Goal: Task Accomplishment & Management: Use online tool/utility

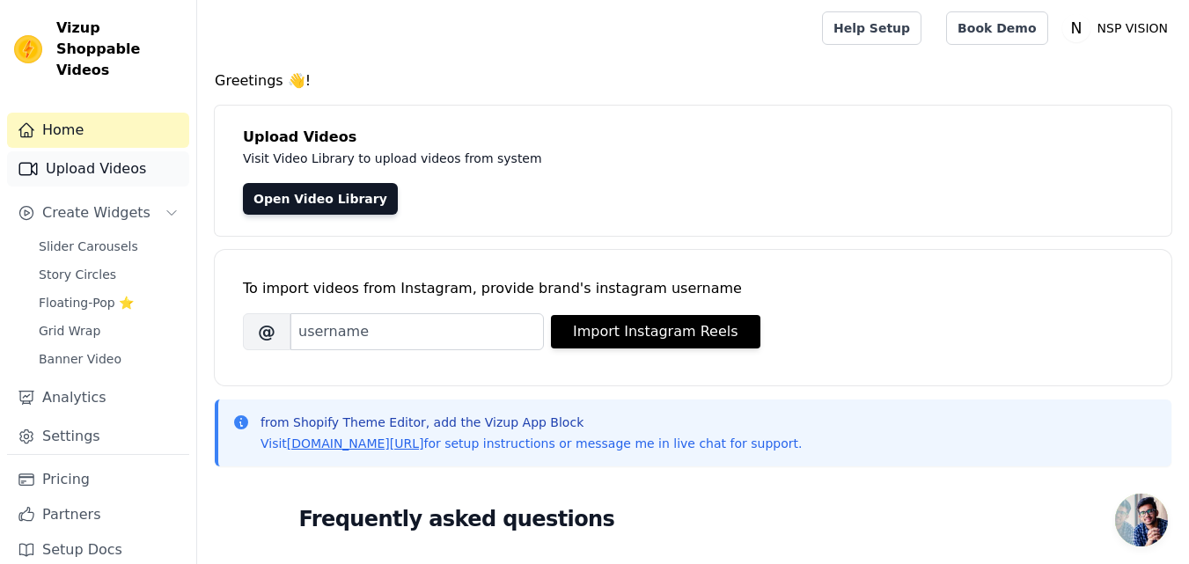
click at [131, 151] on link "Upload Videos" at bounding box center [98, 168] width 182 height 35
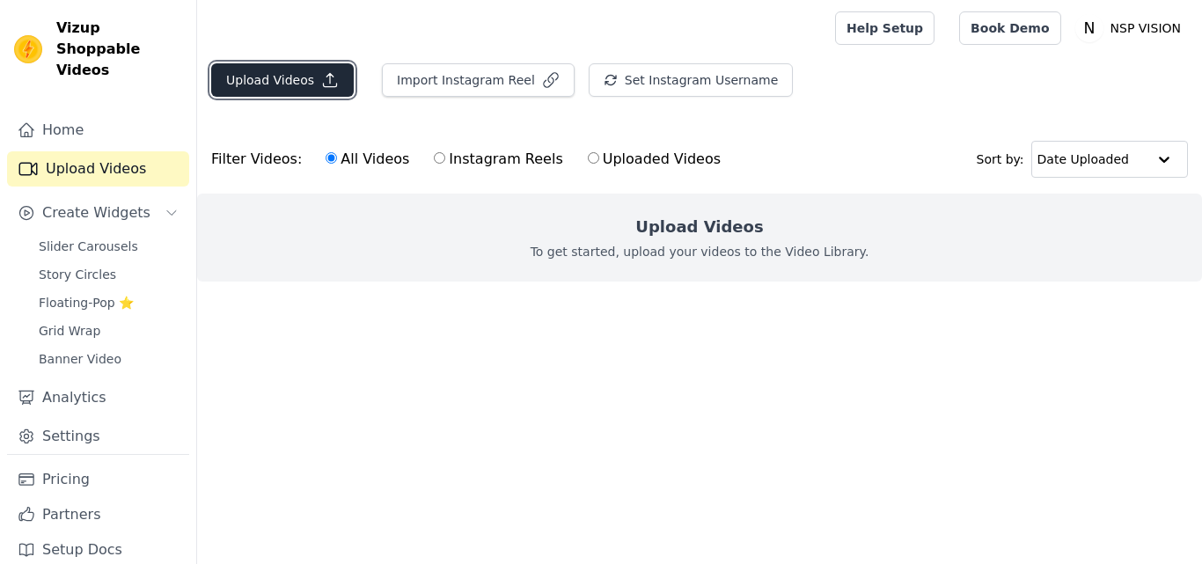
click at [325, 83] on icon "button" at bounding box center [330, 80] width 18 height 18
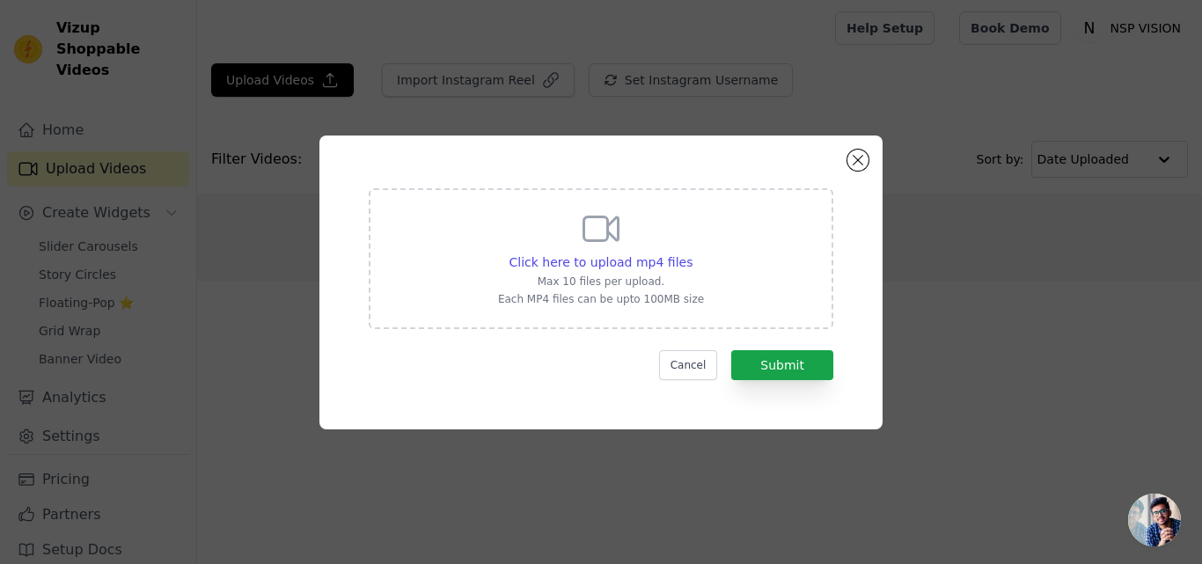
click at [625, 292] on p "Each MP4 files can be upto 100MB size" at bounding box center [601, 299] width 206 height 14
click at [691, 253] on input "Click here to upload mp4 files Max 10 files per upload. Each MP4 files can be u…" at bounding box center [691, 252] width 1 height 1
type input "C:\fakepath\AQMKI-uGr1kgTg8WaX0Fn8N1WS9VhPJ5gjvh5cBFjP5HTJWvK434I-VuBGZ3fUESx-d…"
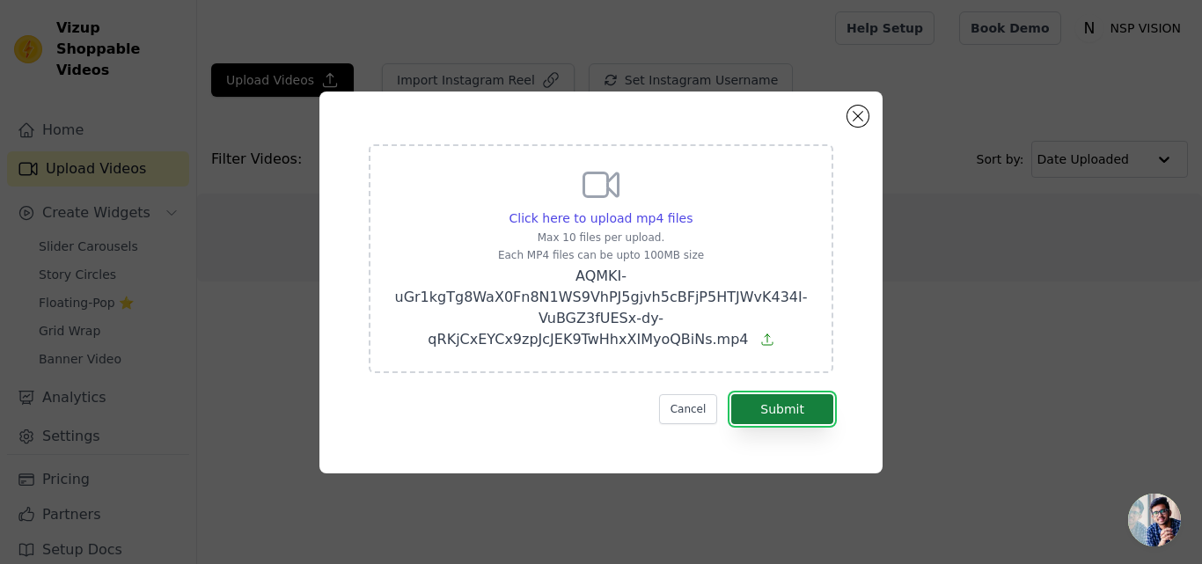
click at [766, 412] on button "Submit" at bounding box center [782, 409] width 102 height 30
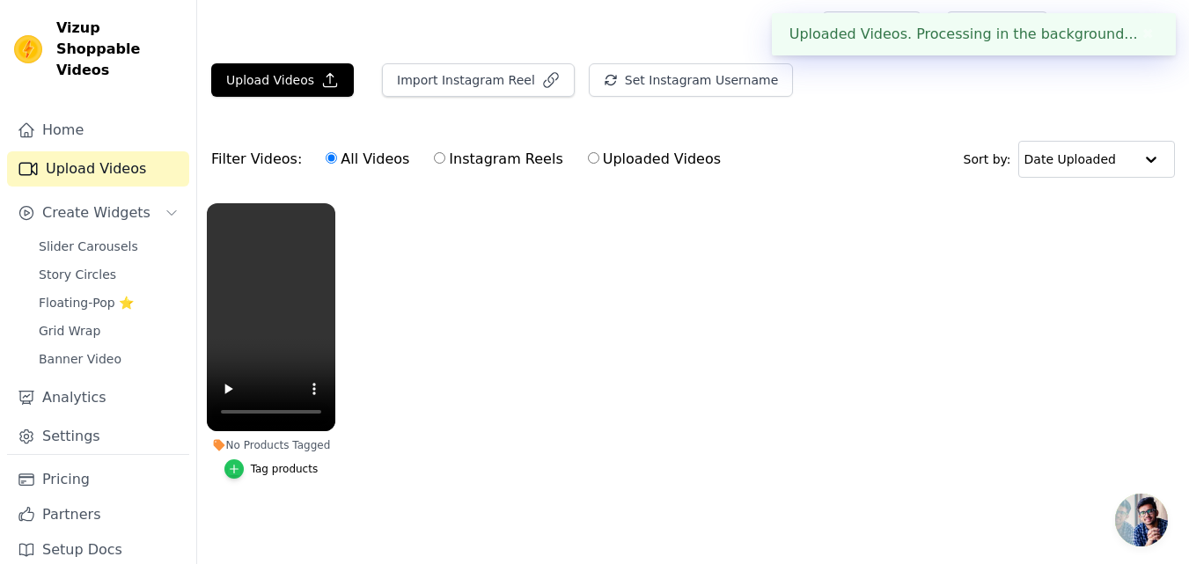
click at [233, 476] on div "button" at bounding box center [233, 468] width 19 height 19
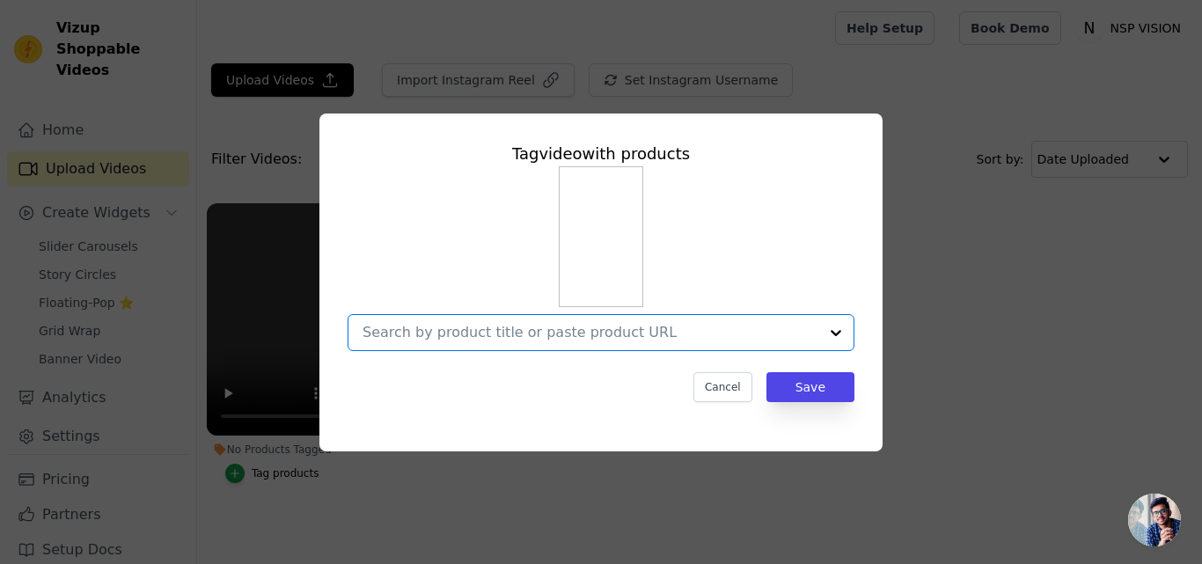
click at [650, 340] on input "No Products Tagged Tag video with products Option undefined, selected. Select i…" at bounding box center [590, 332] width 456 height 17
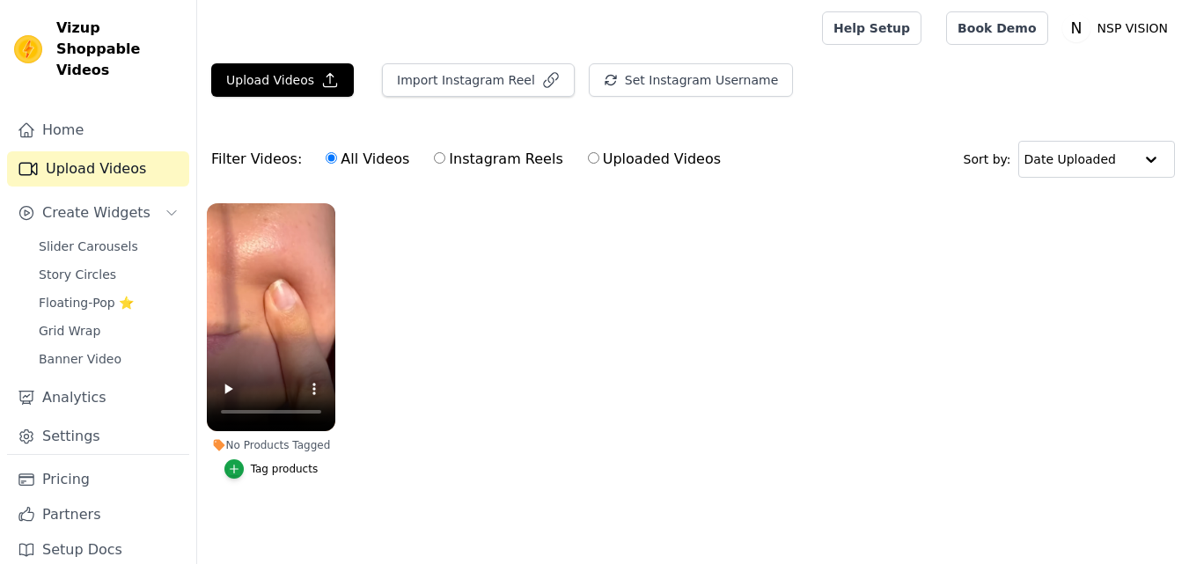
click at [267, 467] on div "Tag products" at bounding box center [285, 469] width 68 height 14
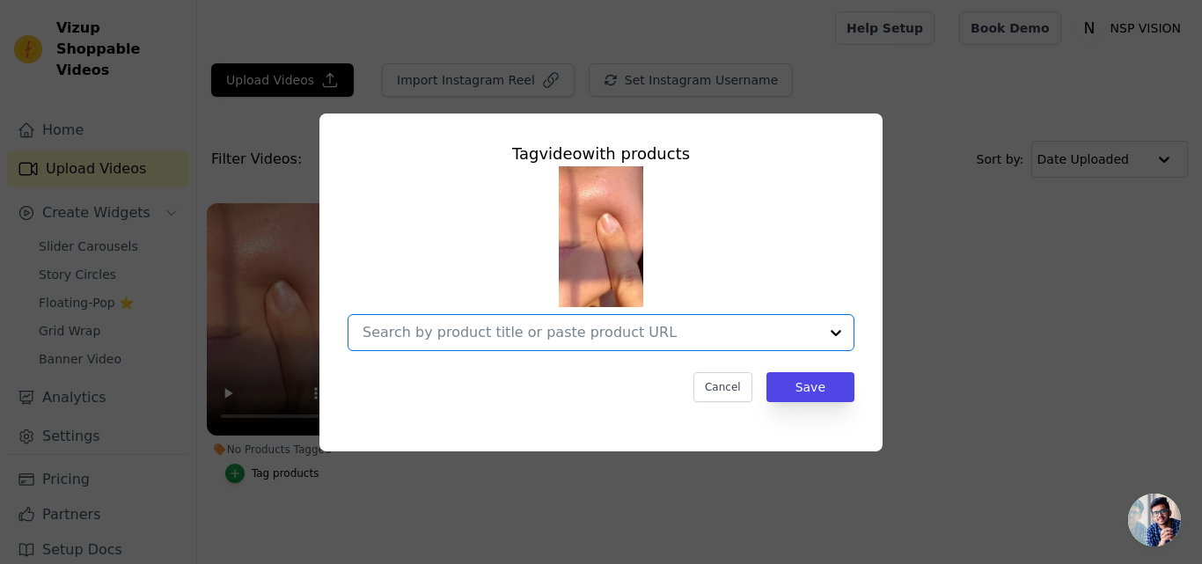
click at [664, 326] on input "No Products Tagged Tag video with products Option undefined, selected. Select i…" at bounding box center [590, 332] width 456 height 17
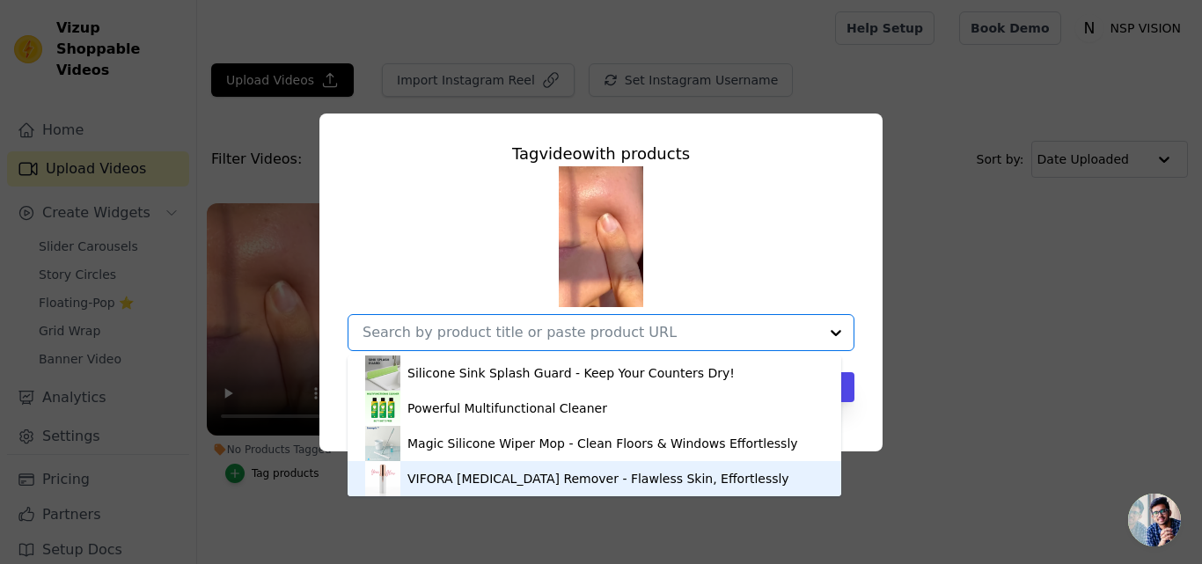
click at [535, 479] on div "VIFORA [MEDICAL_DATA] Remover - Flawless Skin, Effortlessly" at bounding box center [598, 479] width 382 height 18
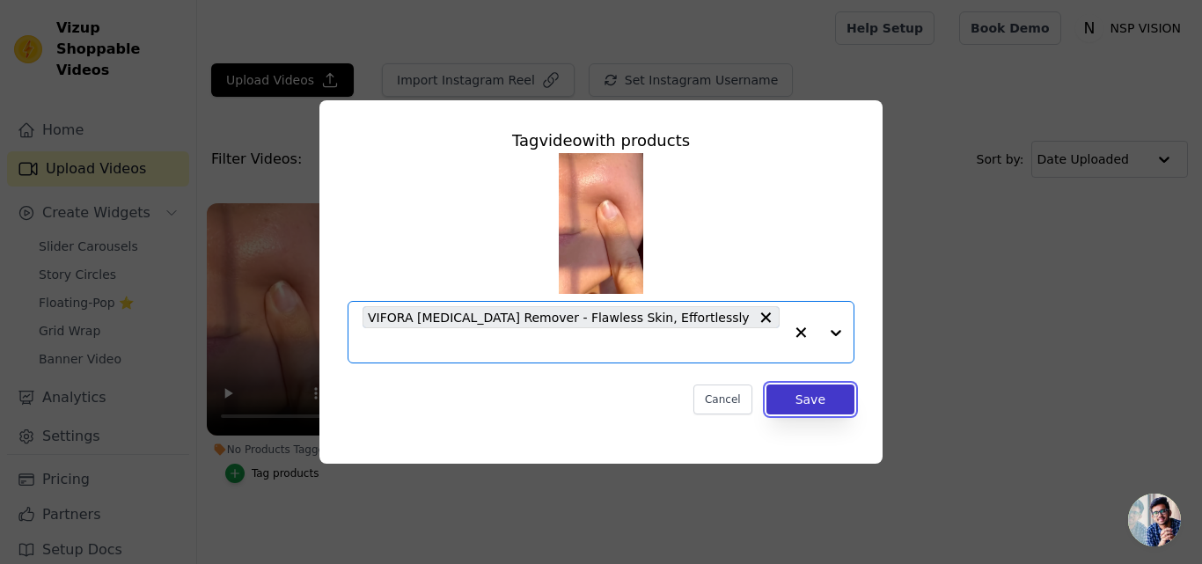
click at [830, 386] on button "Save" at bounding box center [810, 399] width 88 height 30
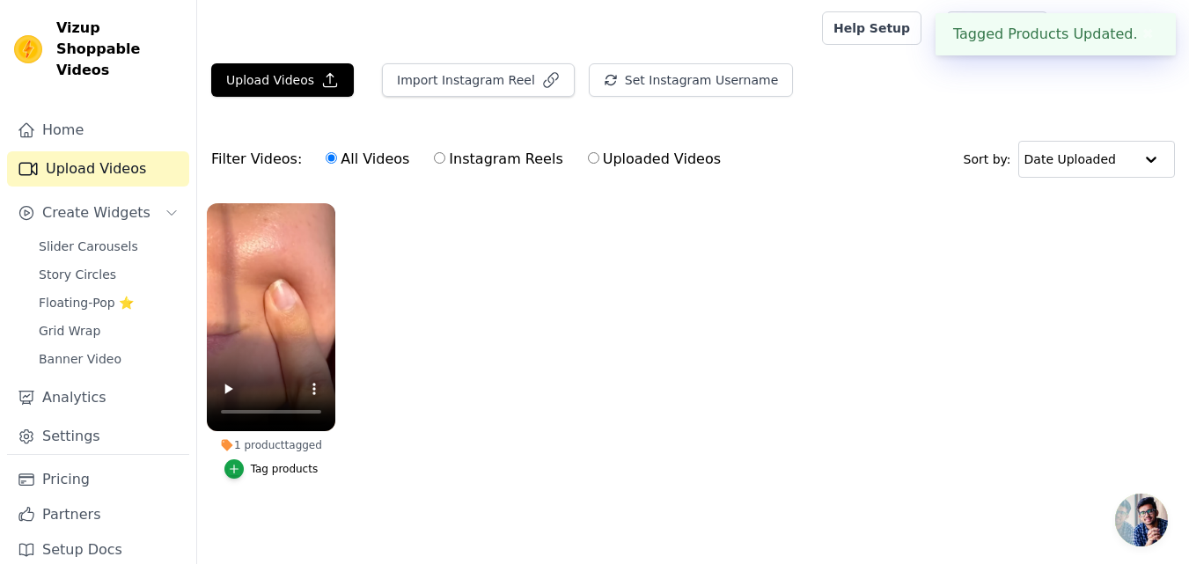
click at [572, 313] on ul "1 product tagged Tag products" at bounding box center [692, 359] width 991 height 330
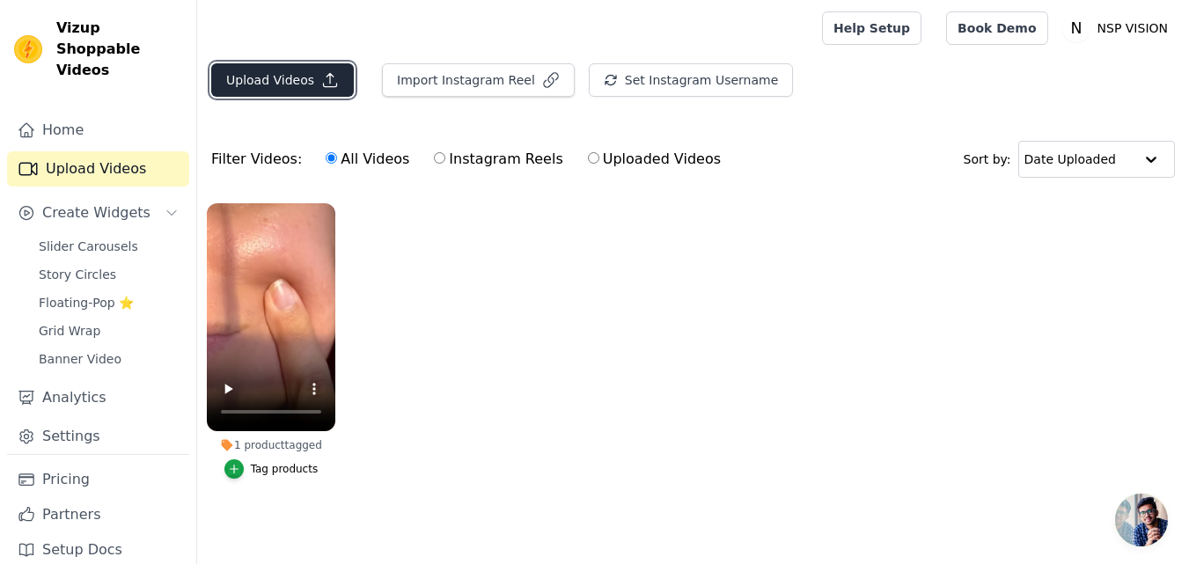
click at [321, 82] on icon "button" at bounding box center [330, 80] width 18 height 18
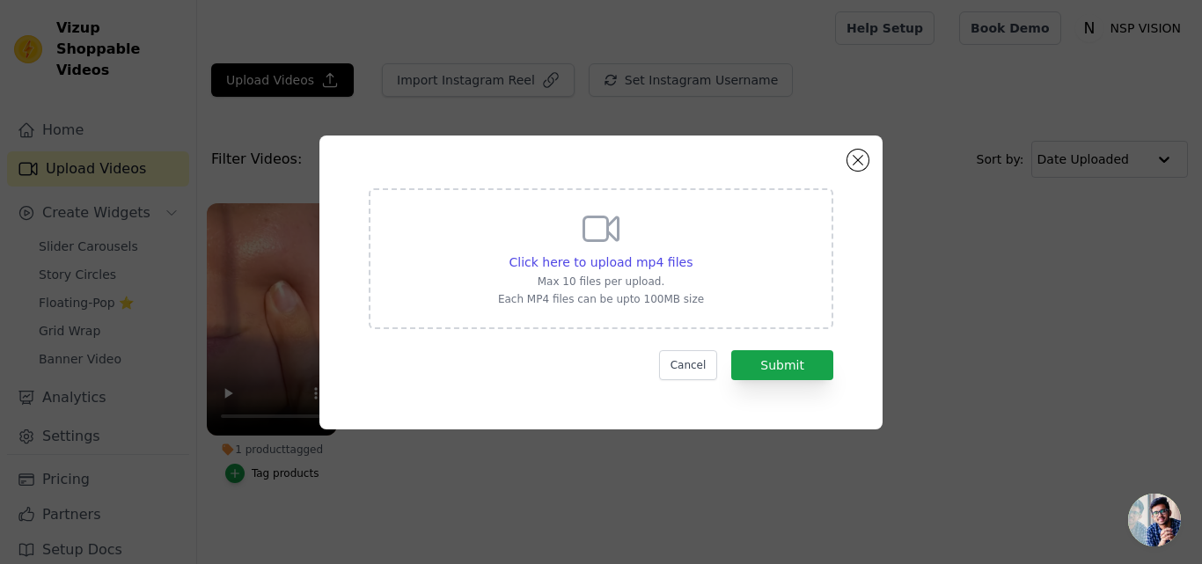
click at [655, 292] on p "Each MP4 files can be upto 100MB size" at bounding box center [601, 299] width 206 height 14
click at [691, 253] on input "Click here to upload mp4 files Max 10 files per upload. Each MP4 files can be u…" at bounding box center [691, 252] width 1 height 1
type input "C:\fakepath\AQPmiUWvRur-hRJ6mZk3KOEQTn5xO0TC68dzxZQG_igTNjmEFvcyCNCLLU7n_-goAUO…"
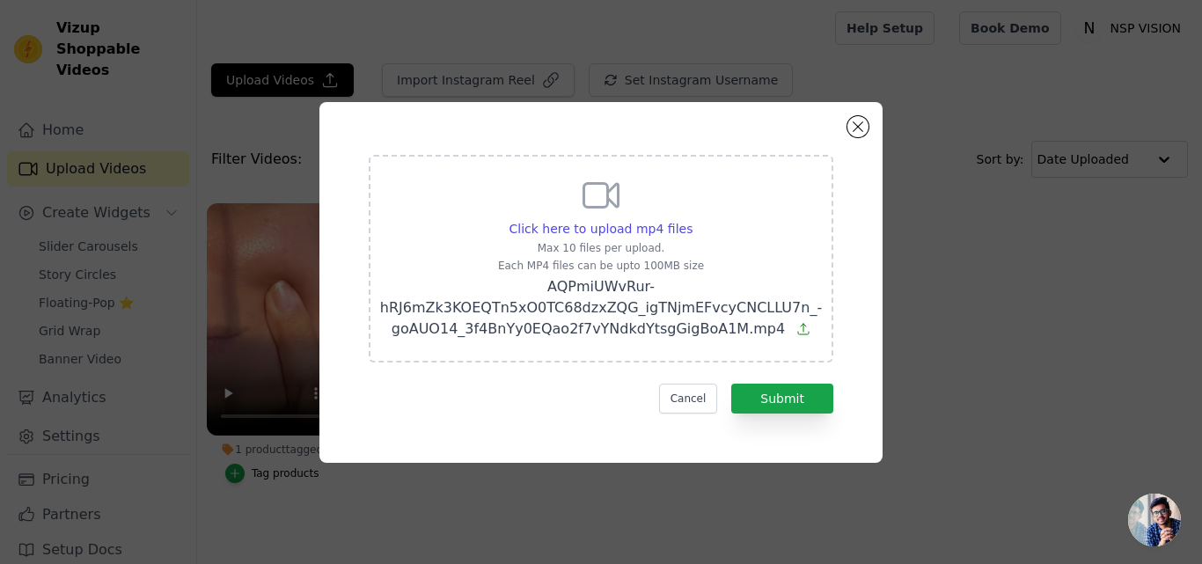
click at [786, 413] on div "Click here to upload mp4 files Max 10 files per upload. Each MP4 files can be u…" at bounding box center [601, 282] width 500 height 297
click at [795, 395] on button "Submit" at bounding box center [782, 399] width 102 height 30
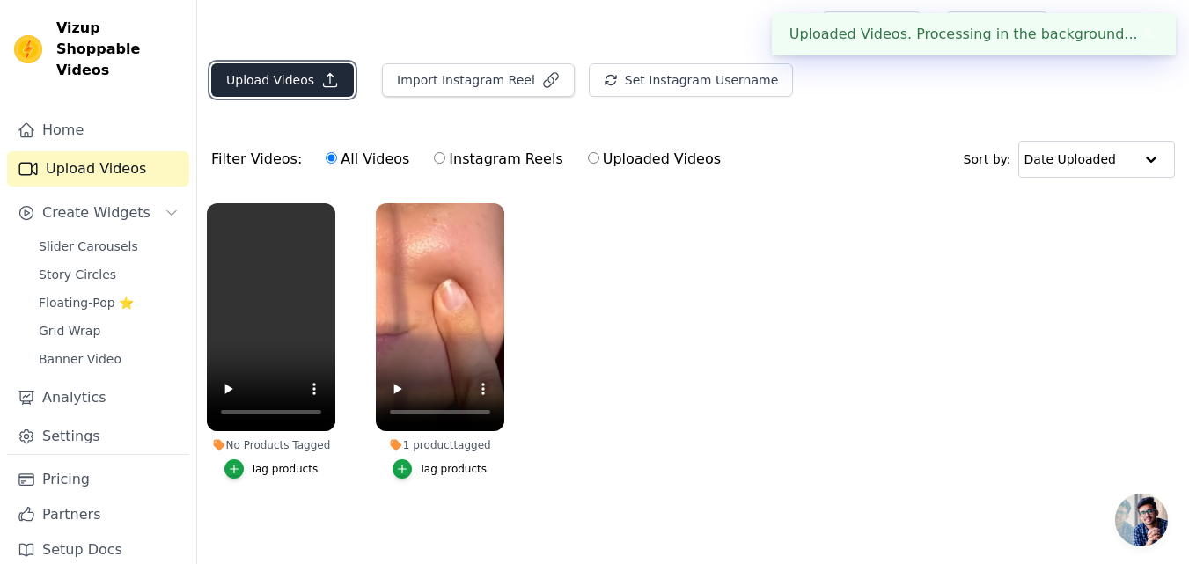
click at [301, 75] on button "Upload Videos" at bounding box center [282, 79] width 143 height 33
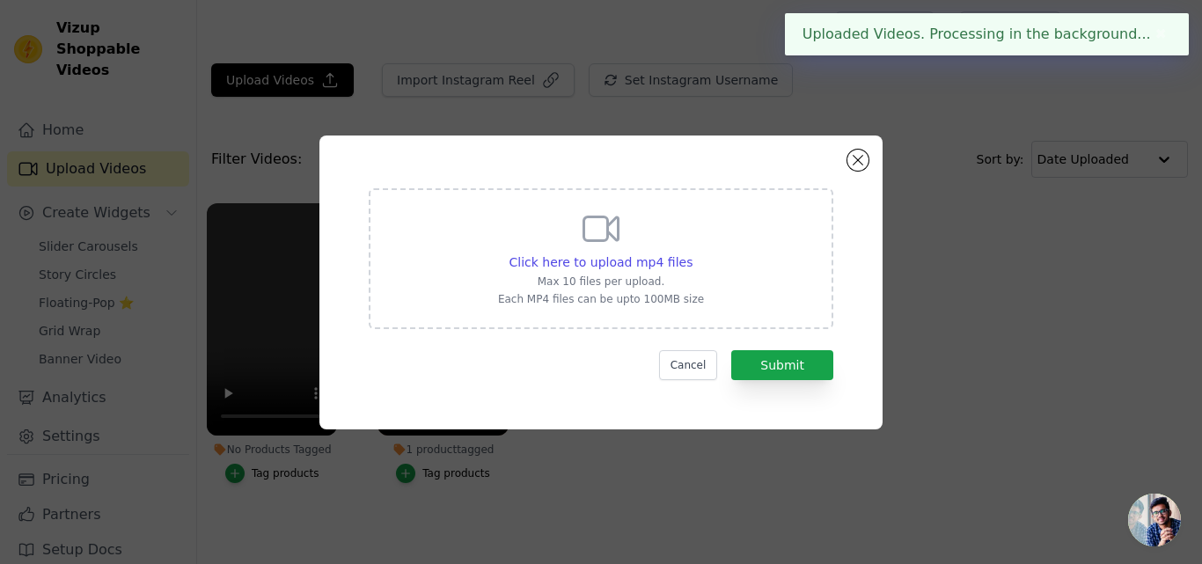
click at [634, 296] on p "Each MP4 files can be upto 100MB size" at bounding box center [601, 299] width 206 height 14
click at [691, 253] on input "Click here to upload mp4 files Max 10 files per upload. Each MP4 files can be u…" at bounding box center [691, 252] width 1 height 1
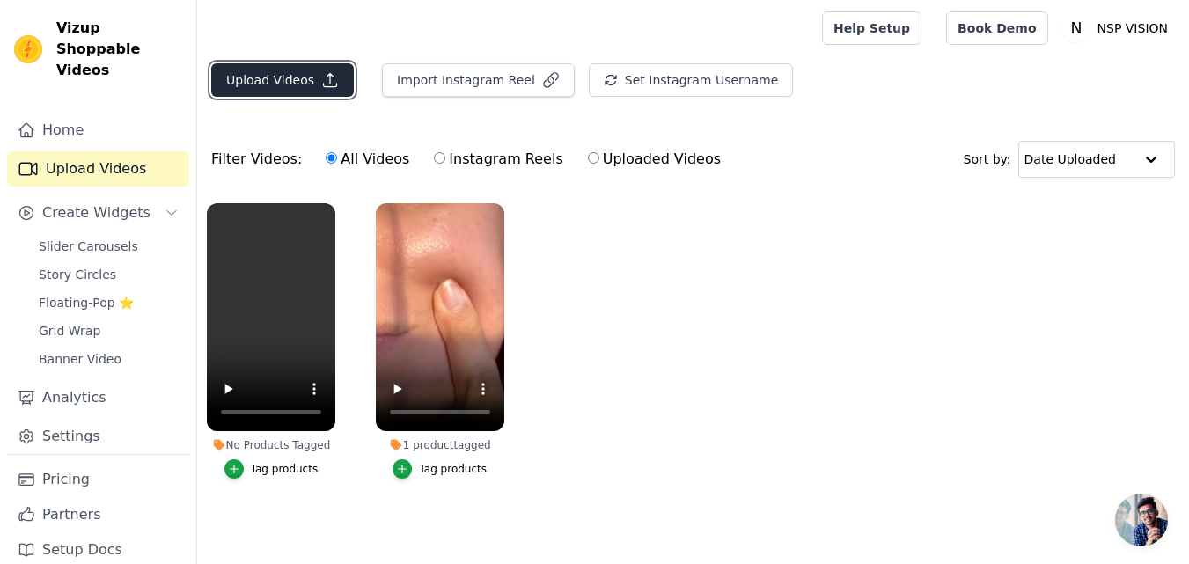
click at [321, 88] on icon "button" at bounding box center [330, 80] width 18 height 18
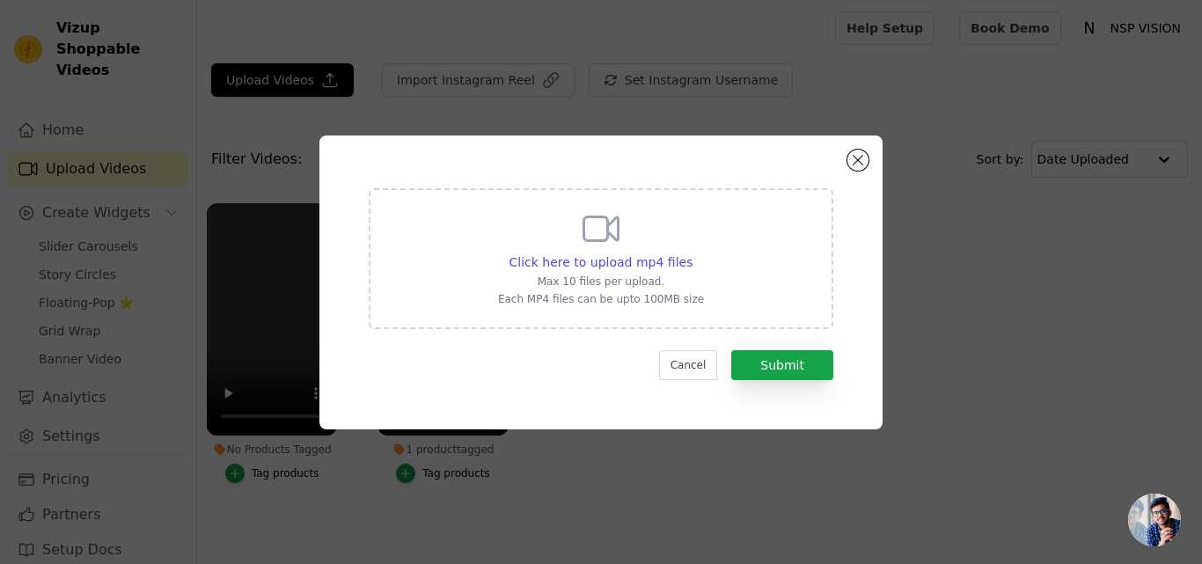
click at [456, 247] on div "Click here to upload mp4 files Max 10 files per upload. Each MP4 files can be u…" at bounding box center [601, 258] width 464 height 141
click at [691, 252] on input "Click here to upload mp4 files Max 10 files per upload. Each MP4 files can be u…" at bounding box center [691, 252] width 1 height 1
type input "C:\fakepath\AQOl8mpT0O6ofhglF-zfN49p6AFA3dYSlXwh0vBryrzOXolVY9w7Dfb7qui8yhPog-W…"
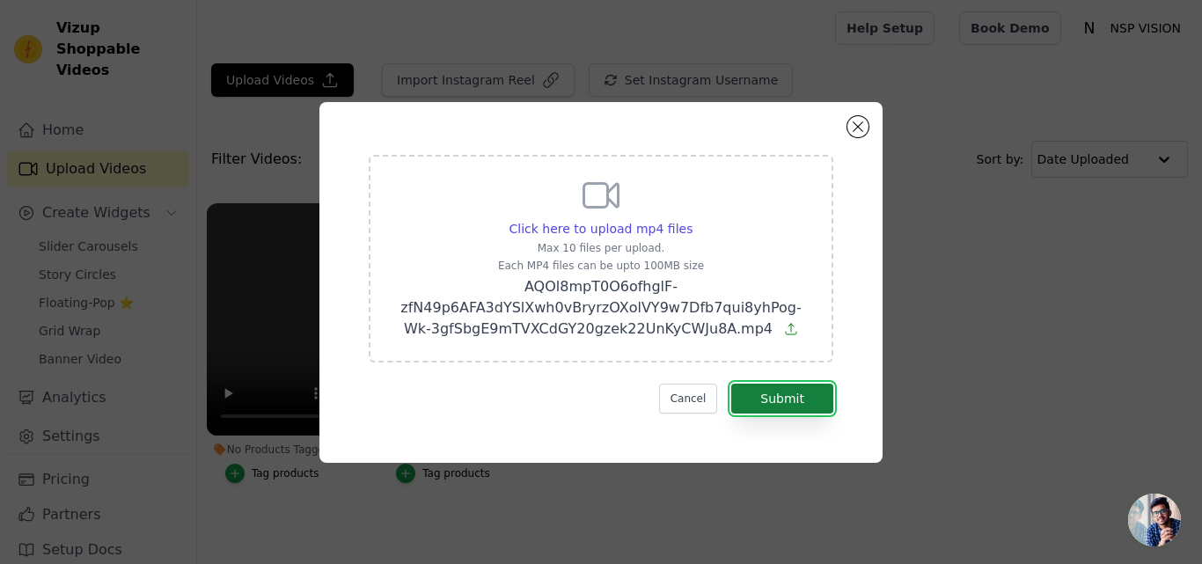
click at [772, 402] on button "Submit" at bounding box center [782, 399] width 102 height 30
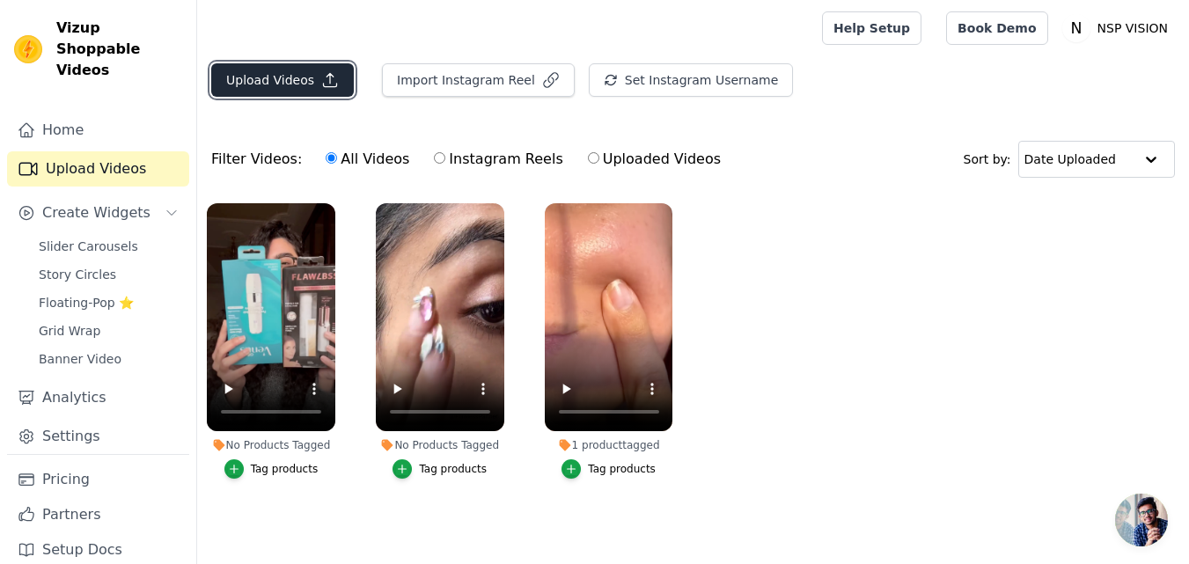
click at [278, 89] on button "Upload Videos" at bounding box center [282, 79] width 143 height 33
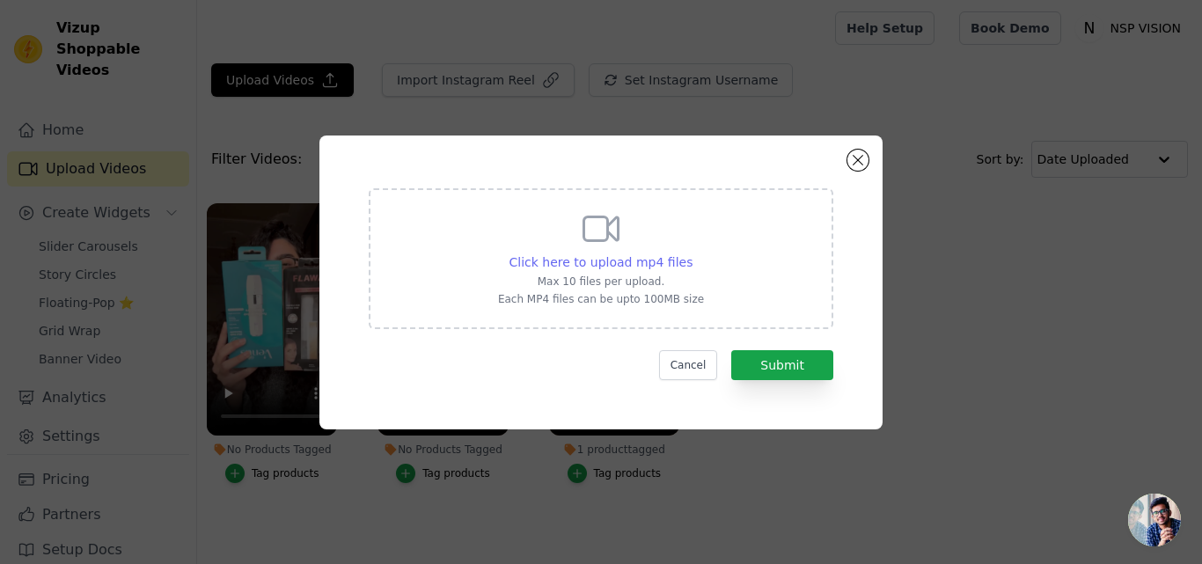
click at [628, 267] on span "Click here to upload mp4 files" at bounding box center [601, 262] width 184 height 14
click at [691, 253] on input "Click here to upload mp4 files Max 10 files per upload. Each MP4 files can be u…" at bounding box center [691, 252] width 1 height 1
type input "C:\fakepath\AQPbbhvOM28wCwLfE6ZpMeGUlB5i-EFCBCMxC0OCacw04sy1CcS7KNK0R5T8UnMU6hD…"
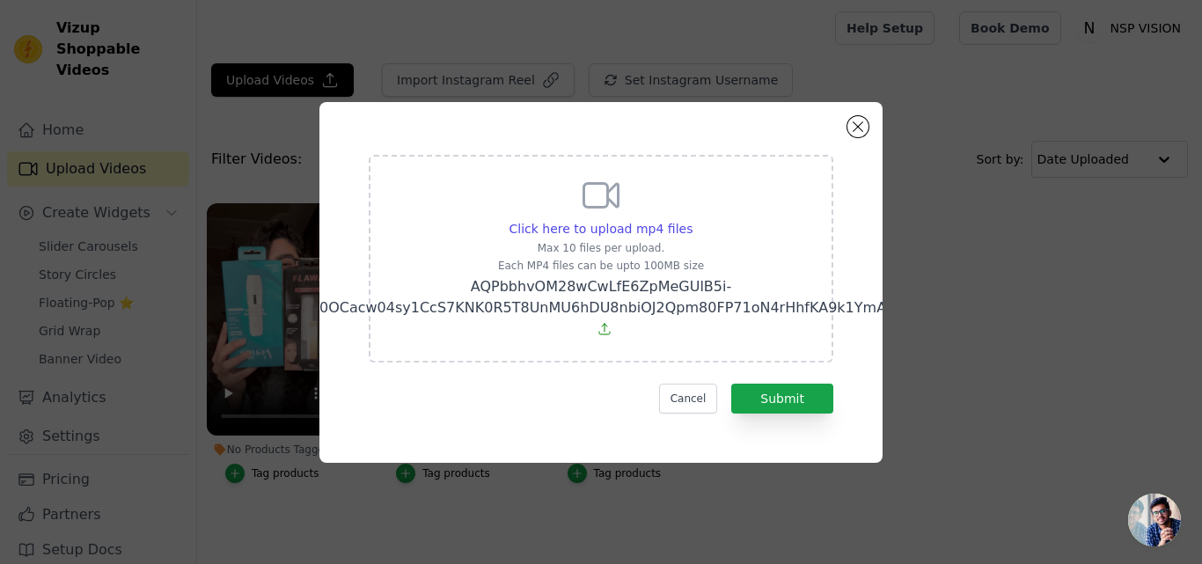
click at [770, 375] on form "Click here to upload mp4 files Max 10 files per upload. Each MP4 files can be u…" at bounding box center [601, 284] width 464 height 259
click at [772, 384] on button "Submit" at bounding box center [782, 399] width 102 height 30
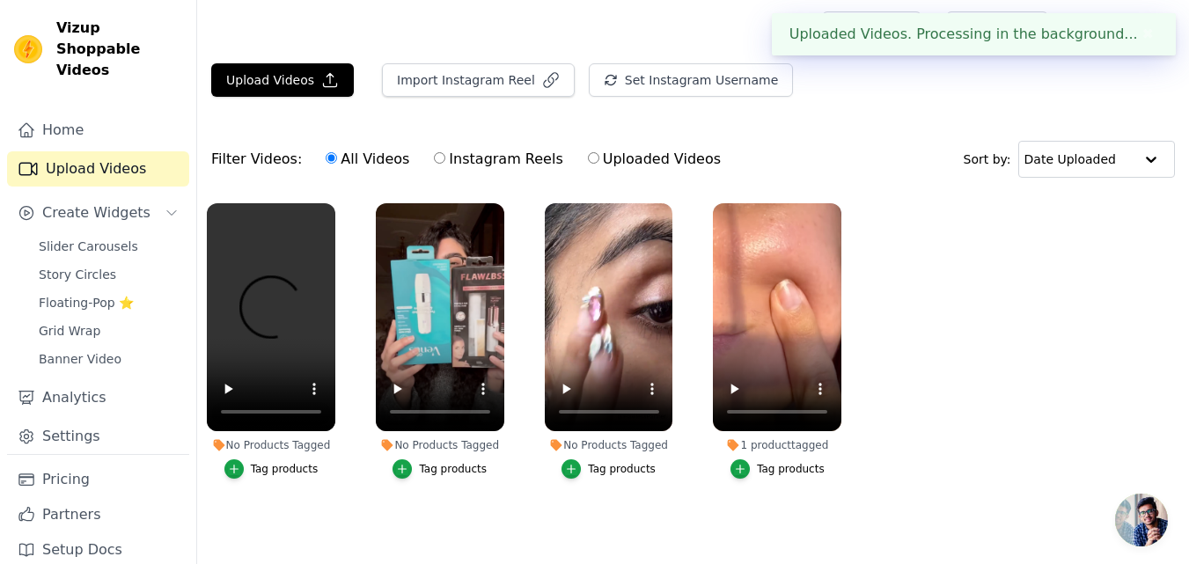
click at [306, 99] on div "Upload Videos Import Instagram Reel Set Instagram Username Import Latest IG Ree…" at bounding box center [692, 87] width 991 height 48
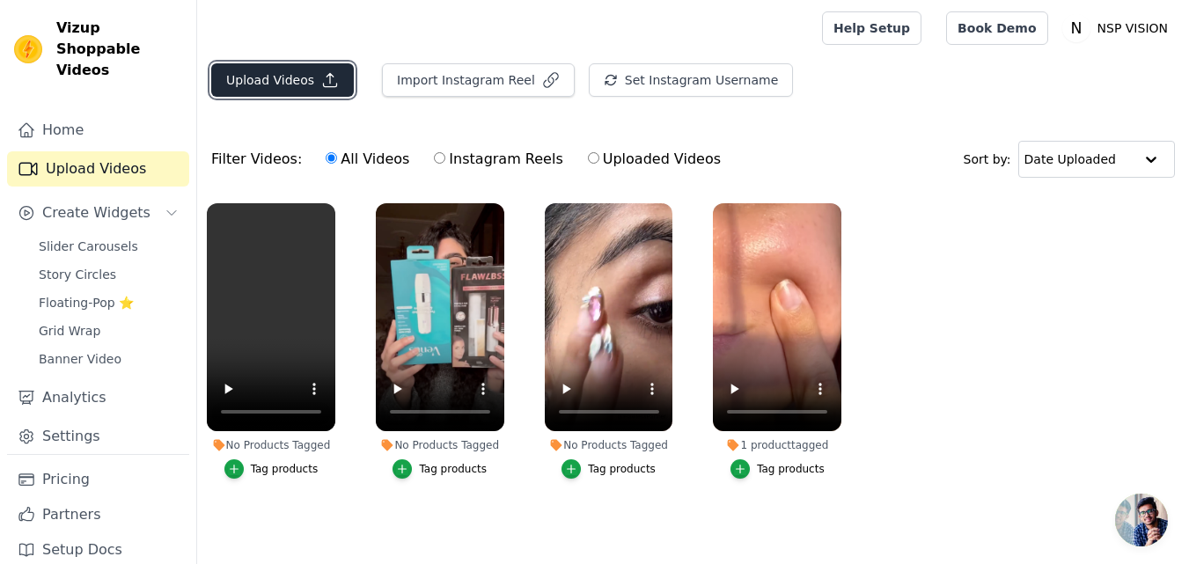
click at [321, 72] on icon "button" at bounding box center [330, 80] width 18 height 18
click at [310, 69] on button "Upload Videos" at bounding box center [282, 79] width 143 height 33
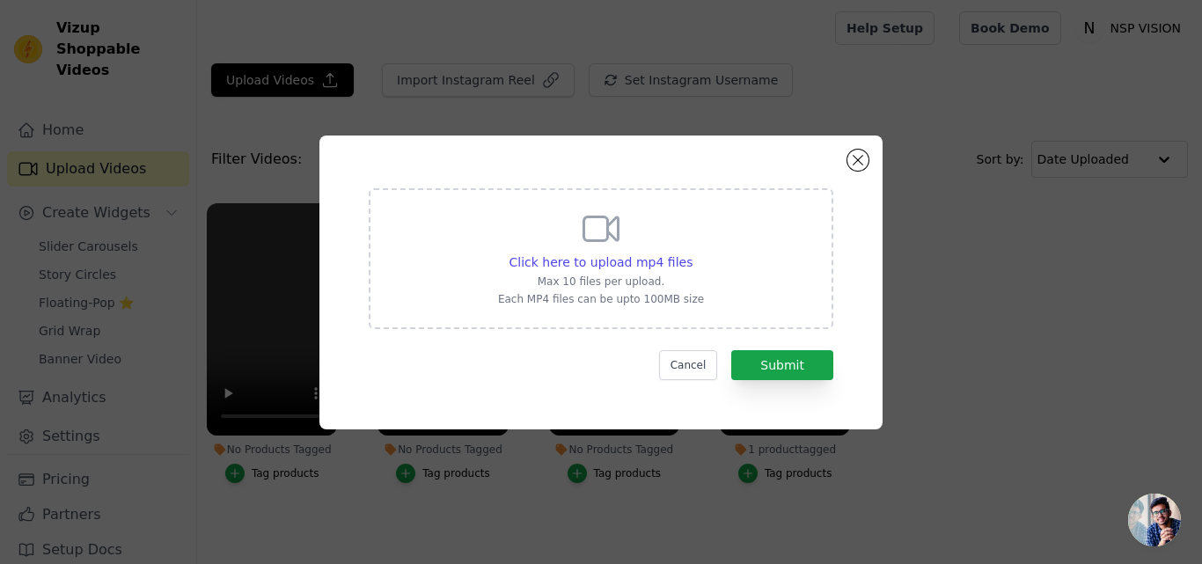
click at [684, 269] on div "Click here to upload mp4 files" at bounding box center [601, 262] width 206 height 18
click at [691, 253] on input "Click here to upload mp4 files Max 10 files per upload. Each MP4 files can be u…" at bounding box center [691, 252] width 1 height 1
click at [858, 158] on button "Close modal" at bounding box center [857, 160] width 21 height 21
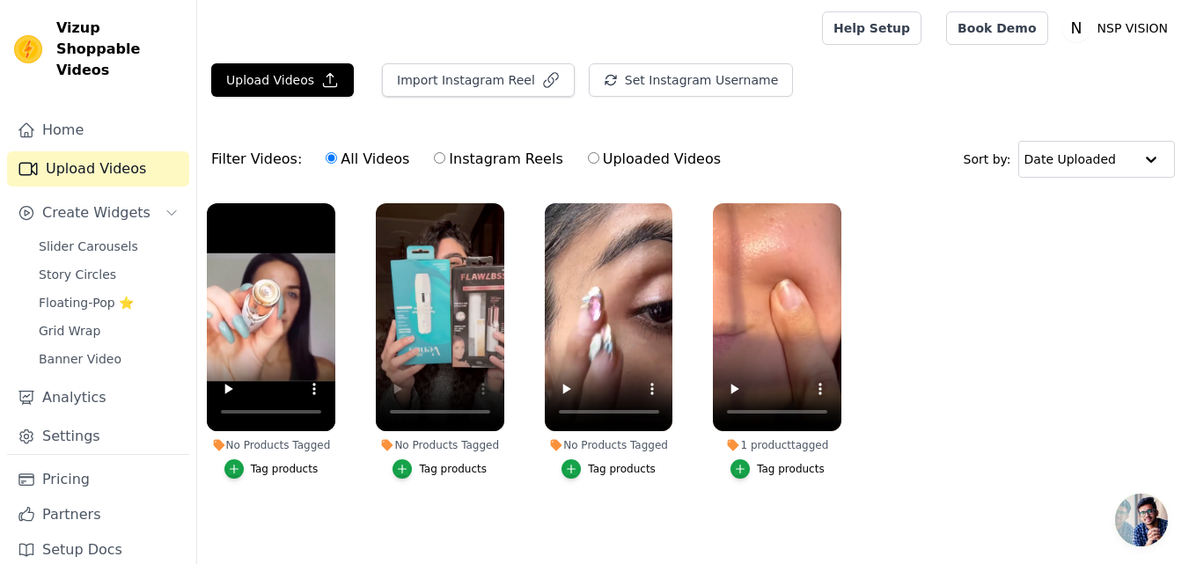
click at [424, 472] on div "Tag products" at bounding box center [453, 469] width 68 height 14
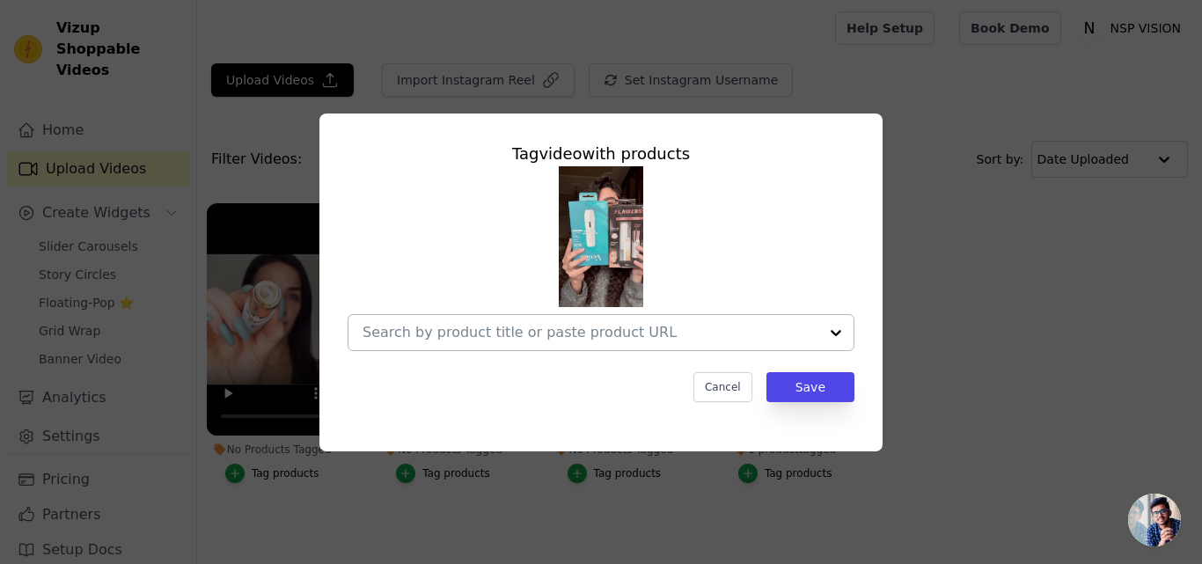
click at [807, 333] on input "No Products Tagged Tag video with products Cancel Save Tag products" at bounding box center [590, 332] width 456 height 17
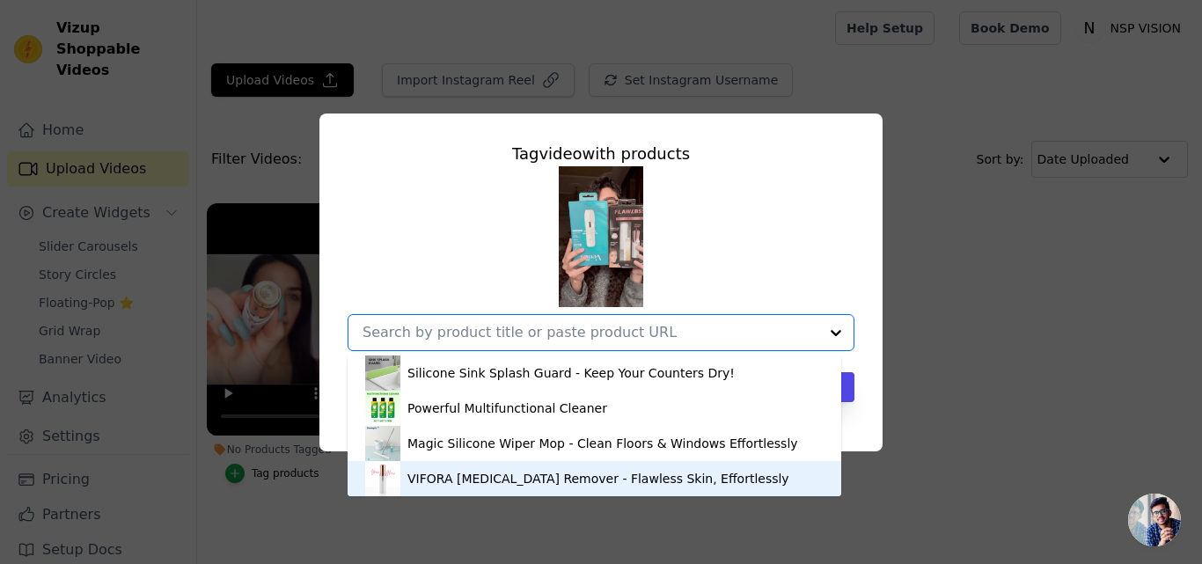
click at [574, 473] on div "VIFORA [MEDICAL_DATA] Remover - Flawless Skin, Effortlessly" at bounding box center [598, 479] width 382 height 18
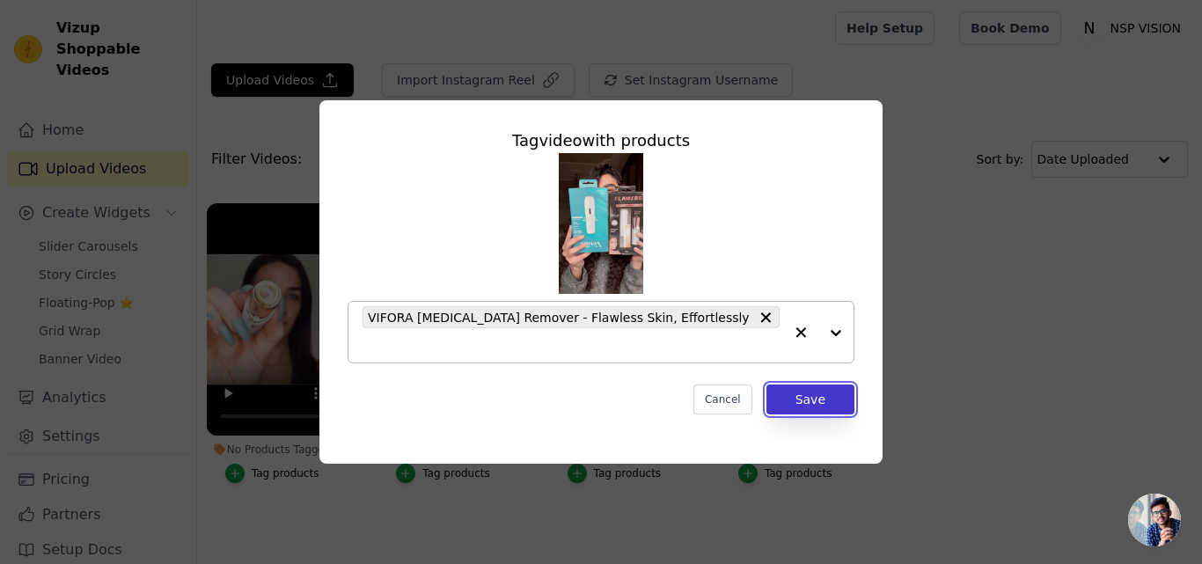
click at [814, 391] on button "Save" at bounding box center [810, 399] width 88 height 30
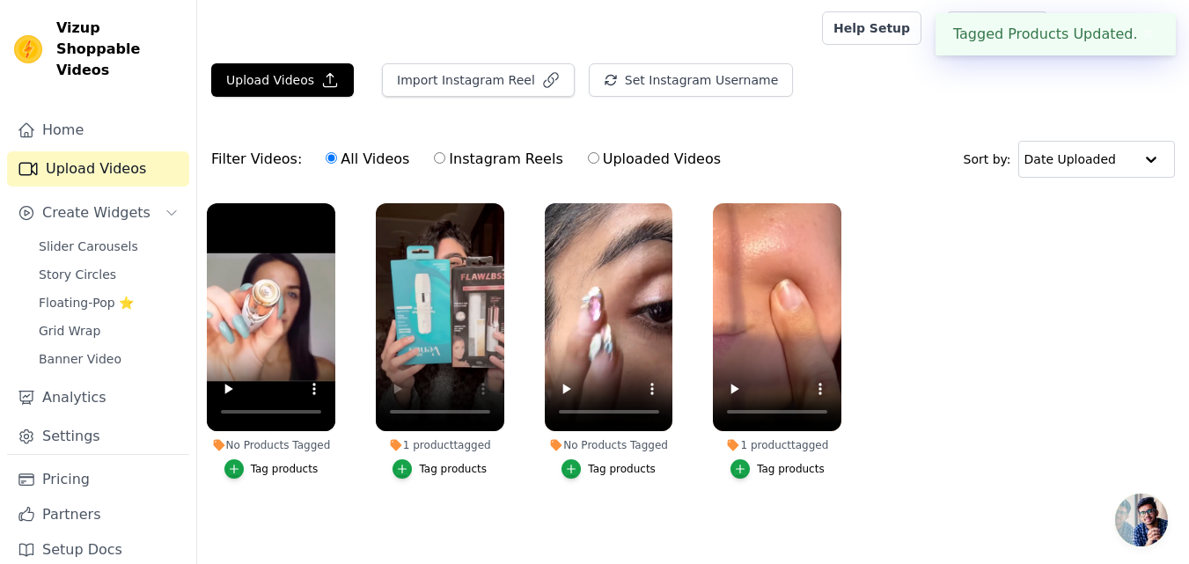
click at [884, 291] on ul "No Products Tagged Tag products 1 product tagged Tag products No Products Tagge…" at bounding box center [692, 359] width 991 height 330
click at [618, 466] on div "Tag products" at bounding box center [622, 469] width 68 height 14
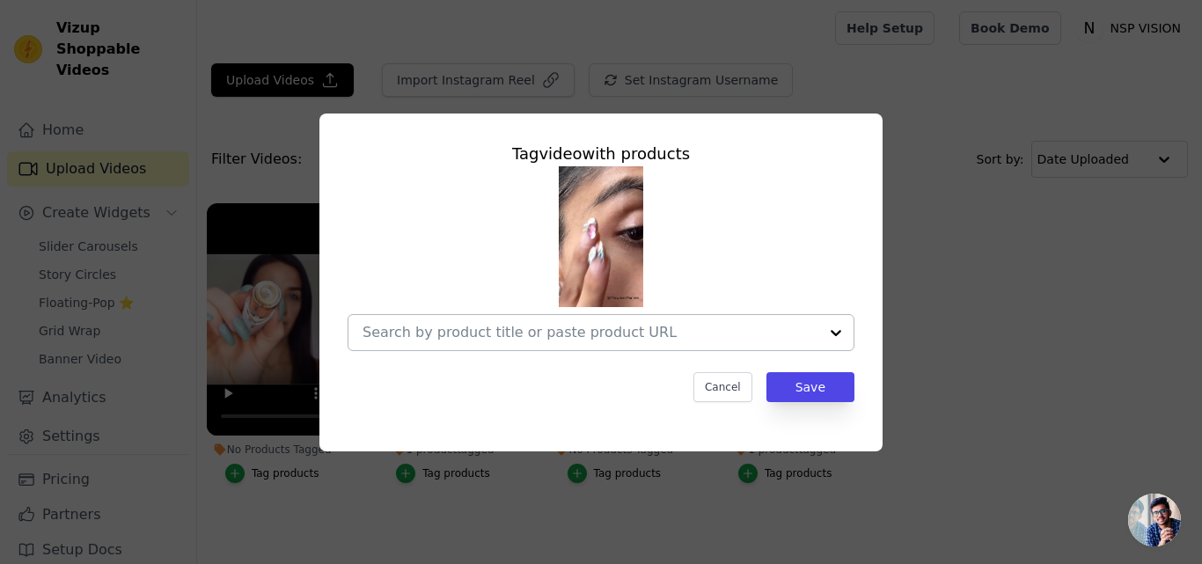
click at [836, 333] on div at bounding box center [835, 332] width 35 height 35
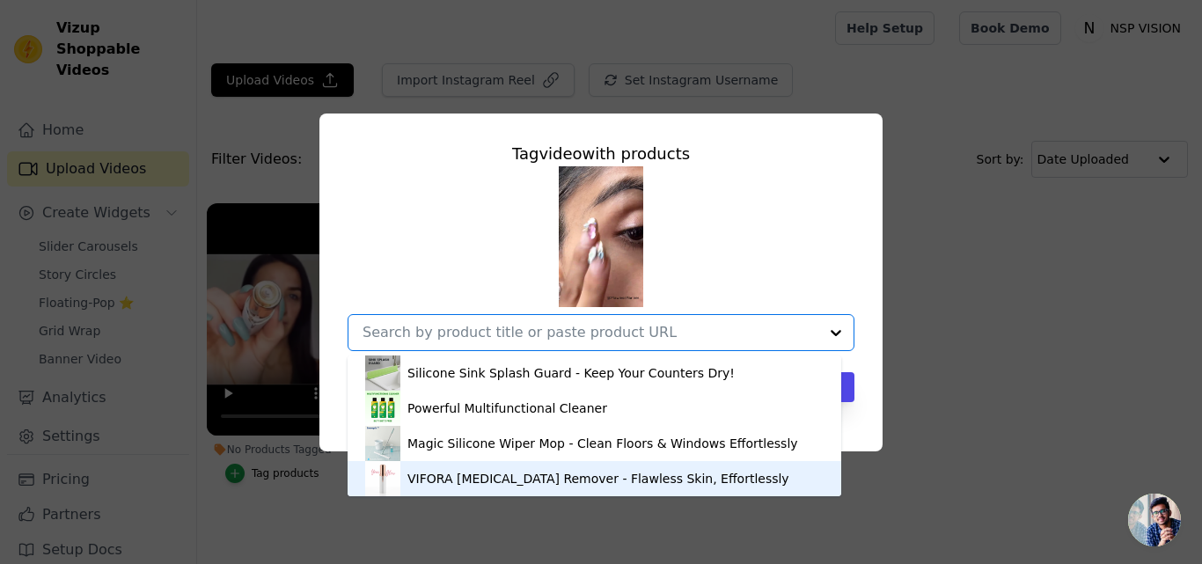
click at [636, 471] on div "VIFORA [MEDICAL_DATA] Remover - Flawless Skin, Effortlessly" at bounding box center [598, 479] width 382 height 18
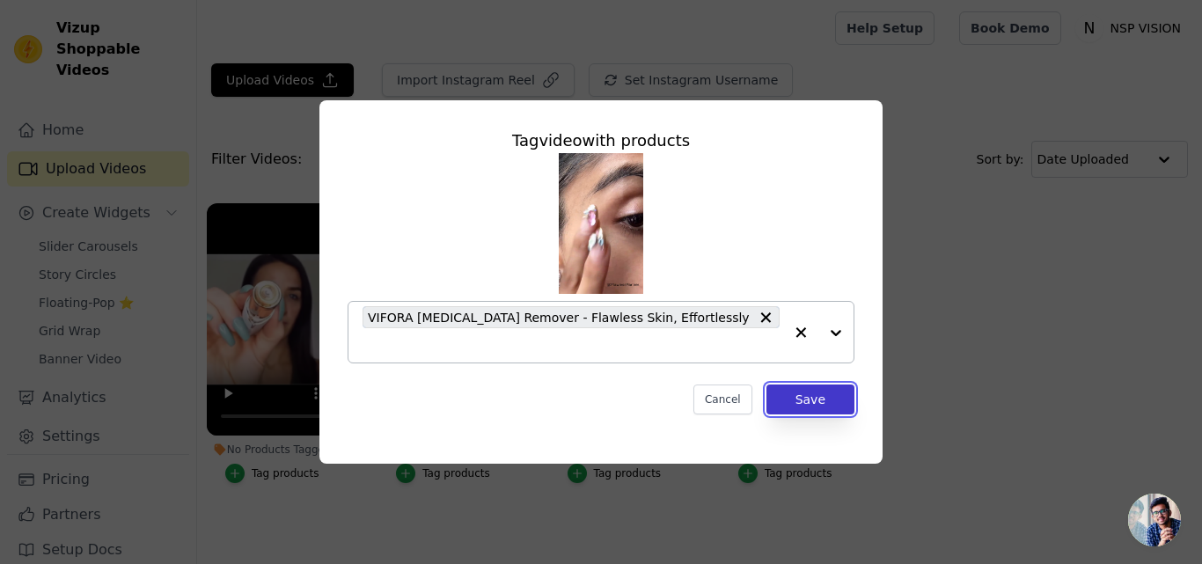
click at [798, 384] on button "Save" at bounding box center [810, 399] width 88 height 30
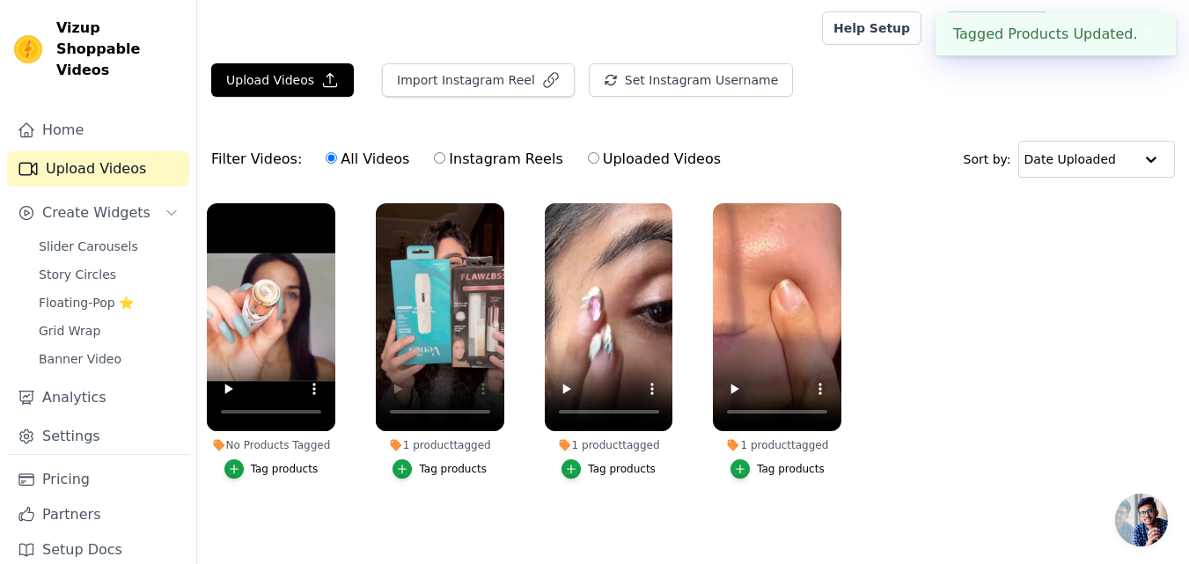
click at [295, 471] on div "Tag products" at bounding box center [285, 469] width 68 height 14
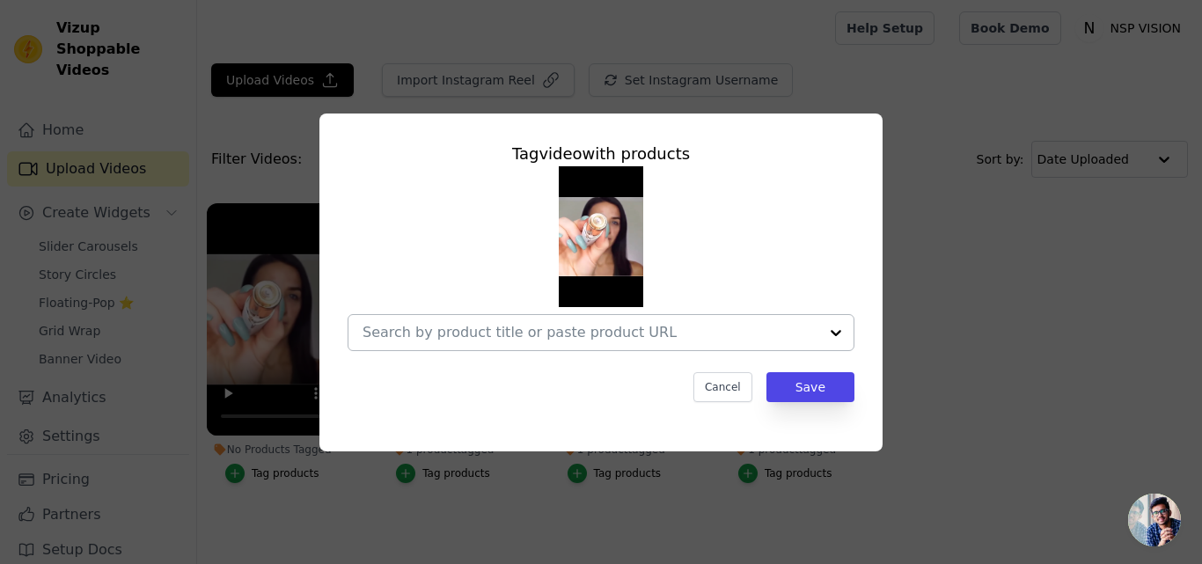
click at [525, 341] on div at bounding box center [590, 332] width 456 height 35
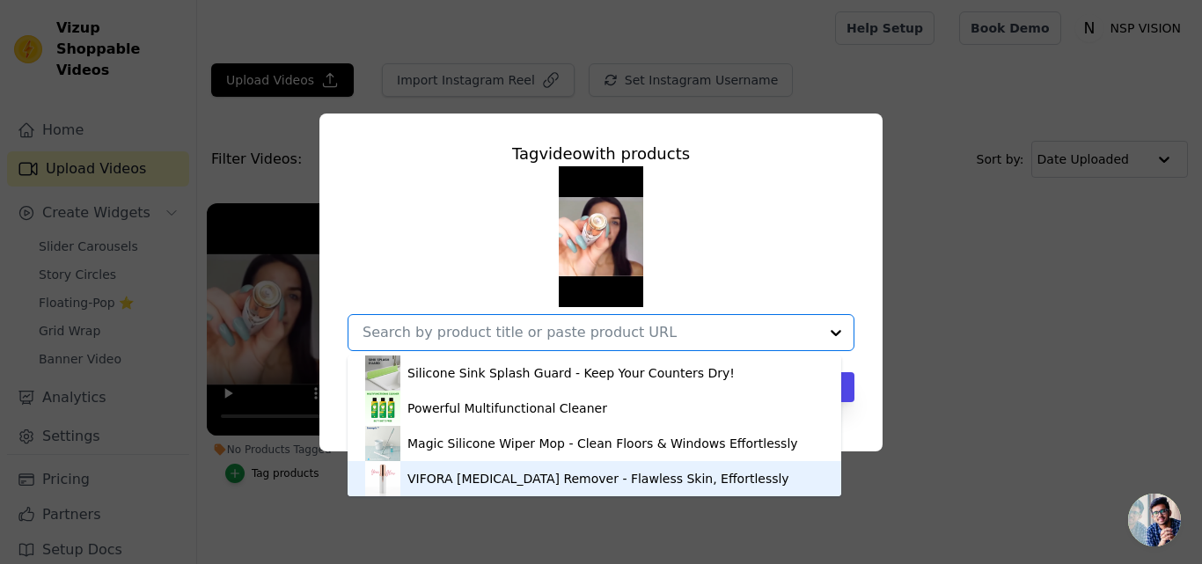
click at [501, 468] on div "VIFORA [MEDICAL_DATA] Remover - Flawless Skin, Effortlessly" at bounding box center [594, 478] width 458 height 35
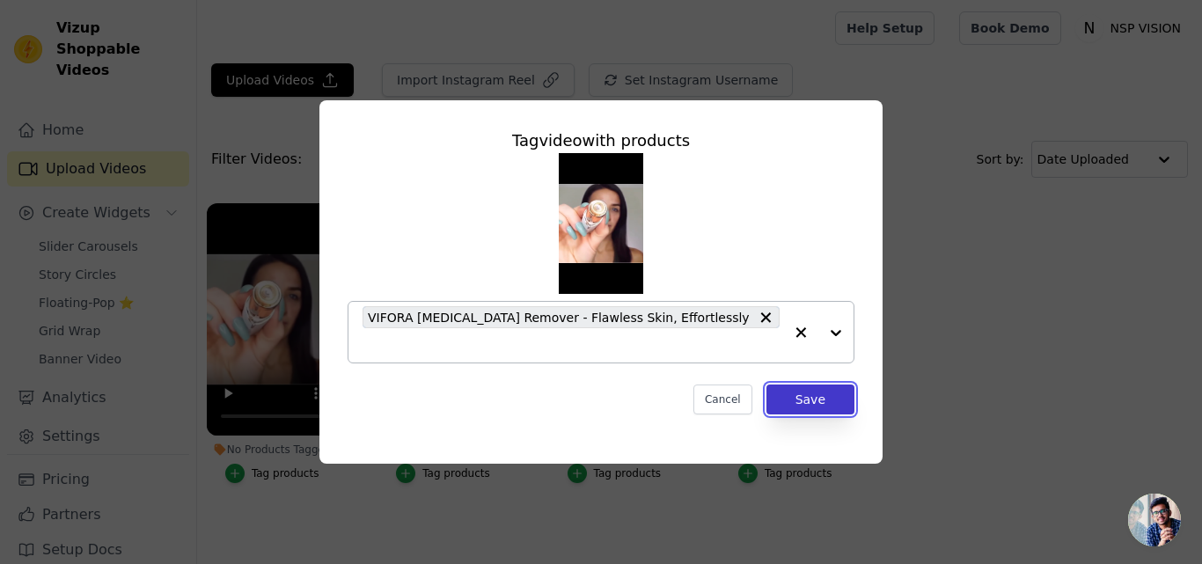
click at [785, 384] on button "Save" at bounding box center [810, 399] width 88 height 30
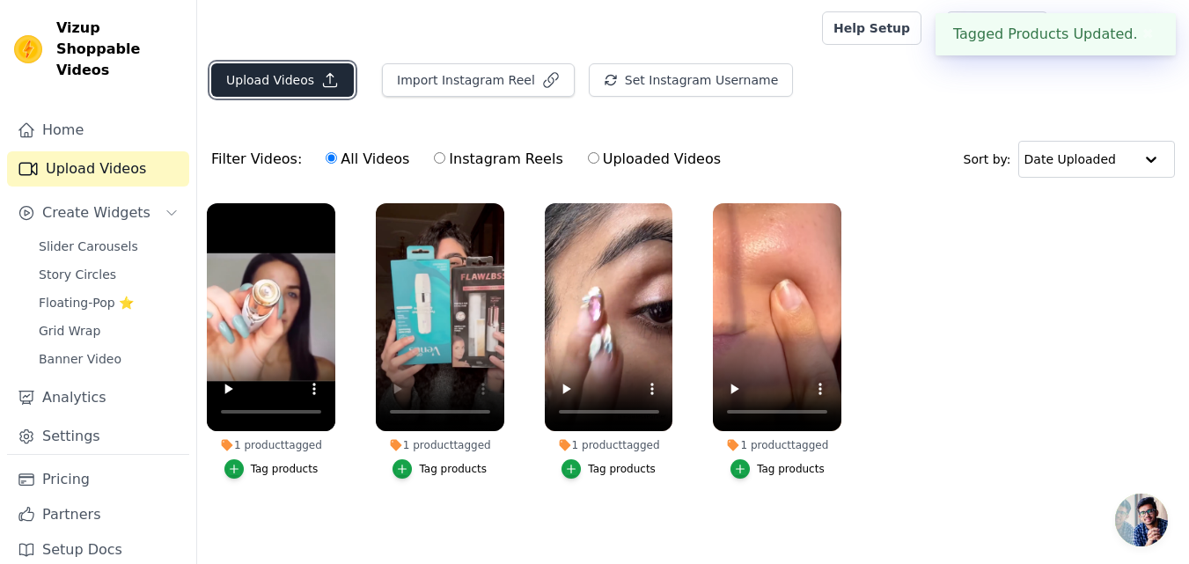
click at [304, 84] on button "Upload Videos" at bounding box center [282, 79] width 143 height 33
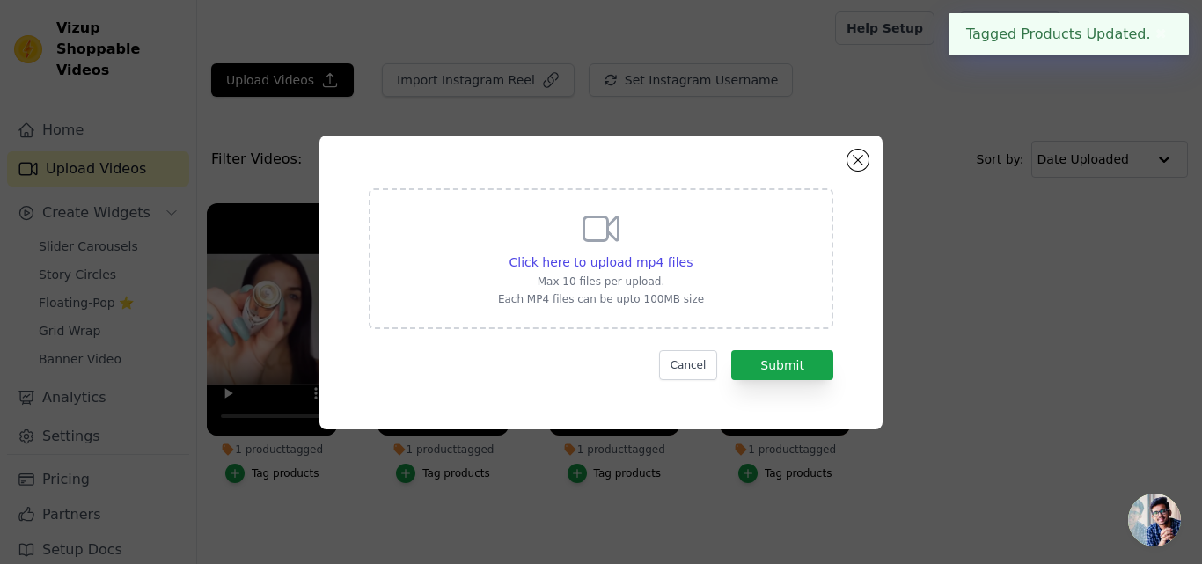
click at [584, 251] on div "Click here to upload mp4 files Max 10 files per upload. Each MP4 files can be u…" at bounding box center [601, 257] width 206 height 99
click at [691, 252] on input "Click here to upload mp4 files Max 10 files per upload. Each MP4 files can be u…" at bounding box center [691, 252] width 1 height 1
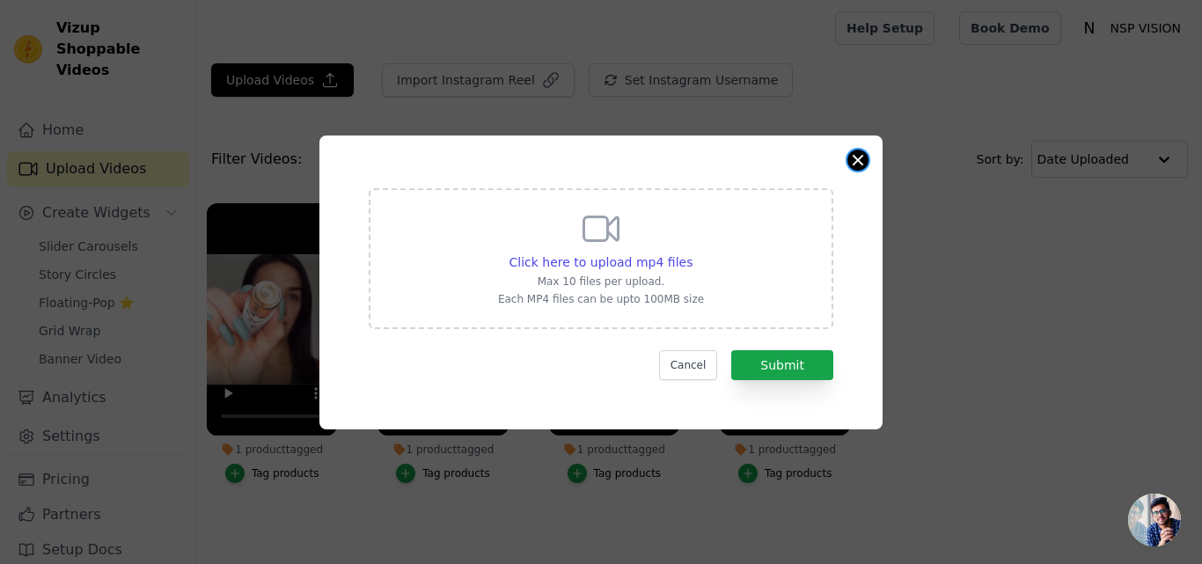
click at [853, 157] on button "Close modal" at bounding box center [857, 160] width 21 height 21
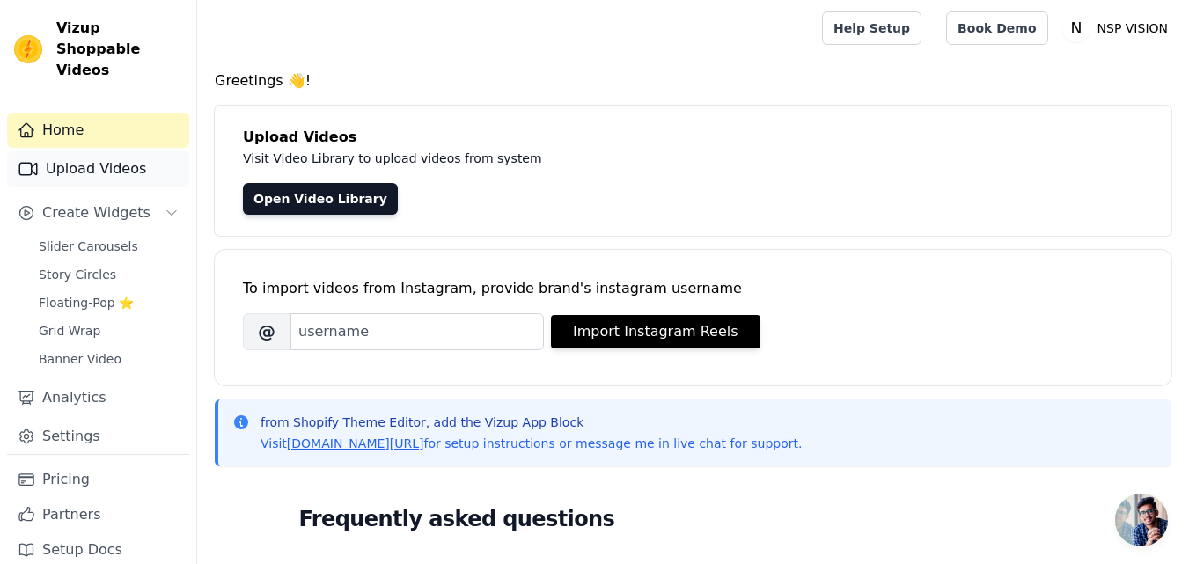
click at [112, 151] on link "Upload Videos" at bounding box center [98, 168] width 182 height 35
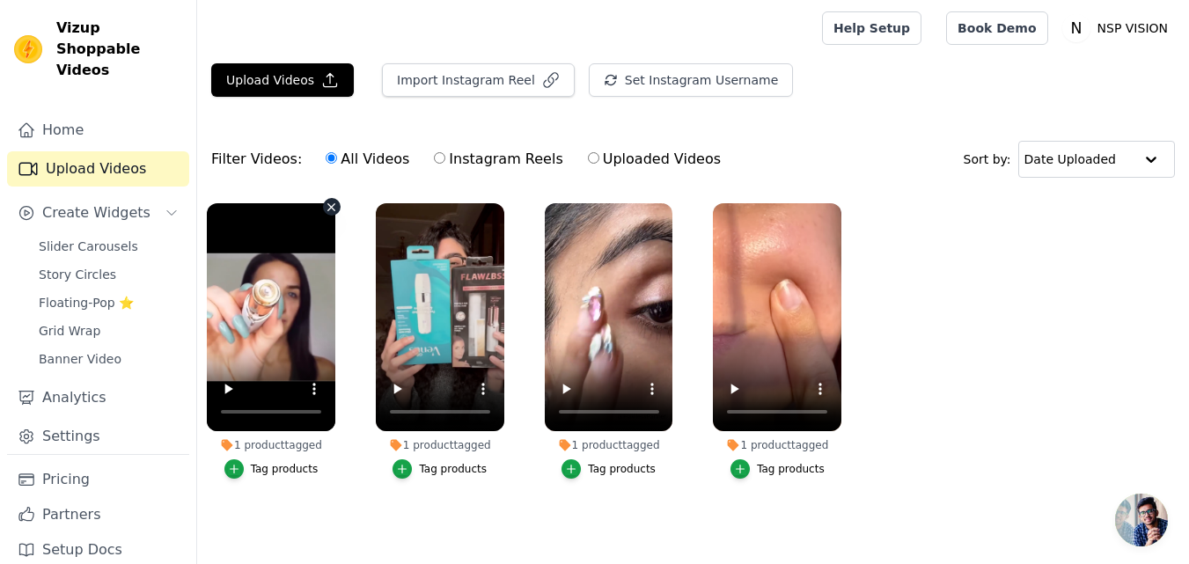
drag, startPoint x: 895, startPoint y: 289, endPoint x: 225, endPoint y: 301, distance: 669.6
click at [224, 301] on ul "1 product tagged Tag products 1 product tagged Tag products 1 product tagged Ta…" at bounding box center [692, 359] width 991 height 330
click at [962, 291] on ul "1 product tagged Tag products 1 product tagged Tag products 1 product tagged Ta…" at bounding box center [692, 359] width 991 height 330
drag, startPoint x: 961, startPoint y: 292, endPoint x: 788, endPoint y: 274, distance: 173.3
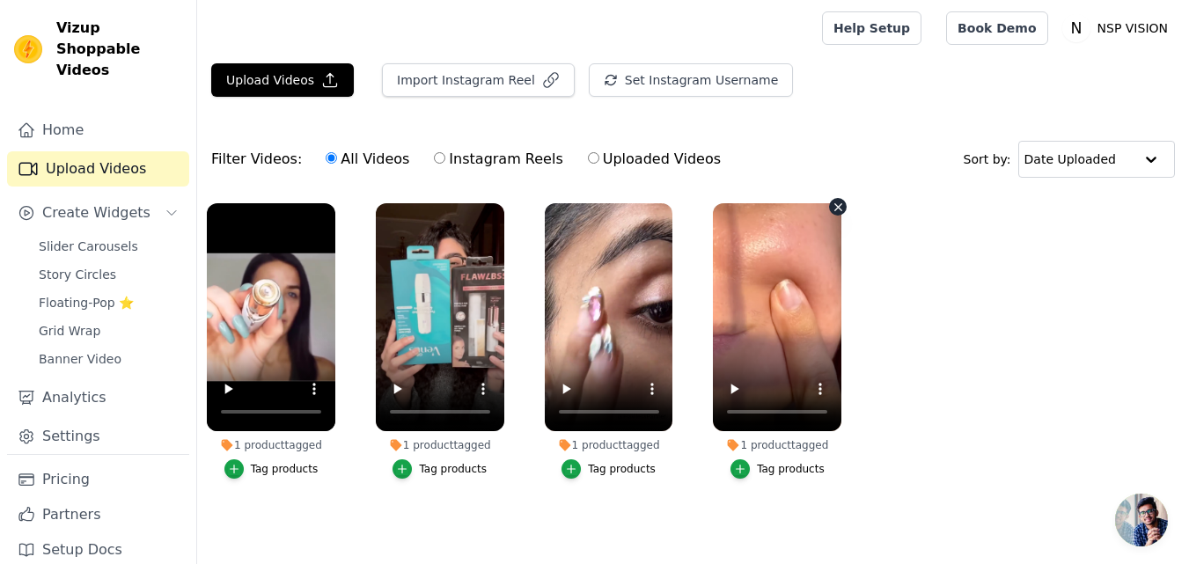
click at [788, 274] on ul "1 product tagged Tag products 1 product tagged Tag products 1 product tagged Ta…" at bounding box center [692, 359] width 991 height 330
click at [988, 238] on ul "1 product tagged Tag products 1 product tagged Tag products 1 product tagged Ta…" at bounding box center [692, 359] width 991 height 330
click at [868, 208] on ul "1 product tagged Tag products 1 product tagged Tag products 1 product tagged Ta…" at bounding box center [692, 359] width 991 height 330
click at [839, 206] on icon "button" at bounding box center [838, 206] width 7 height 7
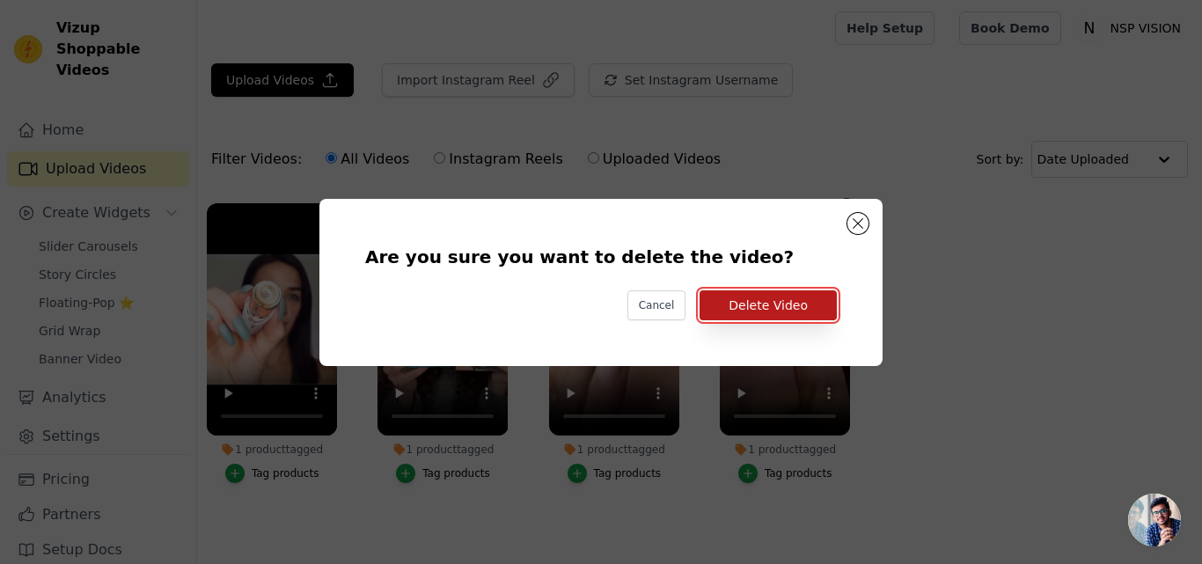
click at [760, 299] on button "Delete Video" at bounding box center [767, 305] width 137 height 30
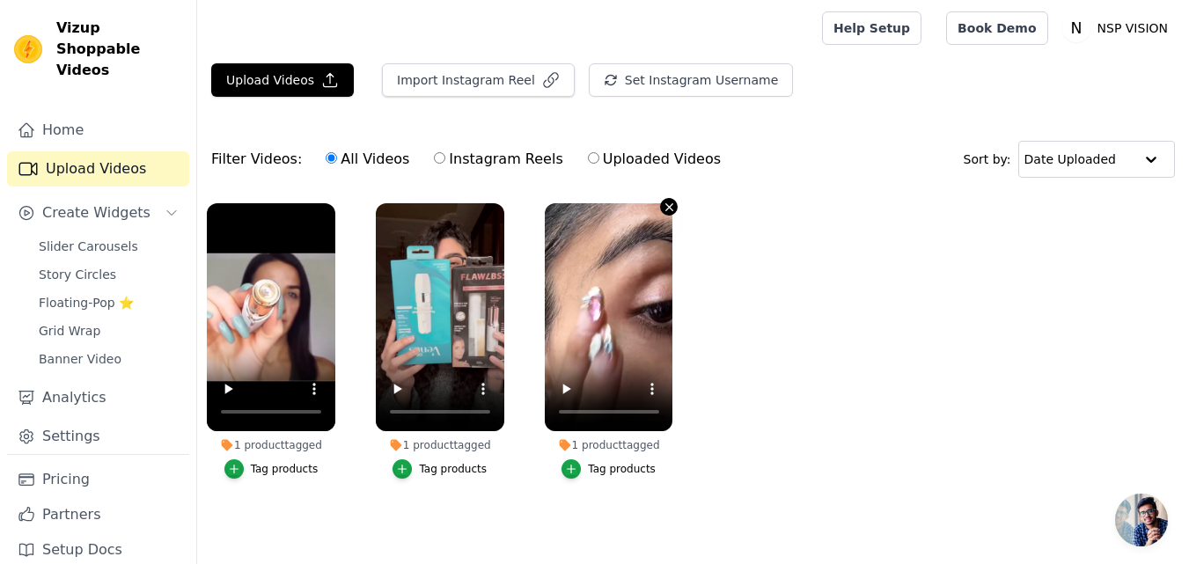
click at [669, 205] on icon "button" at bounding box center [668, 207] width 13 height 13
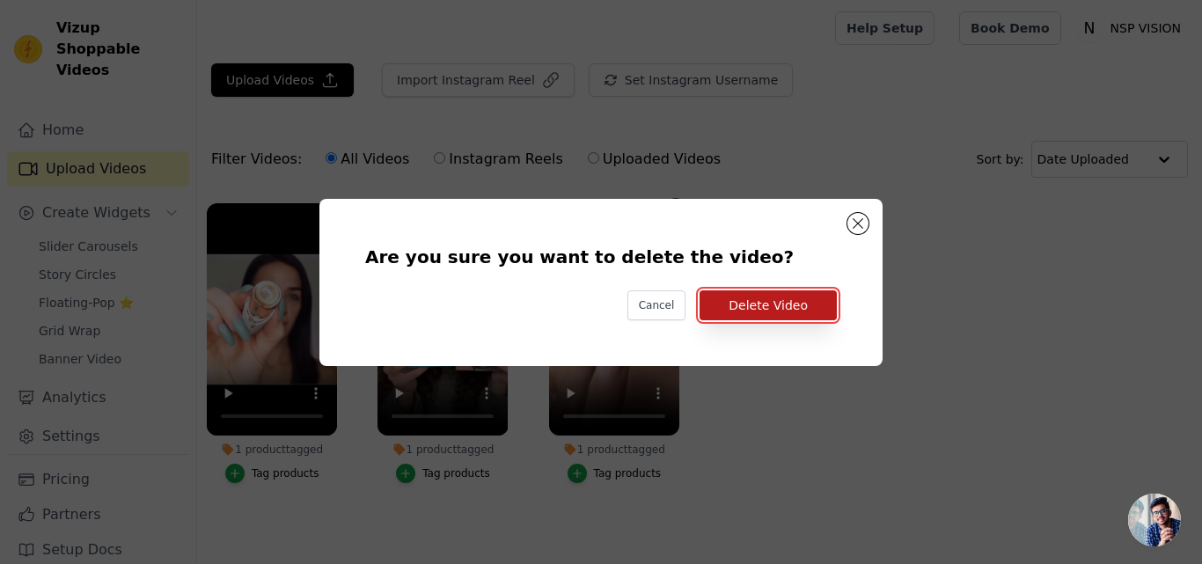
click at [748, 296] on button "Delete Video" at bounding box center [767, 305] width 137 height 30
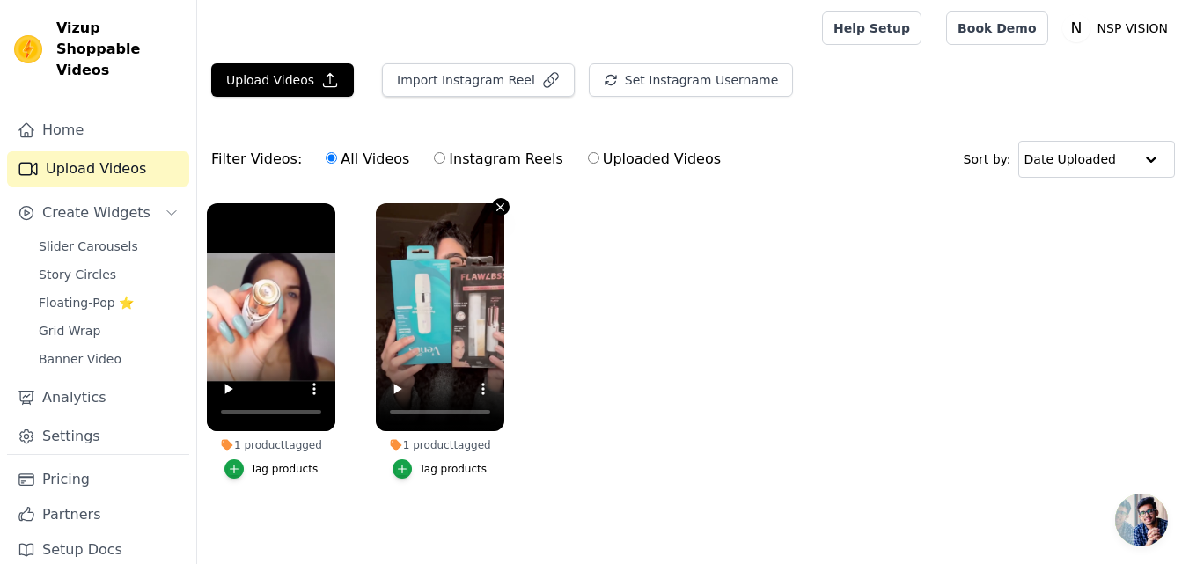
click at [497, 207] on icon "button" at bounding box center [500, 207] width 13 height 13
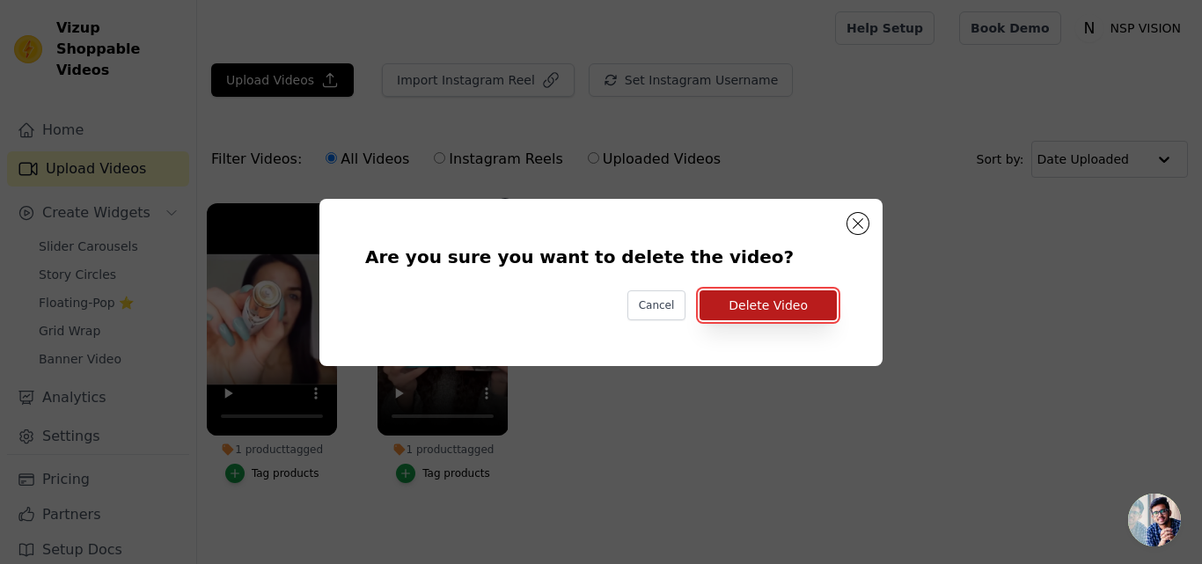
click at [725, 296] on button "Delete Video" at bounding box center [767, 305] width 137 height 30
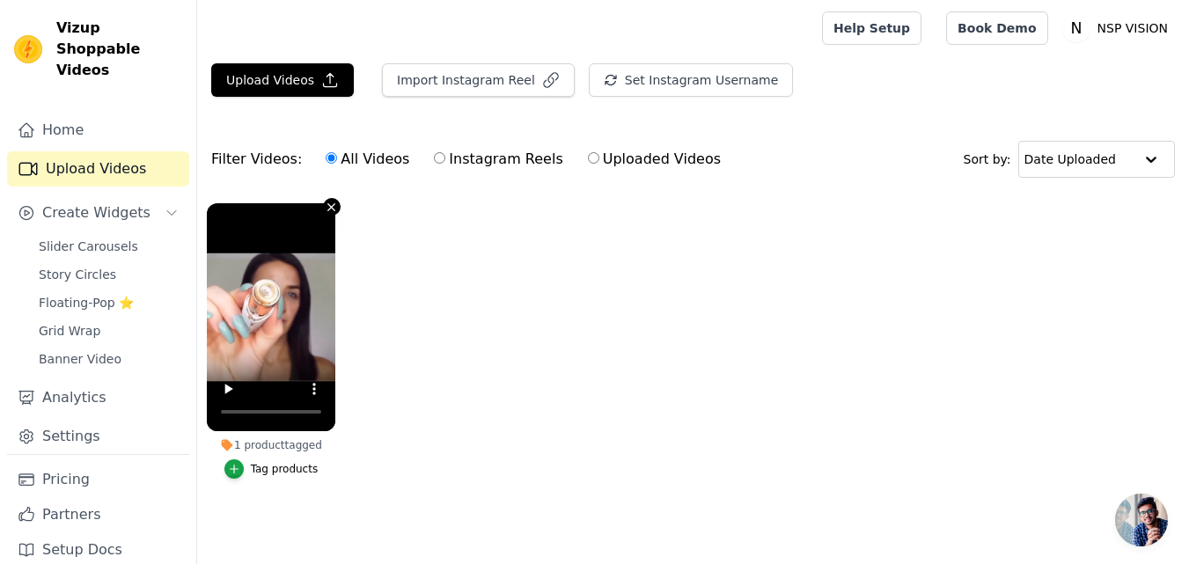
click at [333, 205] on icon "button" at bounding box center [331, 206] width 7 height 7
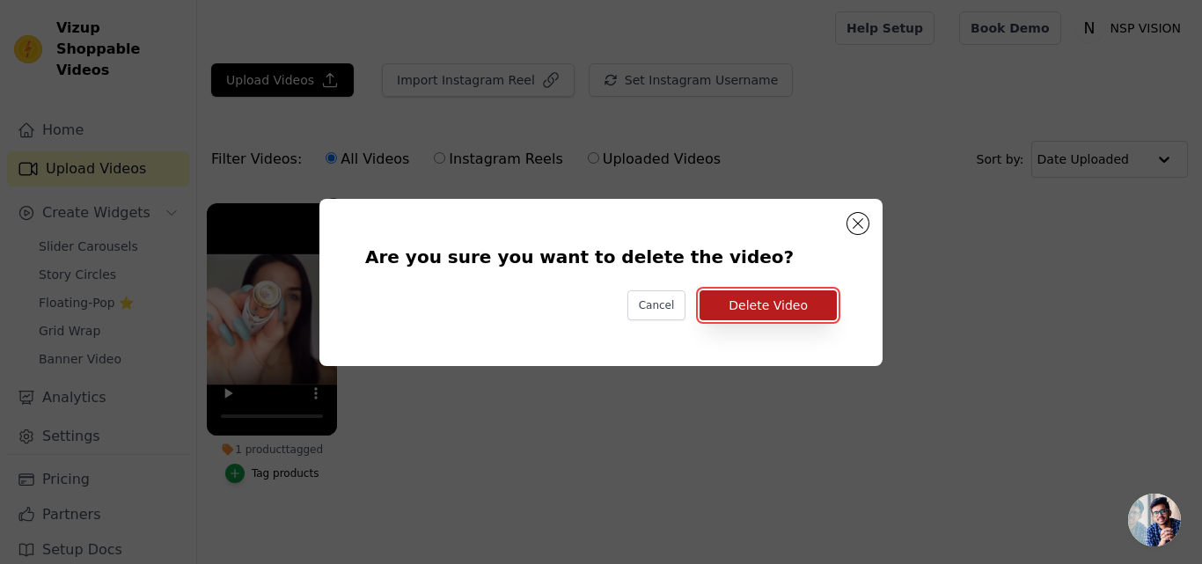
click at [757, 313] on button "Delete Video" at bounding box center [767, 305] width 137 height 30
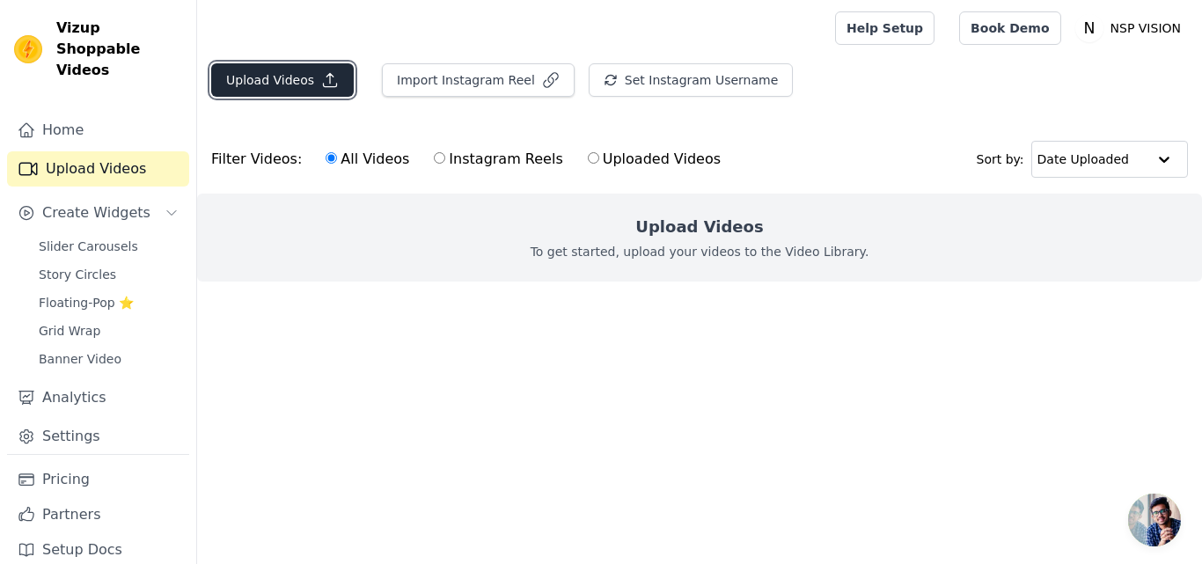
click at [312, 84] on button "Upload Videos" at bounding box center [282, 79] width 143 height 33
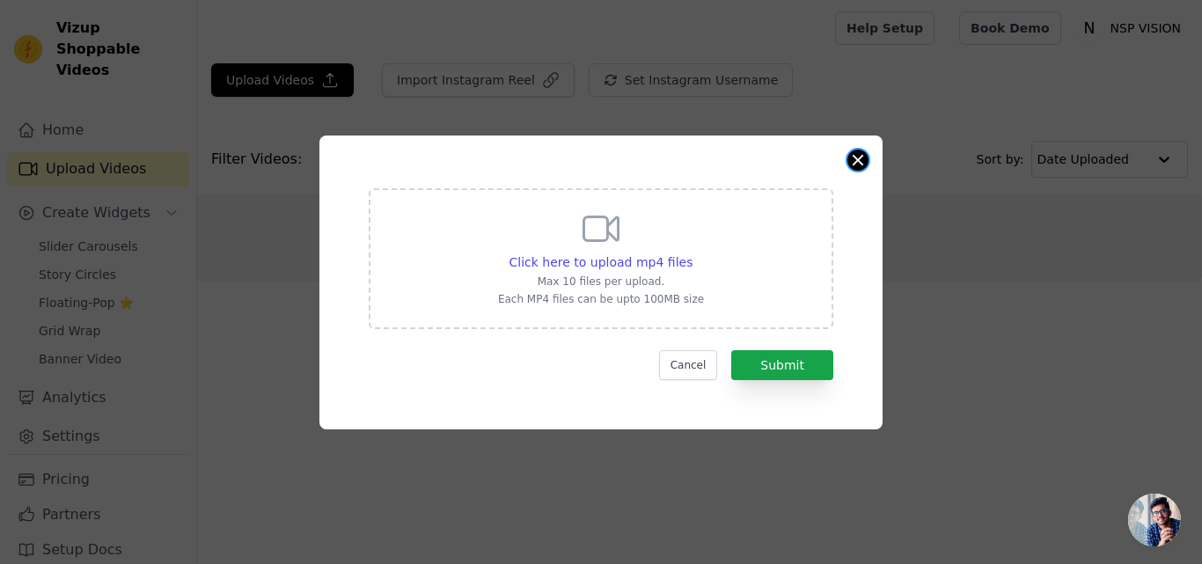
click at [858, 158] on button "Close modal" at bounding box center [857, 160] width 21 height 21
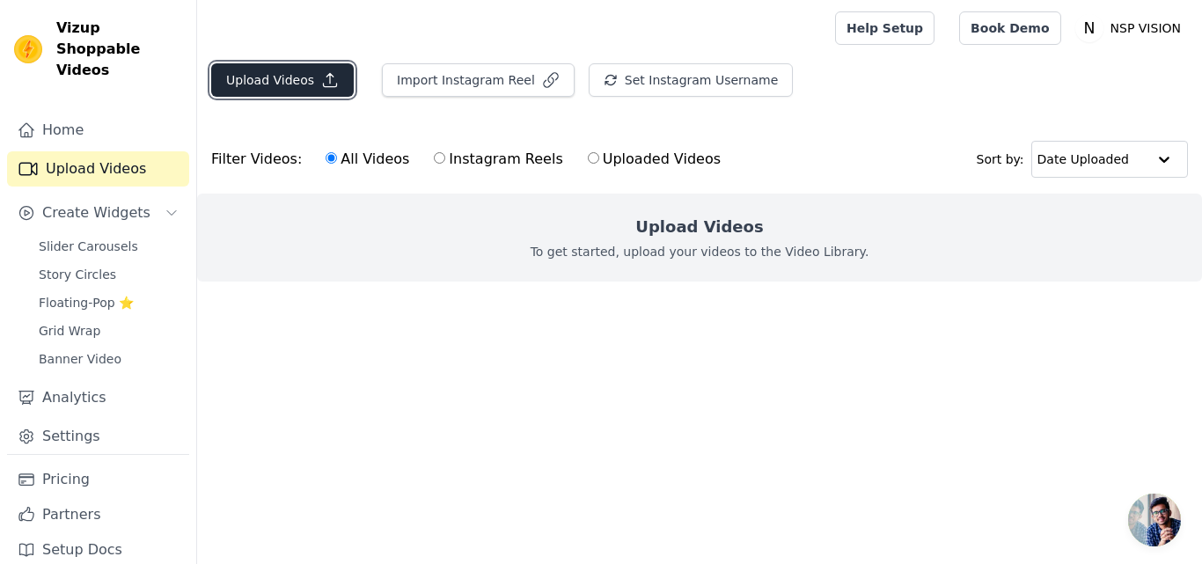
click at [311, 84] on button "Upload Videos" at bounding box center [282, 79] width 143 height 33
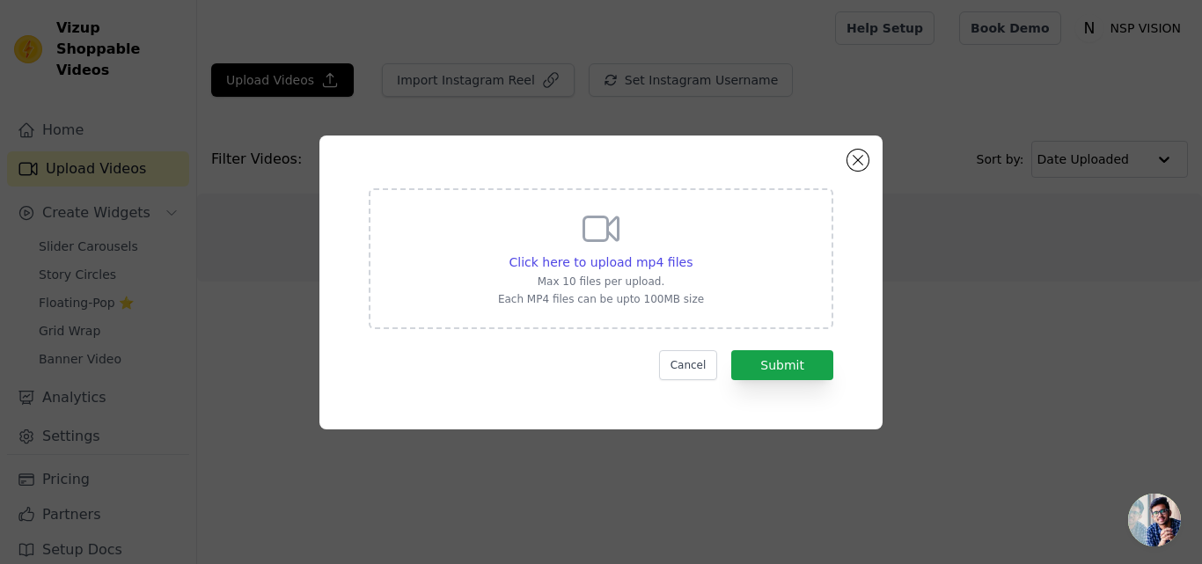
click at [644, 231] on div "Click here to upload mp4 files Max 10 files per upload. Each MP4 files can be u…" at bounding box center [601, 257] width 206 height 99
click at [691, 252] on input "Click here to upload mp4 files Max 10 files per upload. Each MP4 files can be u…" at bounding box center [691, 252] width 1 height 1
type input "C:\fakepath\TEST 1.mp4"
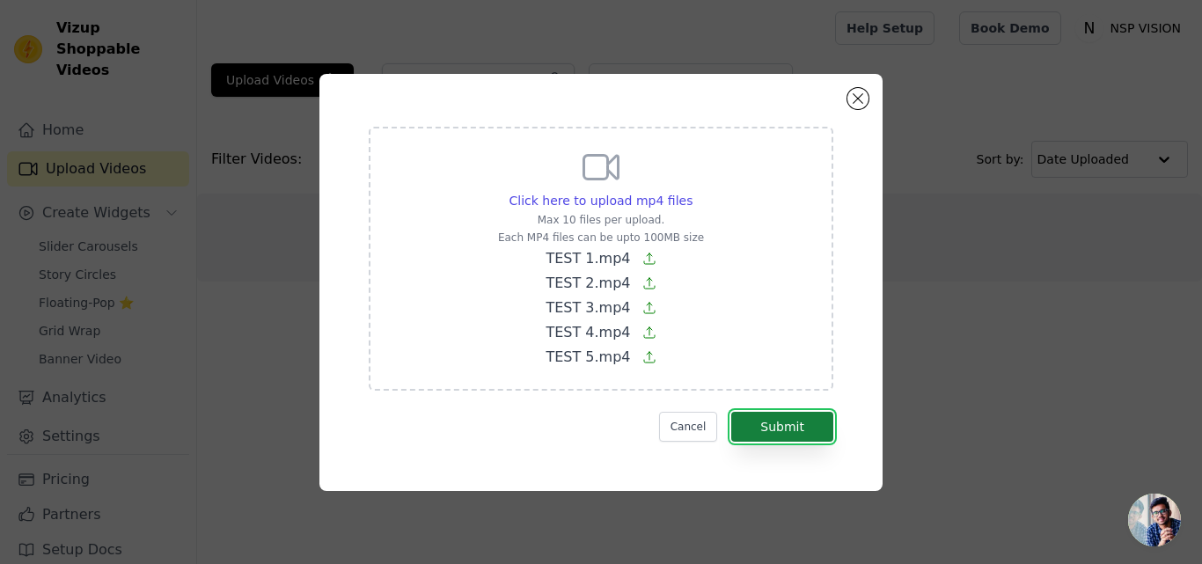
click at [791, 419] on button "Submit" at bounding box center [782, 427] width 102 height 30
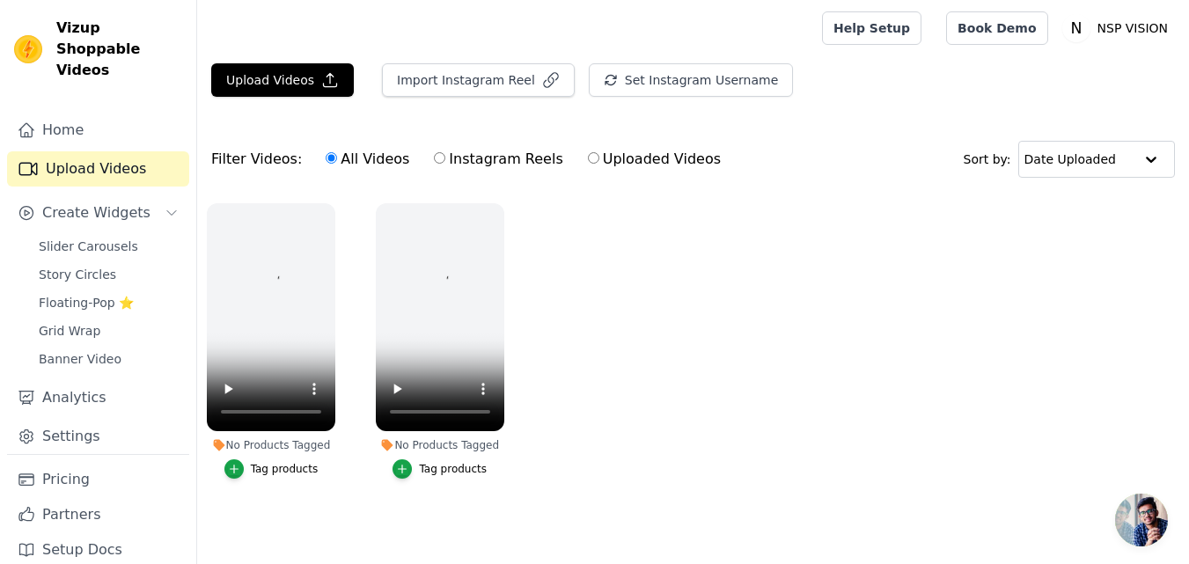
scroll to position [11, 0]
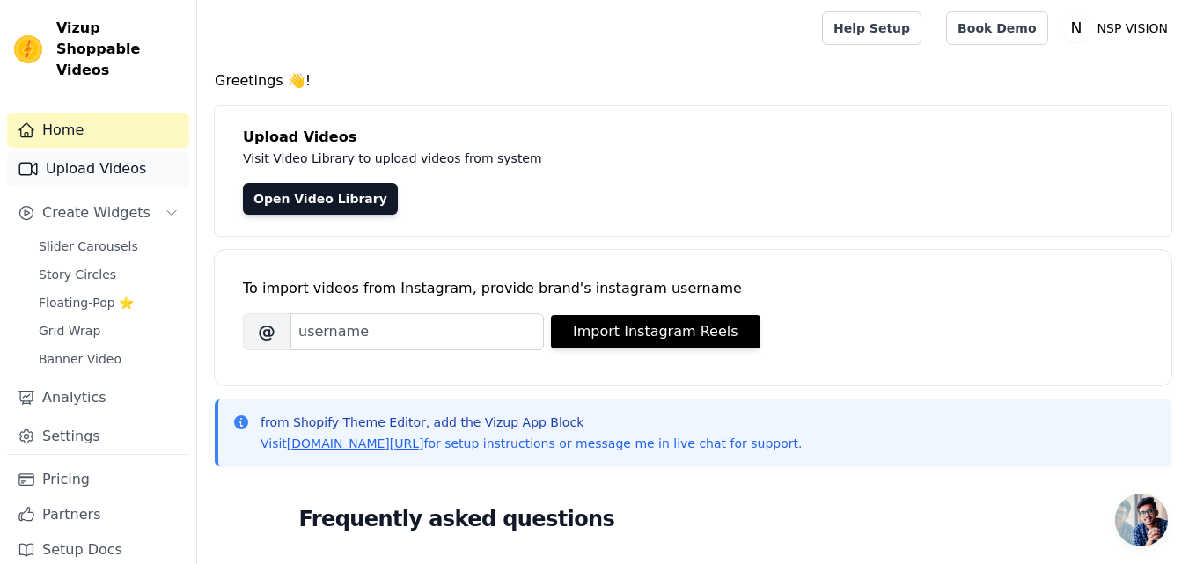
click at [136, 154] on link "Upload Videos" at bounding box center [98, 168] width 182 height 35
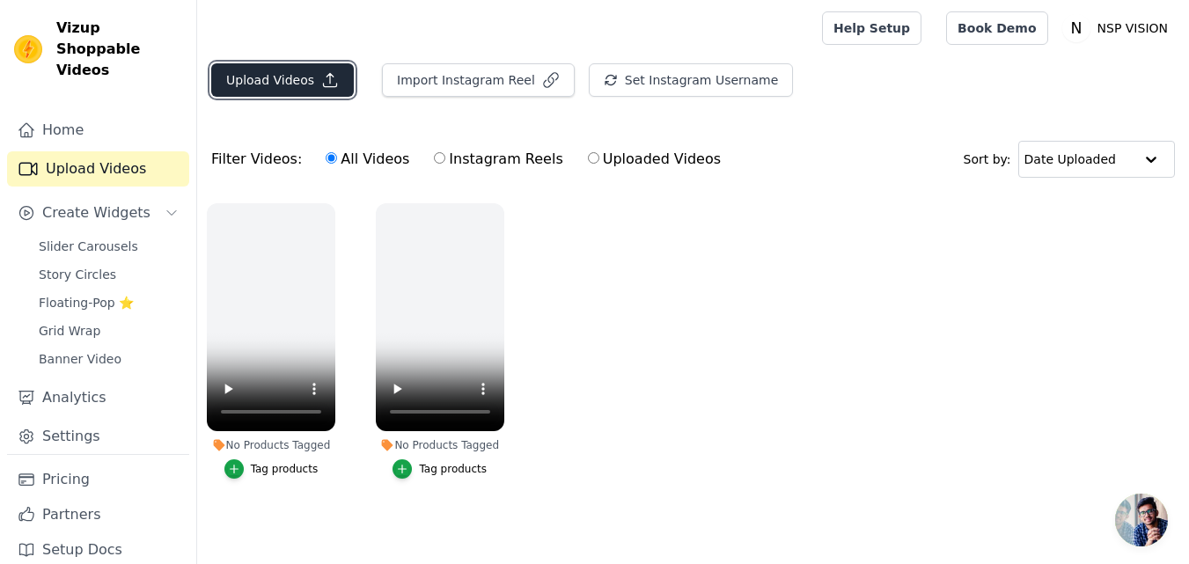
click at [309, 87] on button "Upload Videos" at bounding box center [282, 79] width 143 height 33
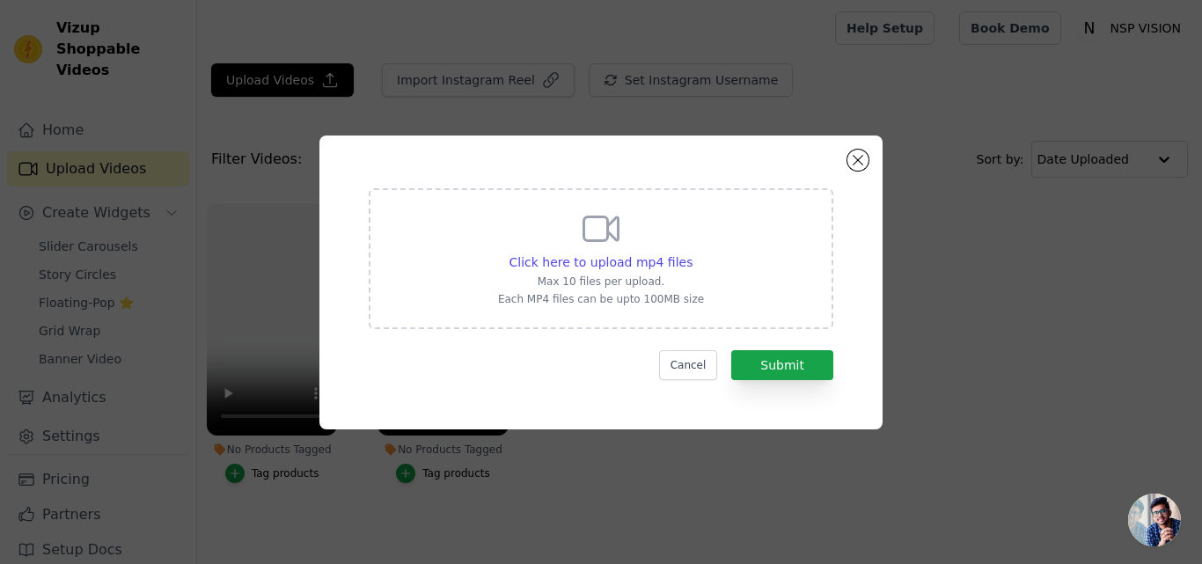
click at [685, 294] on p "Each MP4 files can be upto 100MB size" at bounding box center [601, 299] width 206 height 14
click at [691, 253] on input "Click here to upload mp4 files Max 10 files per upload. Each MP4 files can be u…" at bounding box center [691, 252] width 1 height 1
type input "C:\fakepath\TEST 1.mp4"
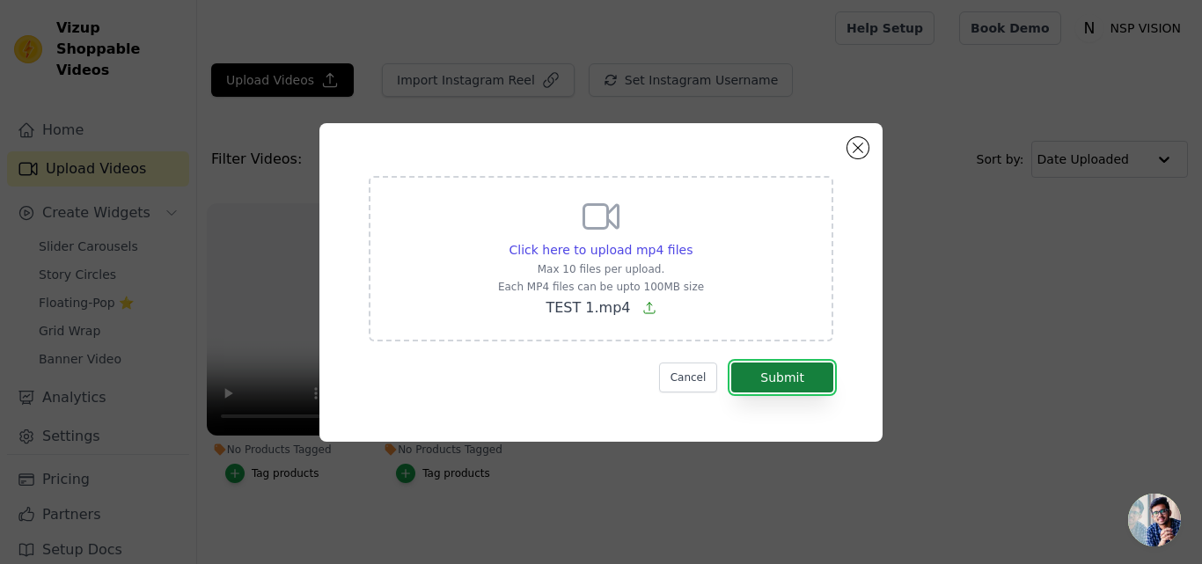
click at [814, 374] on button "Submit" at bounding box center [782, 377] width 102 height 30
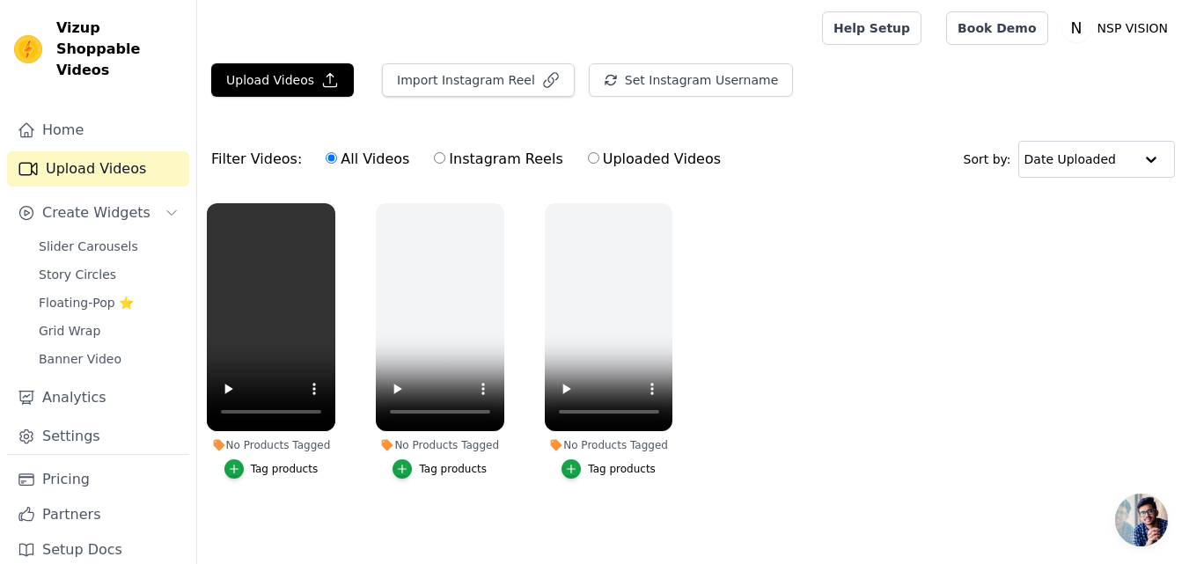
click at [769, 274] on ul "No Products Tagged Tag products No Products Tagged Tag products No Products Tag…" at bounding box center [692, 359] width 991 height 330
click at [304, 76] on button "Upload Videos" at bounding box center [282, 79] width 143 height 33
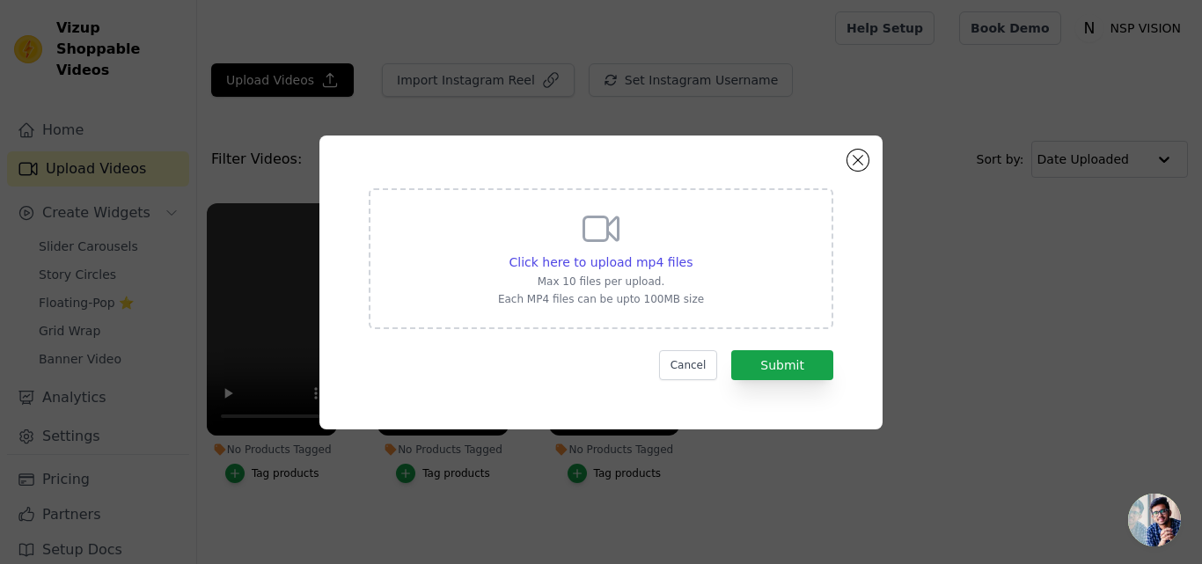
click at [636, 304] on p "Each MP4 files can be upto 100MB size" at bounding box center [601, 299] width 206 height 14
click at [691, 253] on input "Click here to upload mp4 files Max 10 files per upload. Each MP4 files can be u…" at bounding box center [691, 252] width 1 height 1
type input "C:\fakepath\TEST 5.mp4"
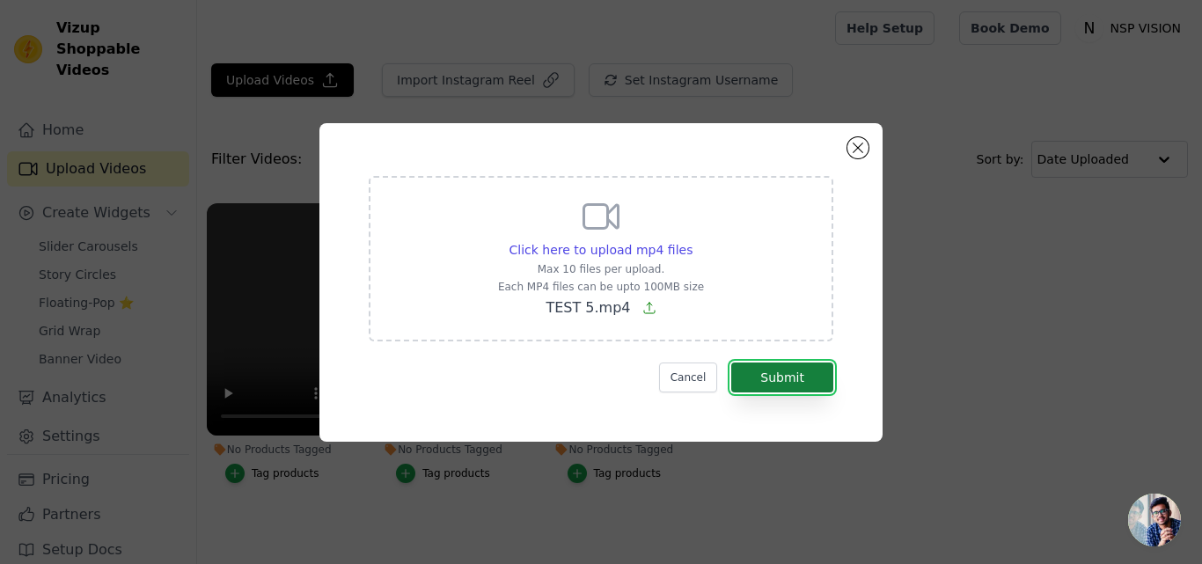
click at [783, 382] on button "Submit" at bounding box center [782, 377] width 102 height 30
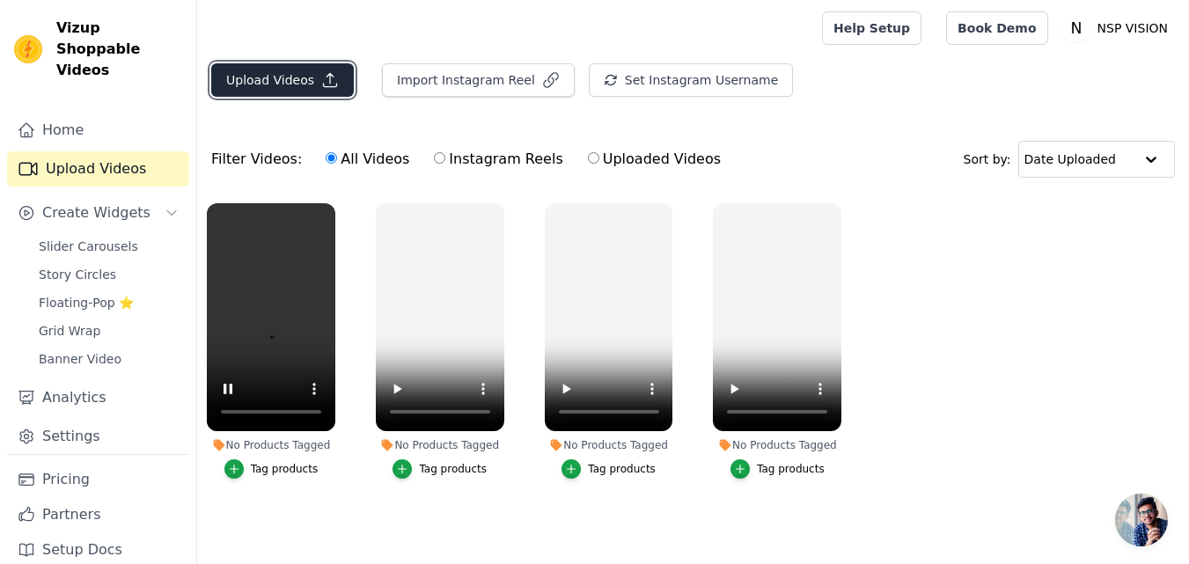
click at [299, 69] on button "Upload Videos" at bounding box center [282, 79] width 143 height 33
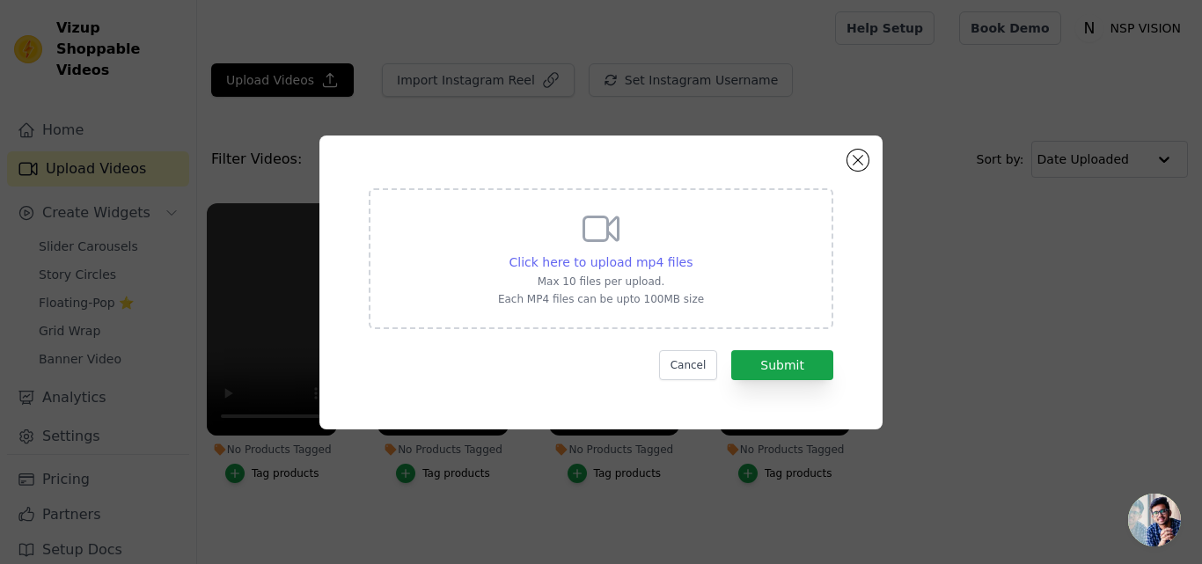
click at [602, 255] on span "Click here to upload mp4 files" at bounding box center [601, 262] width 184 height 14
click at [691, 253] on input "Click here to upload mp4 files Max 10 files per upload. Each MP4 files can be u…" at bounding box center [691, 252] width 1 height 1
type input "C:\fakepath\TEST 4.mp4"
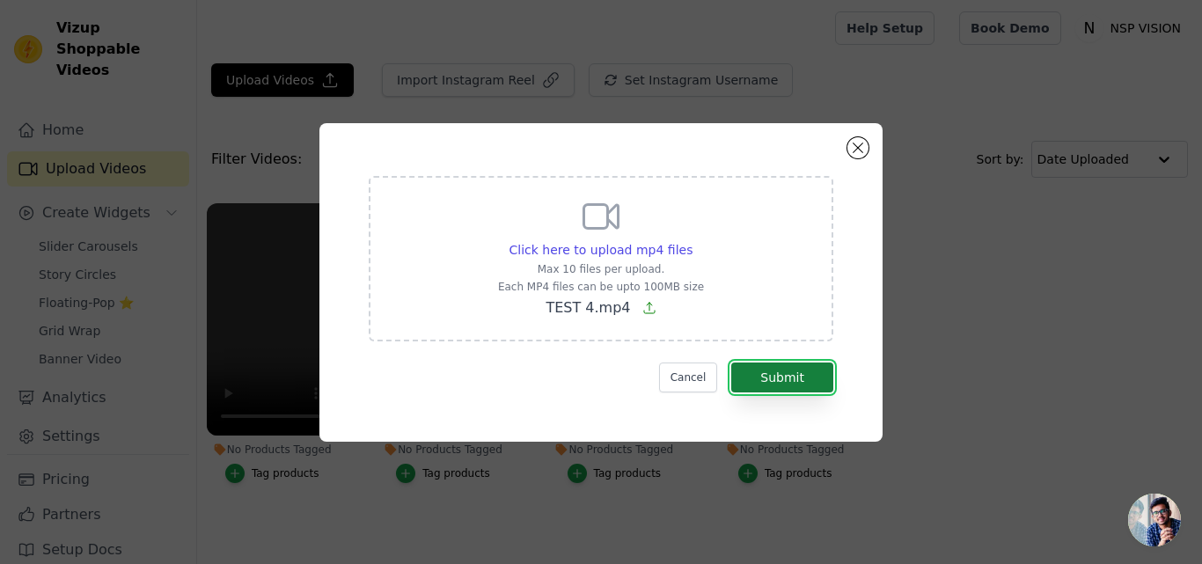
click at [786, 382] on button "Submit" at bounding box center [782, 377] width 102 height 30
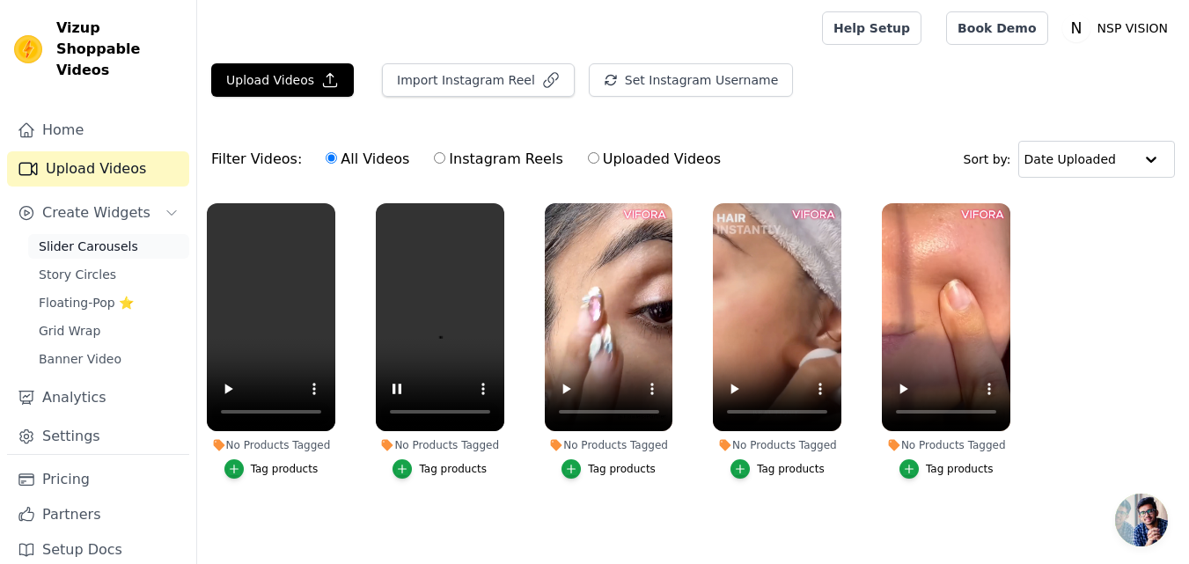
click at [135, 234] on link "Slider Carousels" at bounding box center [108, 246] width 161 height 25
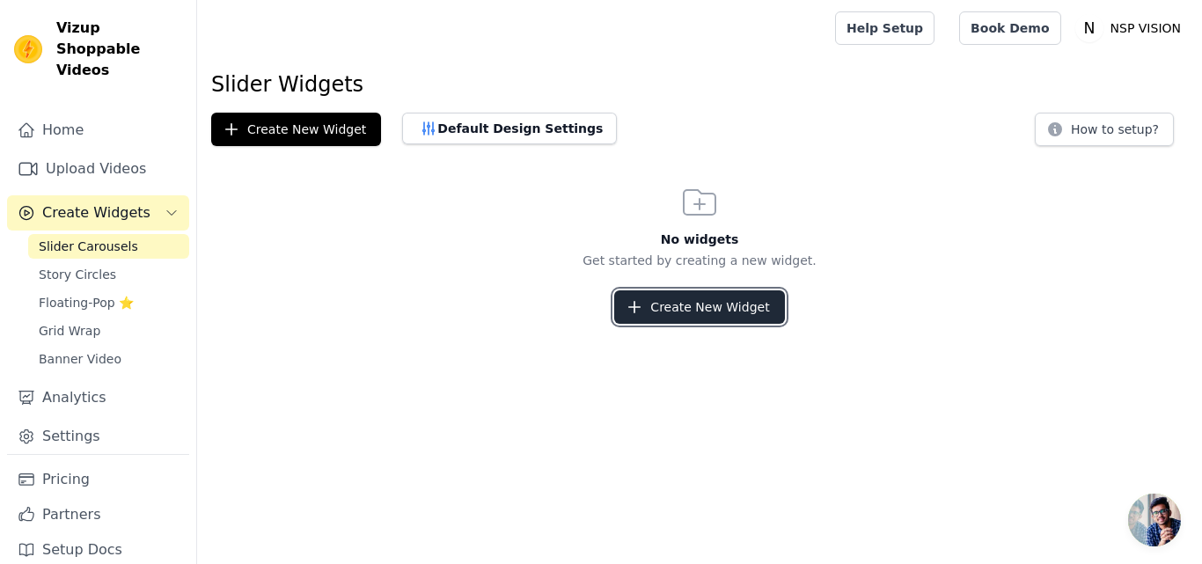
click at [688, 301] on button "Create New Widget" at bounding box center [699, 306] width 170 height 33
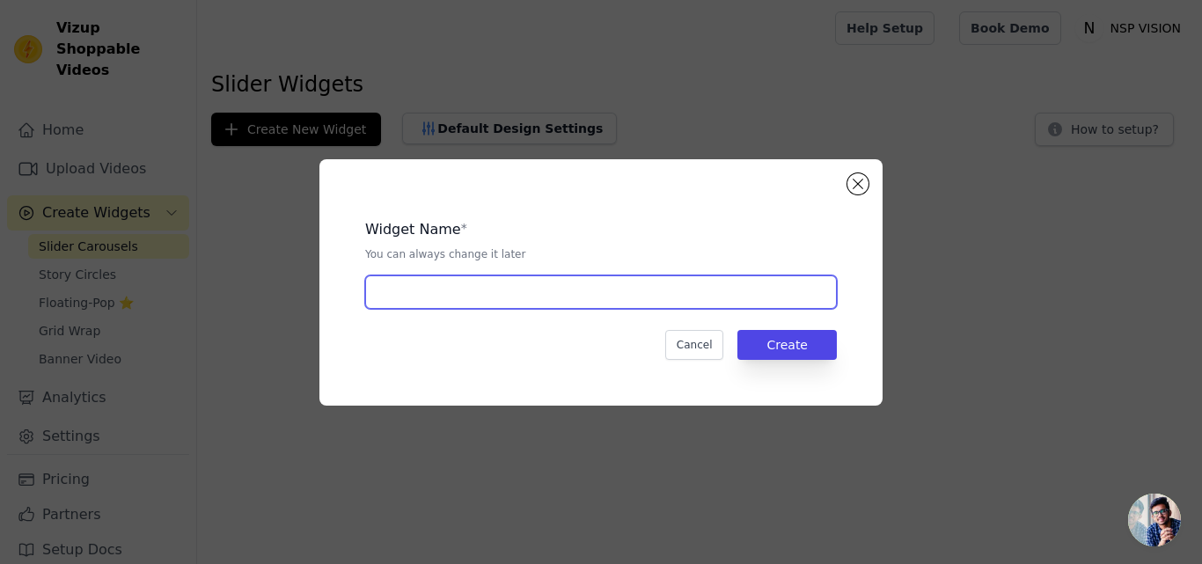
click at [661, 302] on input "text" at bounding box center [601, 291] width 472 height 33
type input "v"
type input "VIFORA"
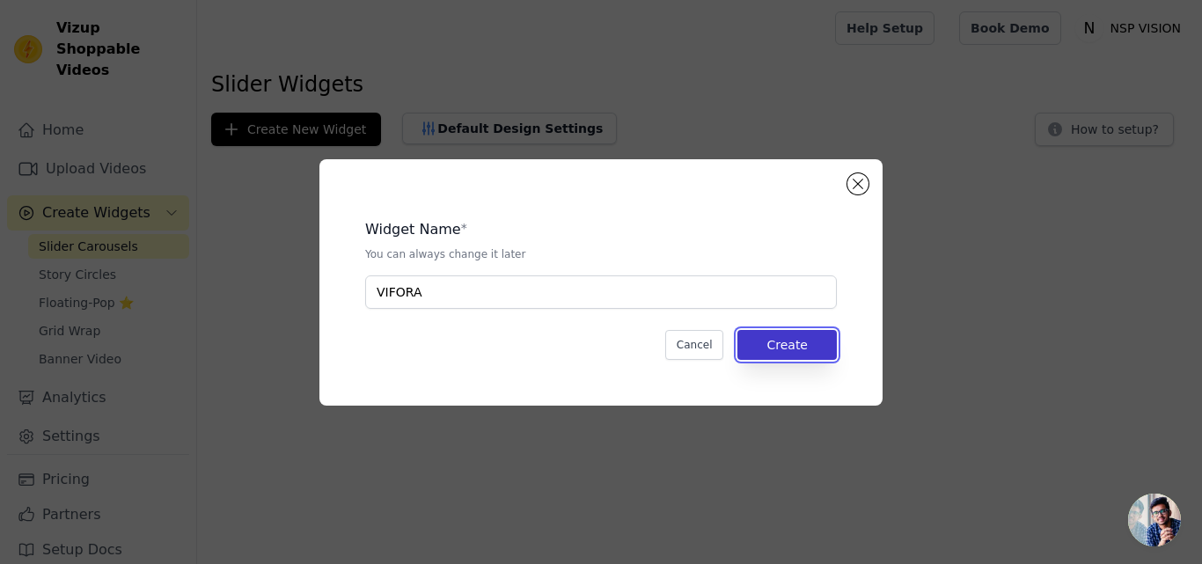
click at [791, 355] on button "Create" at bounding box center [786, 345] width 99 height 30
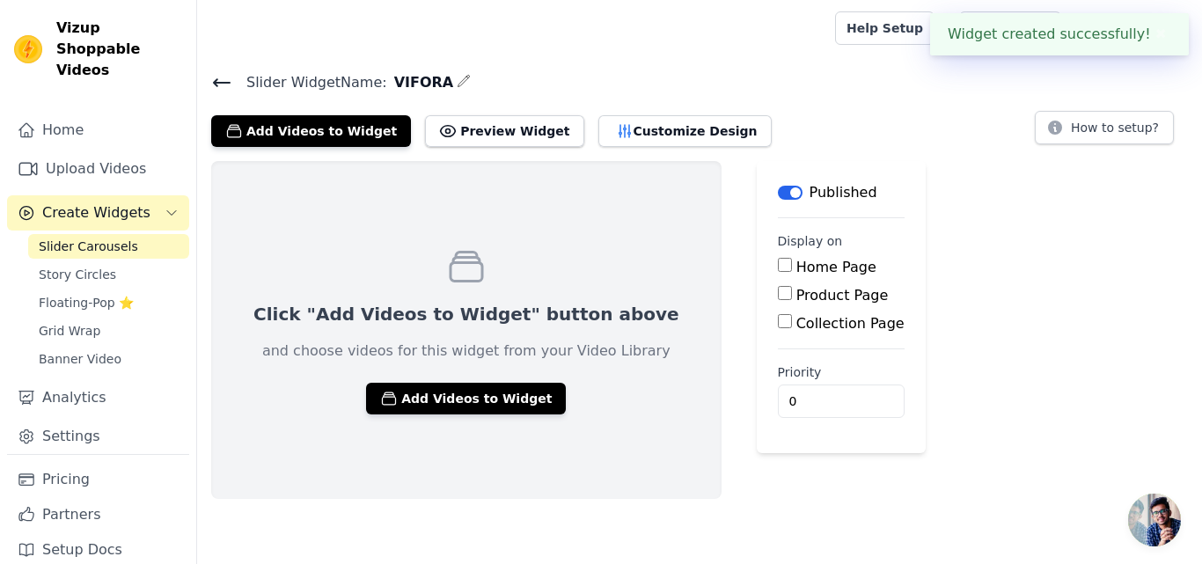
click at [796, 294] on label "Product Page" at bounding box center [842, 295] width 92 height 17
click at [778, 294] on input "Product Page" at bounding box center [785, 293] width 14 height 14
checkbox input "true"
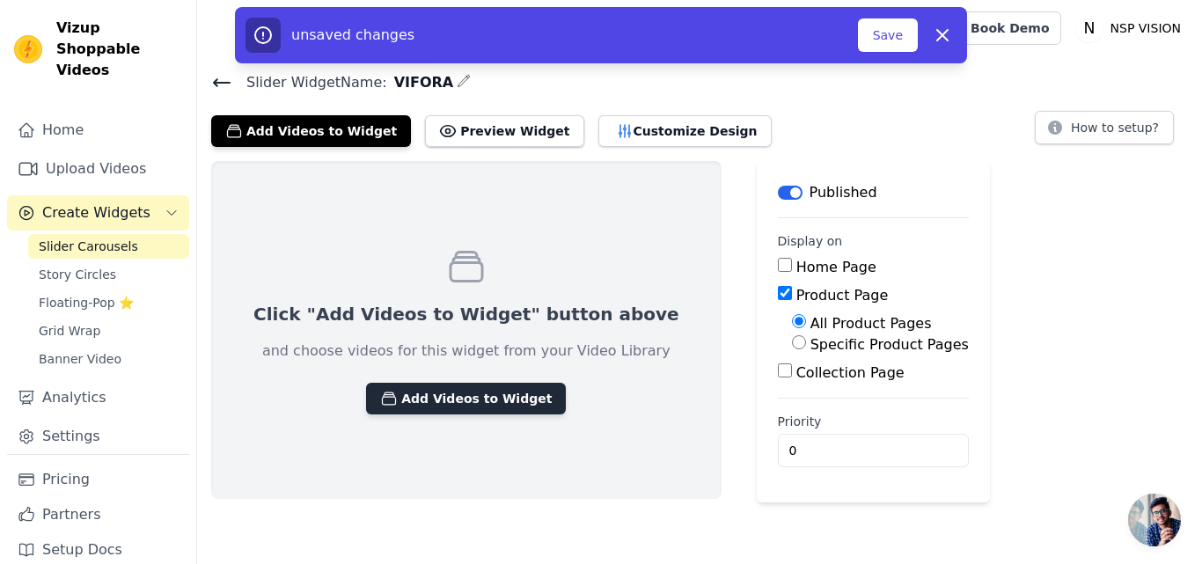
click at [486, 392] on button "Add Videos to Widget" at bounding box center [466, 399] width 200 height 32
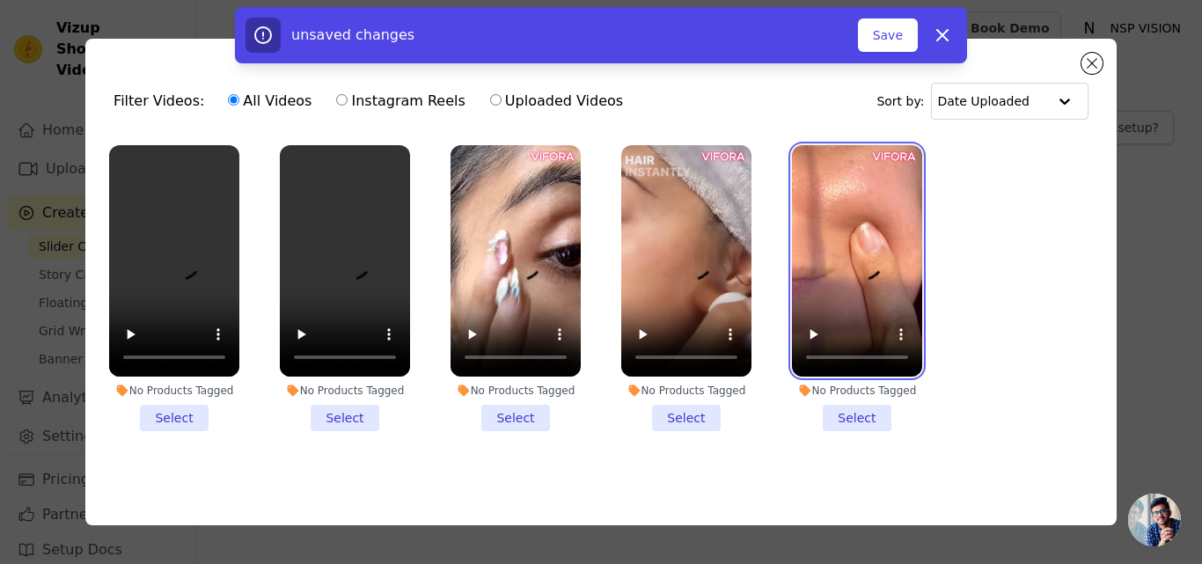
drag, startPoint x: 884, startPoint y: 224, endPoint x: 869, endPoint y: 227, distance: 15.2
click at [884, 225] on video at bounding box center [857, 260] width 130 height 231
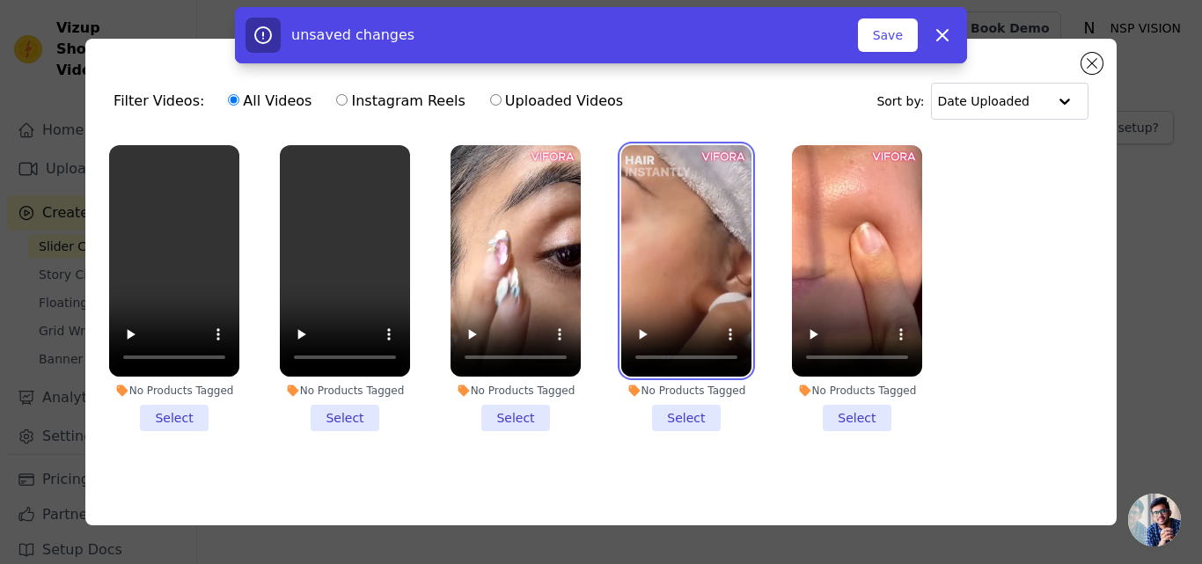
click at [633, 238] on video at bounding box center [686, 260] width 130 height 231
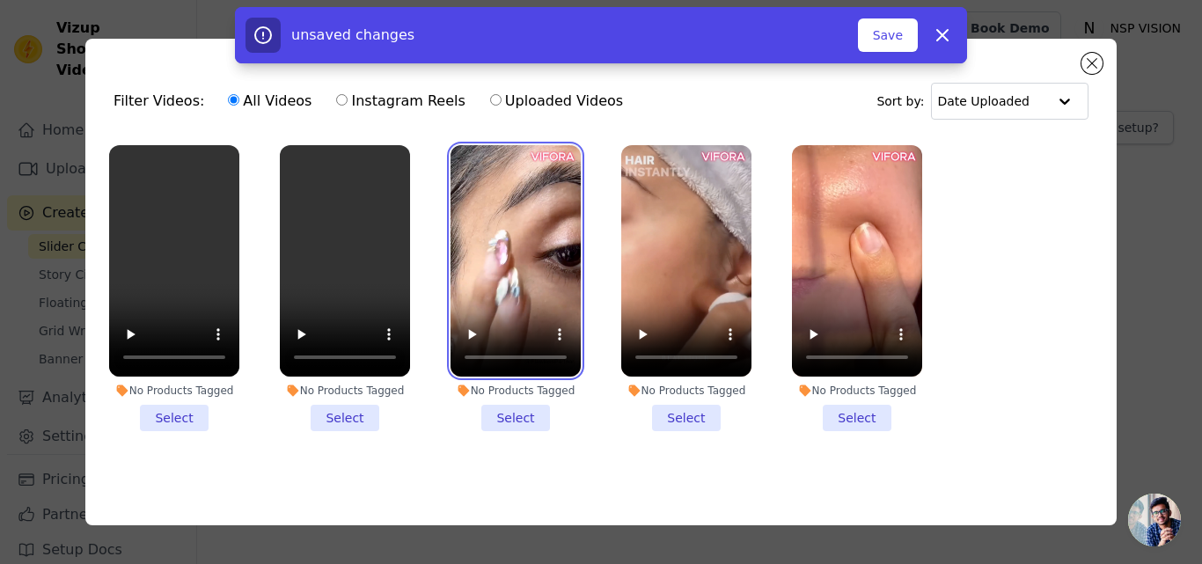
click at [488, 236] on video at bounding box center [515, 260] width 130 height 231
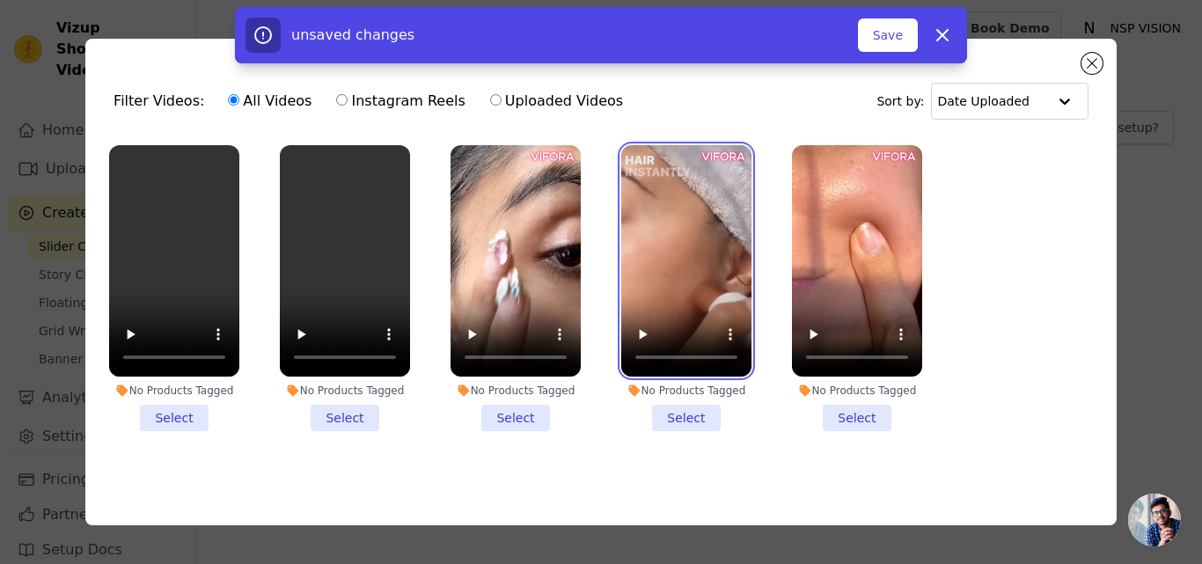
click at [667, 233] on video at bounding box center [686, 260] width 130 height 231
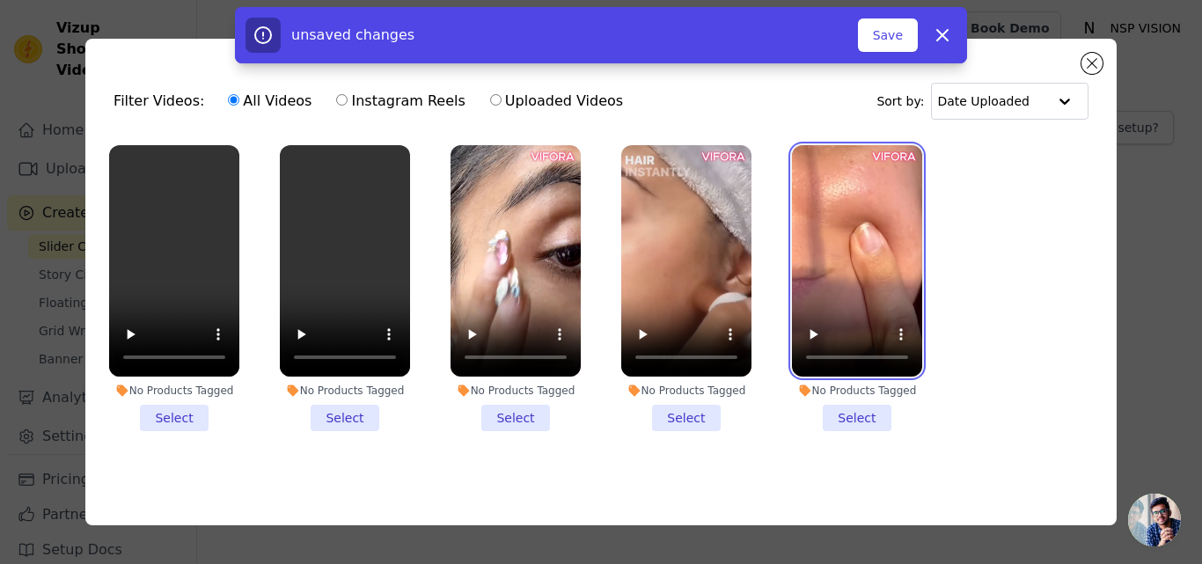
click at [837, 232] on video at bounding box center [857, 260] width 130 height 231
click at [850, 257] on video at bounding box center [857, 260] width 130 height 231
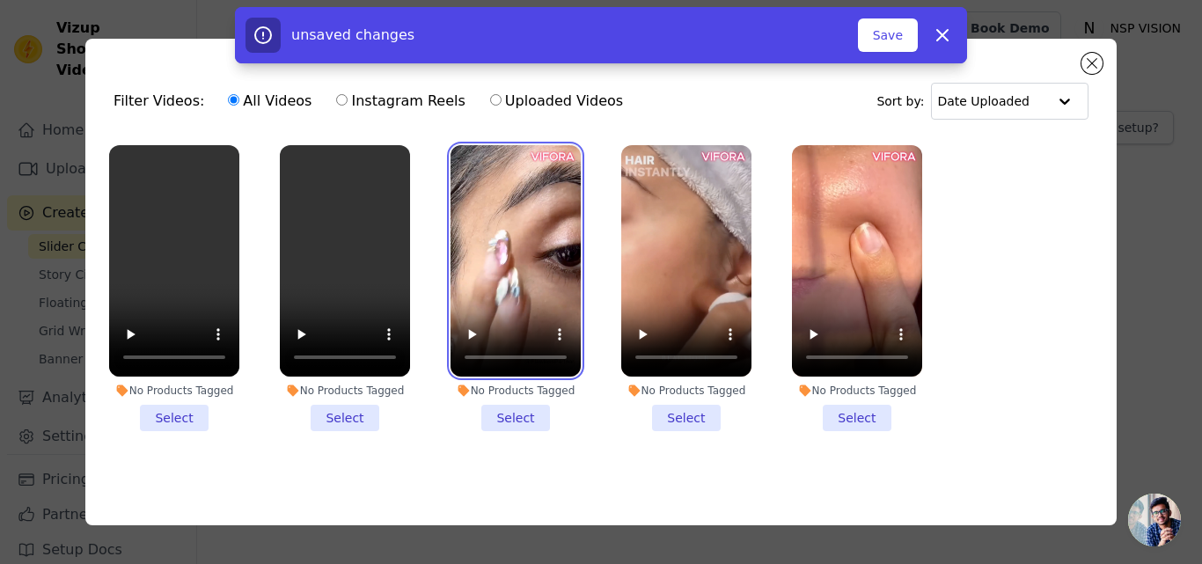
click at [541, 262] on video at bounding box center [515, 260] width 130 height 231
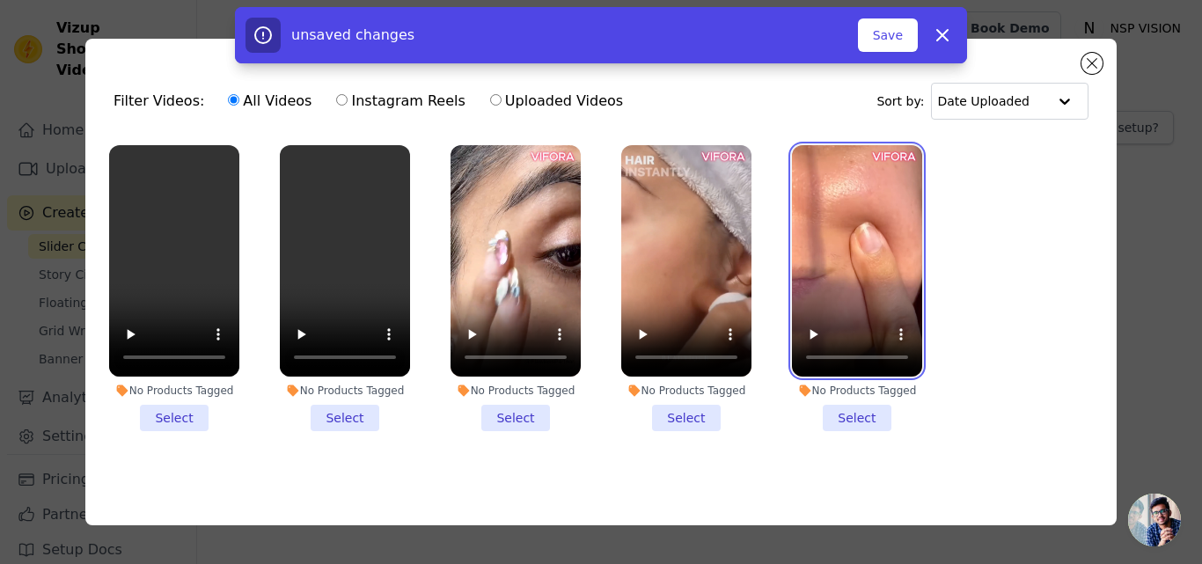
click at [824, 248] on video at bounding box center [857, 260] width 130 height 231
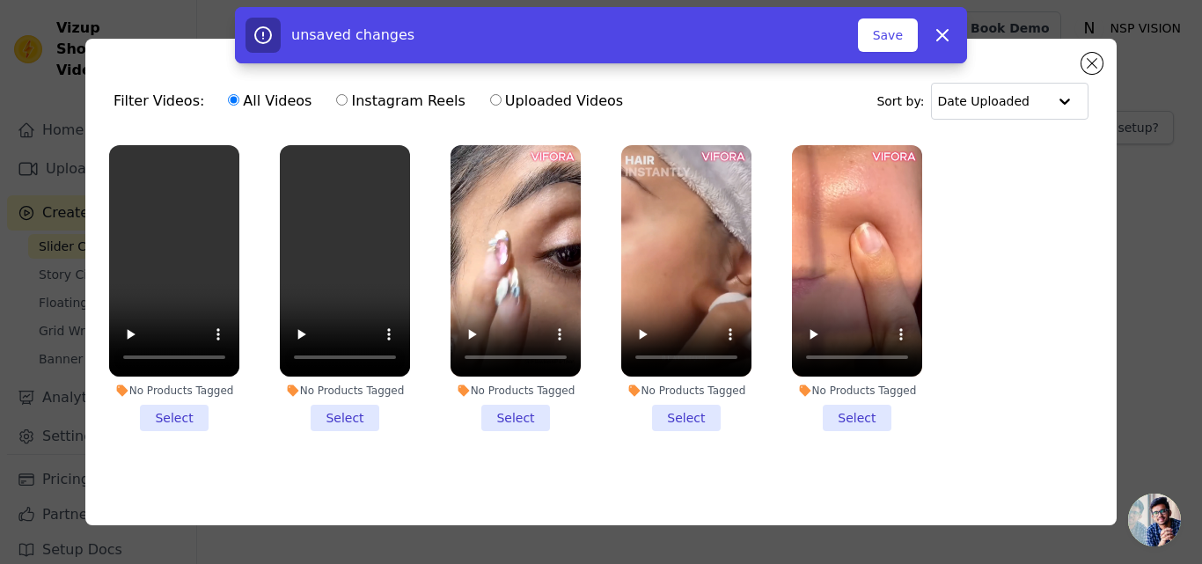
click at [867, 423] on li "No Products Tagged Select" at bounding box center [857, 288] width 130 height 286
click at [0, 0] on input "No Products Tagged Select" at bounding box center [0, 0] width 0 height 0
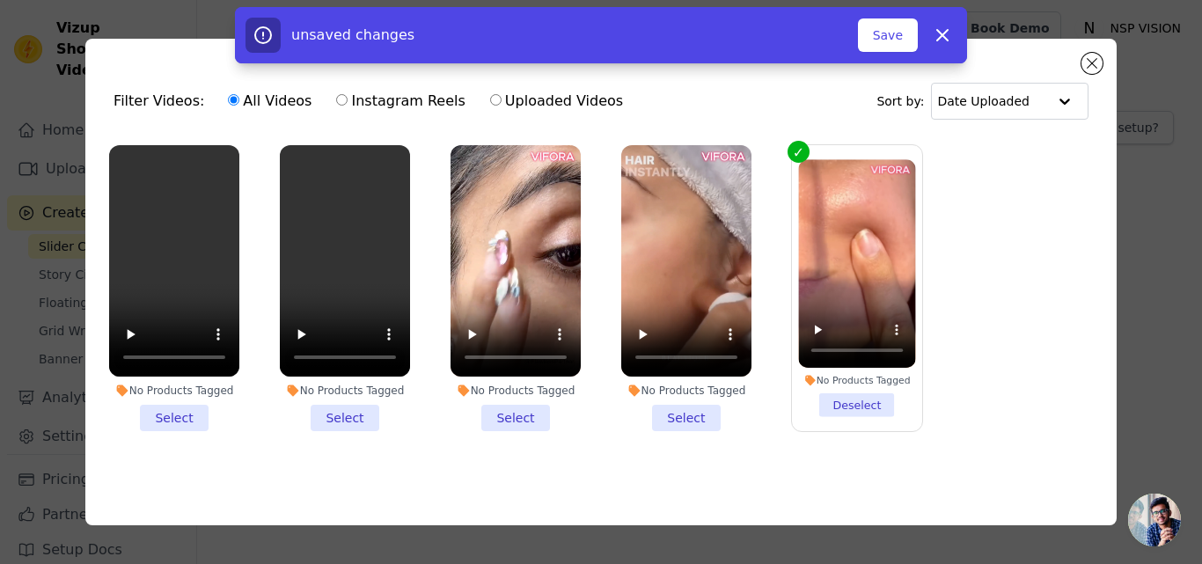
click at [531, 418] on li "No Products Tagged Select" at bounding box center [515, 288] width 130 height 286
click at [0, 0] on input "No Products Tagged Select" at bounding box center [0, 0] width 0 height 0
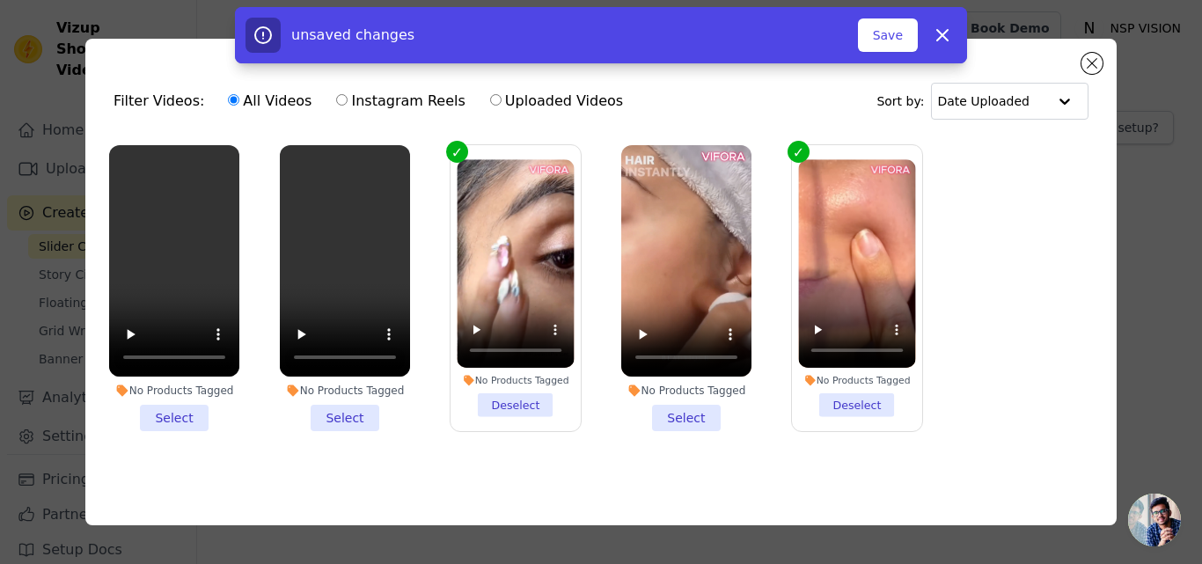
click at [678, 421] on li "No Products Tagged Select" at bounding box center [686, 288] width 130 height 286
click at [0, 0] on input "No Products Tagged Select" at bounding box center [0, 0] width 0 height 0
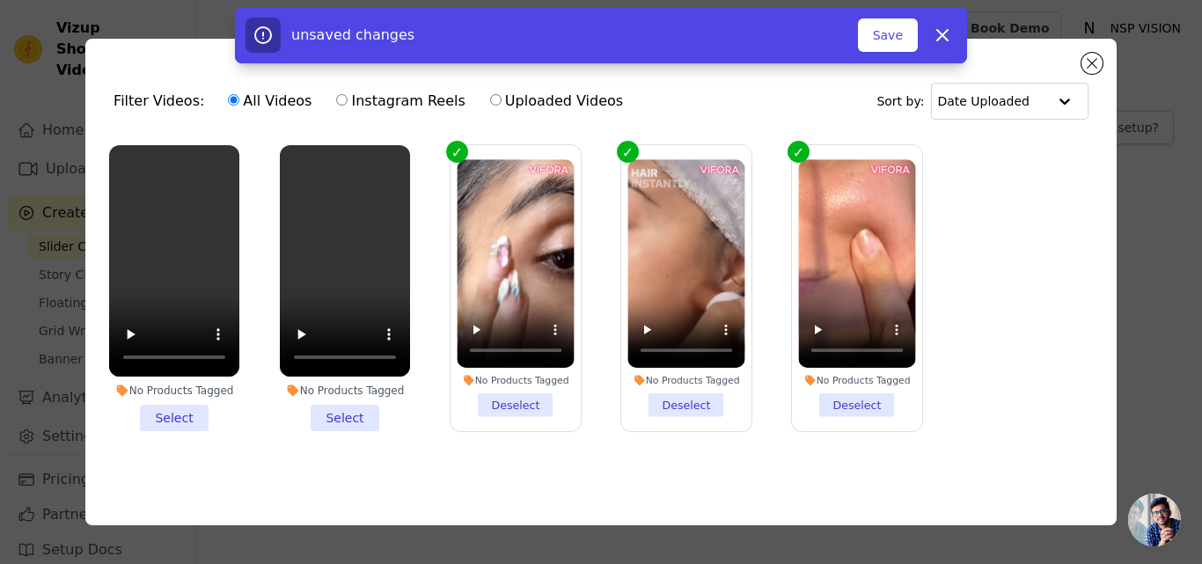
click at [684, 413] on label "No Products Tagged Deselect" at bounding box center [686, 288] width 132 height 288
click at [0, 0] on input "No Products Tagged Deselect" at bounding box center [0, 0] width 0 height 0
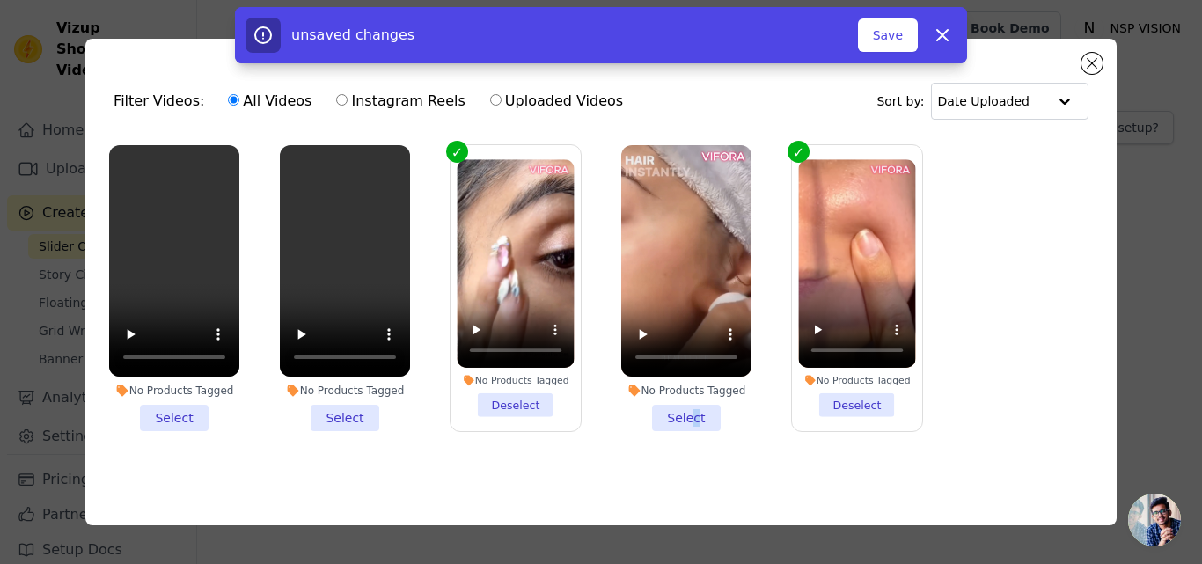
click at [695, 406] on li "No Products Tagged Select" at bounding box center [686, 288] width 130 height 286
click at [693, 409] on li "No Products Tagged Select" at bounding box center [686, 288] width 130 height 286
click at [0, 0] on input "No Products Tagged Select" at bounding box center [0, 0] width 0 height 0
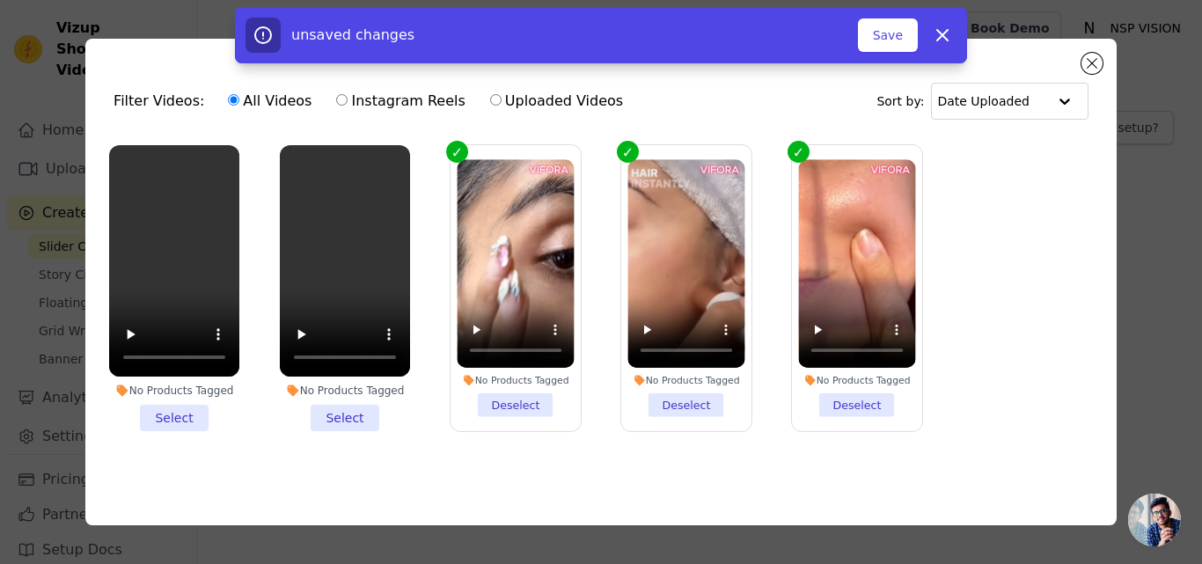
click at [333, 406] on li "No Products Tagged Select" at bounding box center [345, 288] width 130 height 286
click at [0, 0] on input "No Products Tagged Select" at bounding box center [0, 0] width 0 height 0
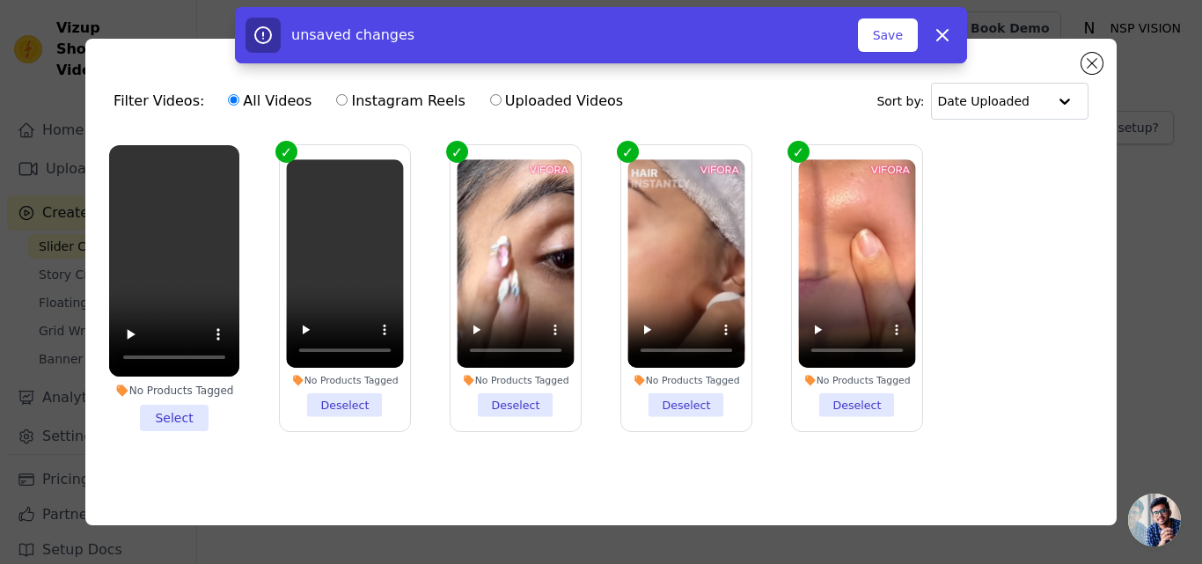
click at [331, 406] on li "No Products Tagged Deselect" at bounding box center [344, 288] width 117 height 258
click at [0, 0] on input "No Products Tagged Deselect" at bounding box center [0, 0] width 0 height 0
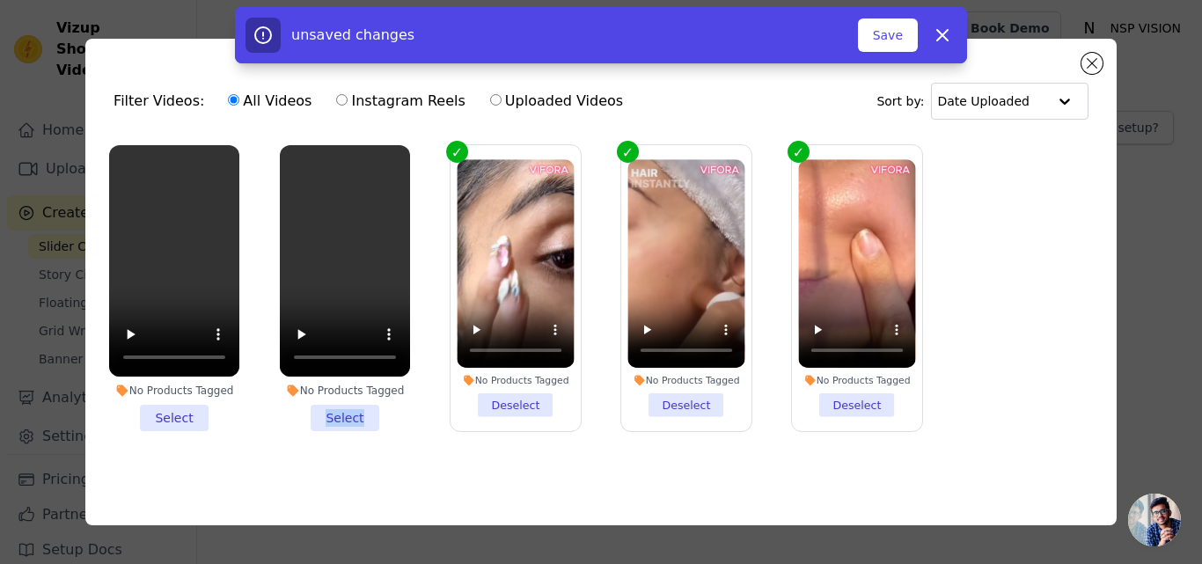
click at [332, 406] on li "No Products Tagged Select" at bounding box center [345, 288] width 130 height 286
click at [0, 0] on input "No Products Tagged Select" at bounding box center [0, 0] width 0 height 0
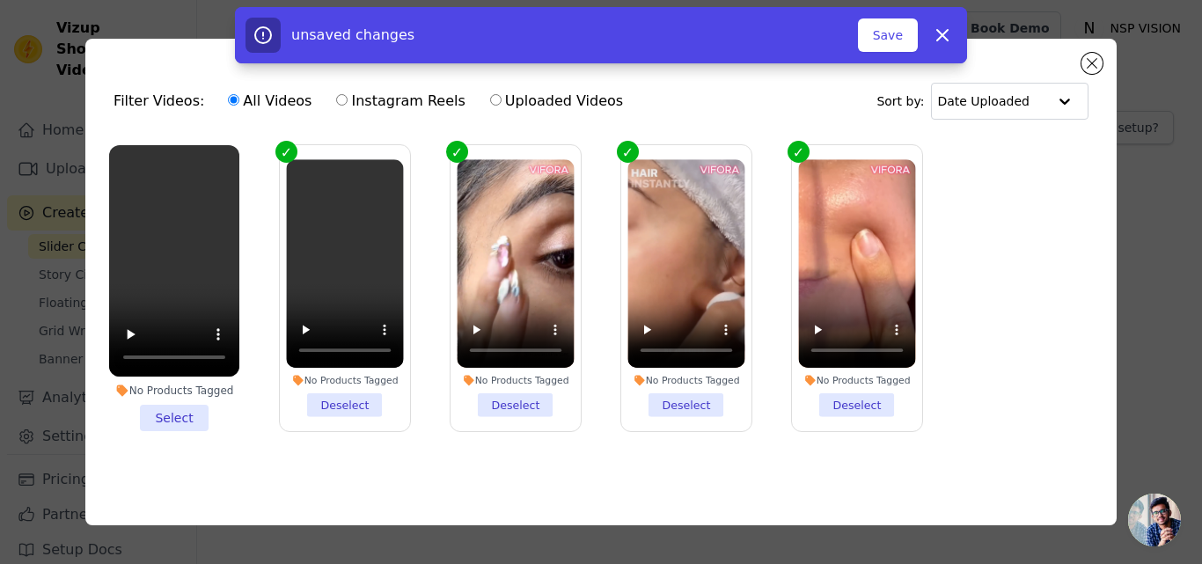
click at [172, 413] on li "No Products Tagged Select" at bounding box center [174, 288] width 130 height 286
click at [0, 0] on input "No Products Tagged Select" at bounding box center [0, 0] width 0 height 0
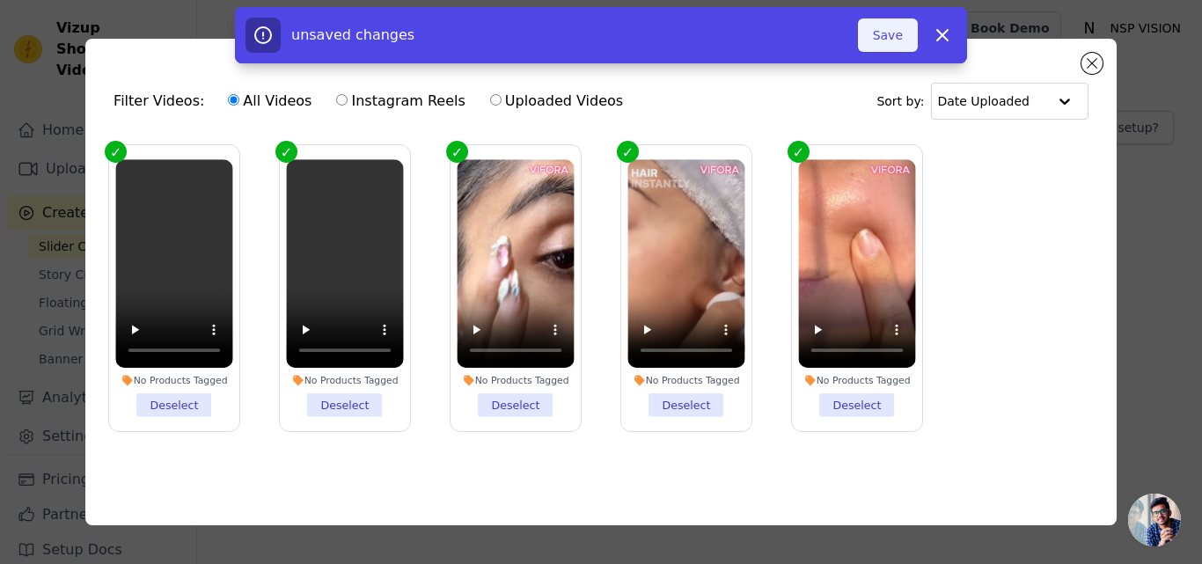
click at [899, 34] on button "Save" at bounding box center [888, 34] width 60 height 33
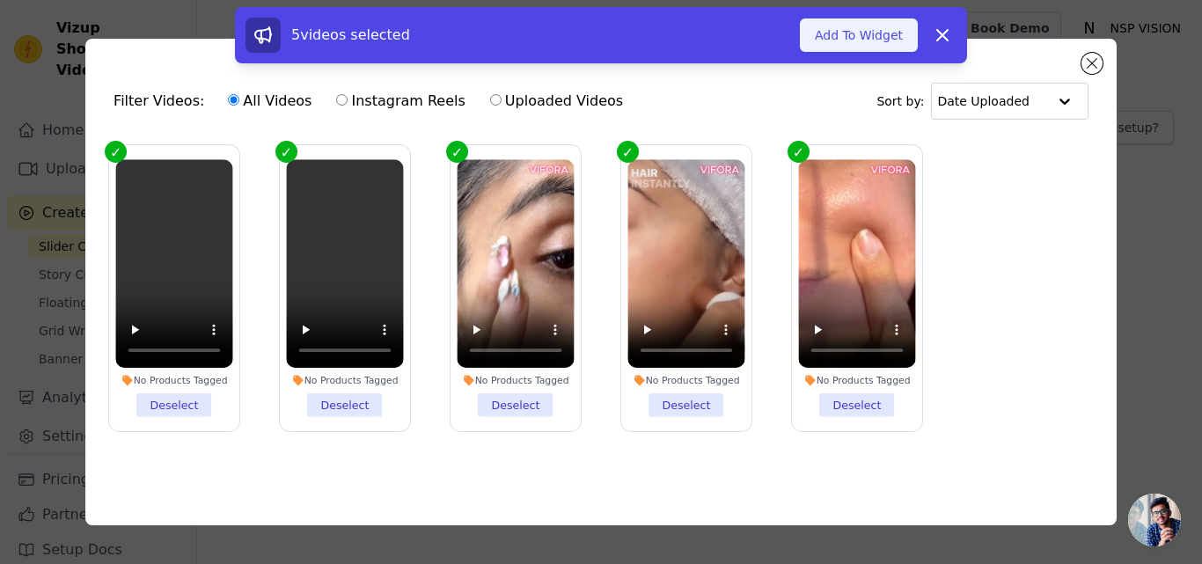
click at [901, 33] on button "Add To Widget" at bounding box center [859, 34] width 118 height 33
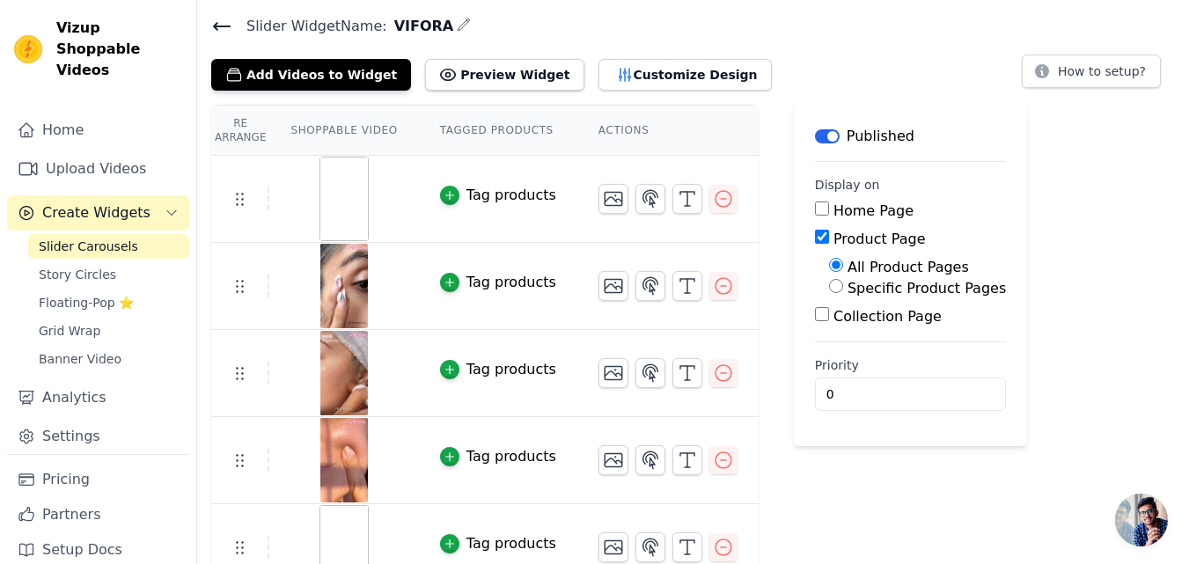
scroll to position [83, 0]
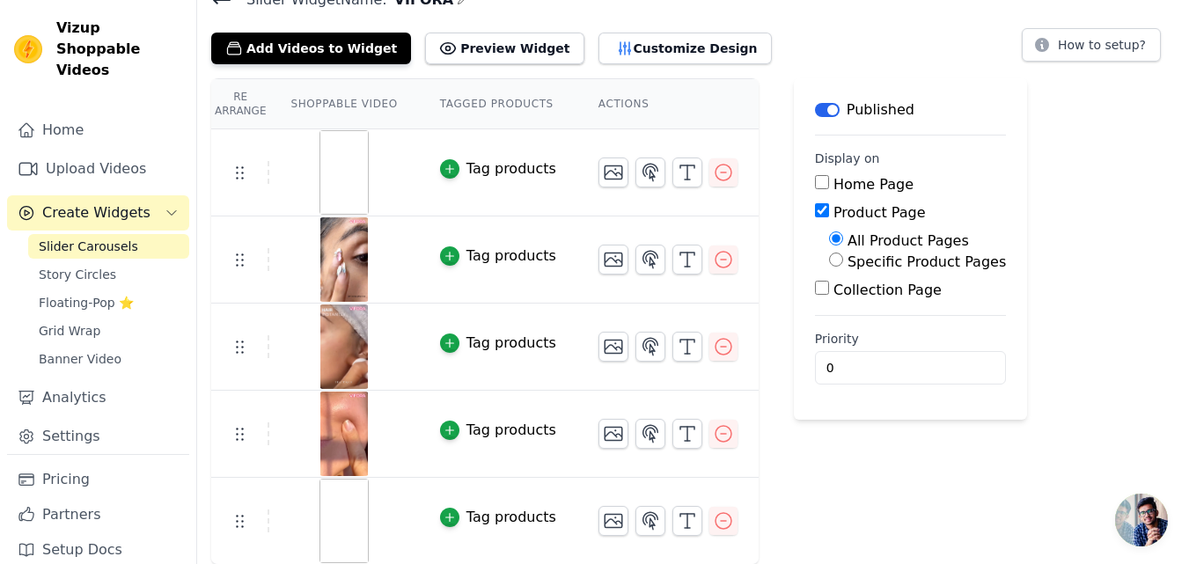
click at [346, 182] on img at bounding box center [343, 172] width 49 height 84
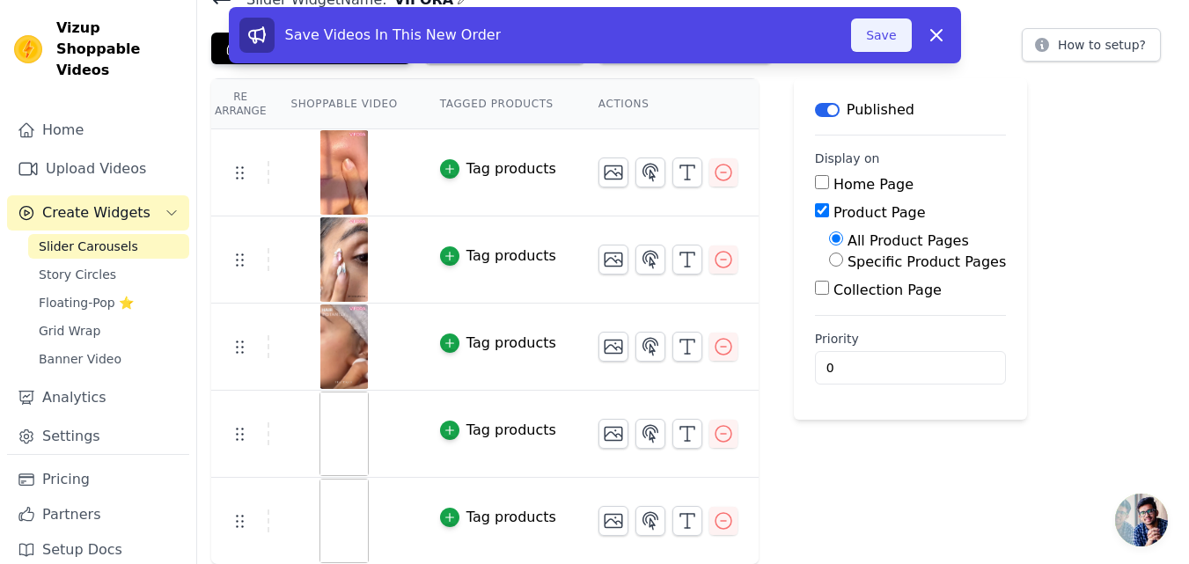
click at [871, 37] on button "Save" at bounding box center [881, 34] width 60 height 33
click at [877, 31] on button "Save" at bounding box center [881, 34] width 60 height 33
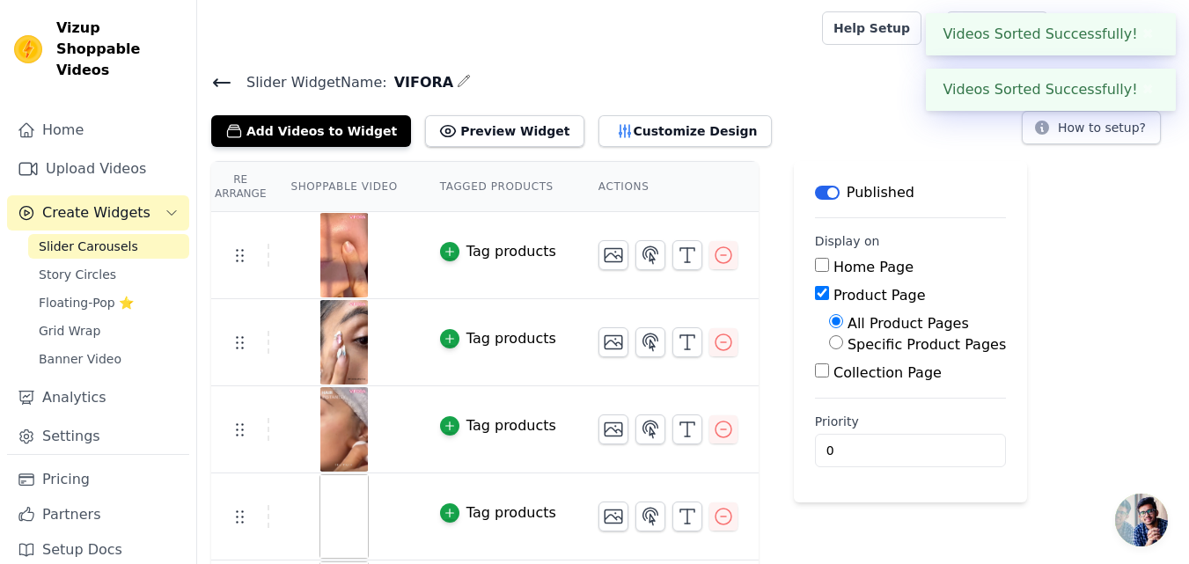
click at [1142, 32] on button "✖" at bounding box center [1147, 34] width 20 height 21
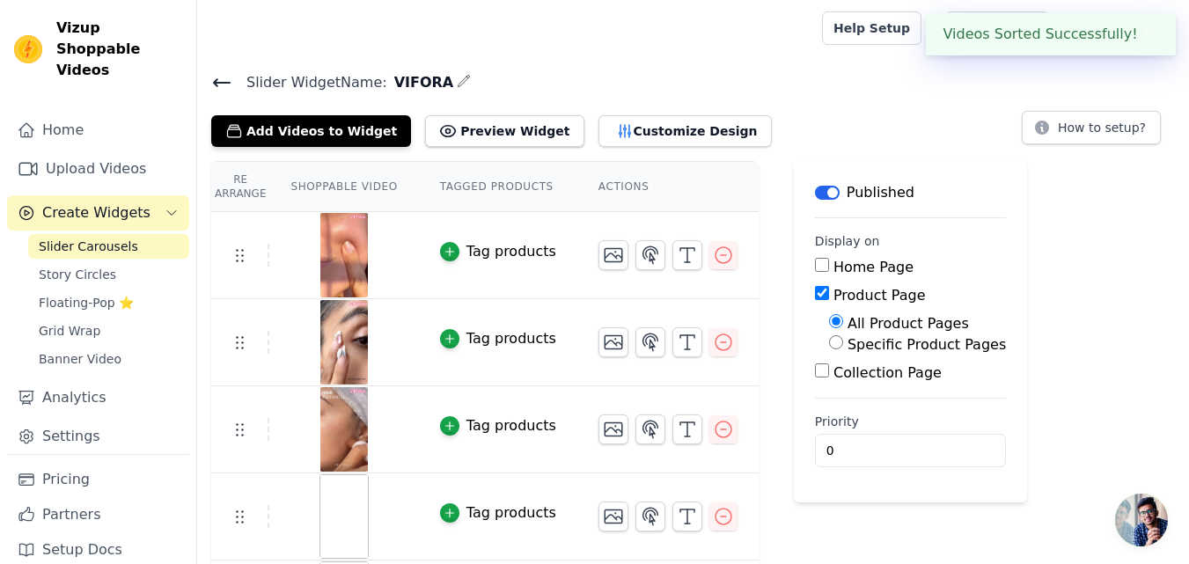
click at [1148, 37] on button "✖" at bounding box center [1147, 34] width 20 height 21
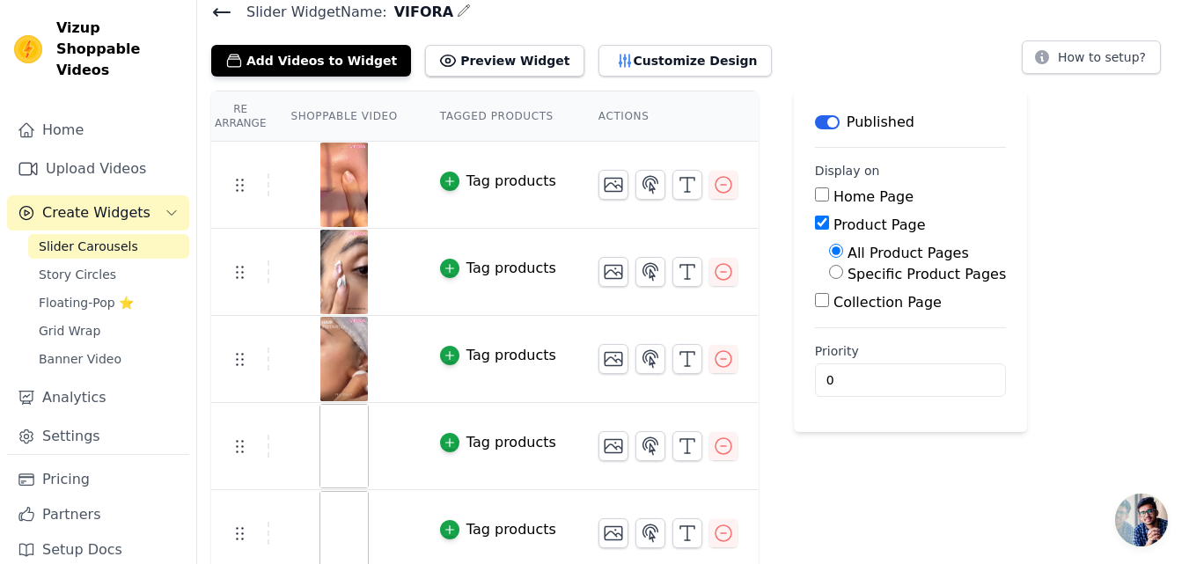
scroll to position [74, 0]
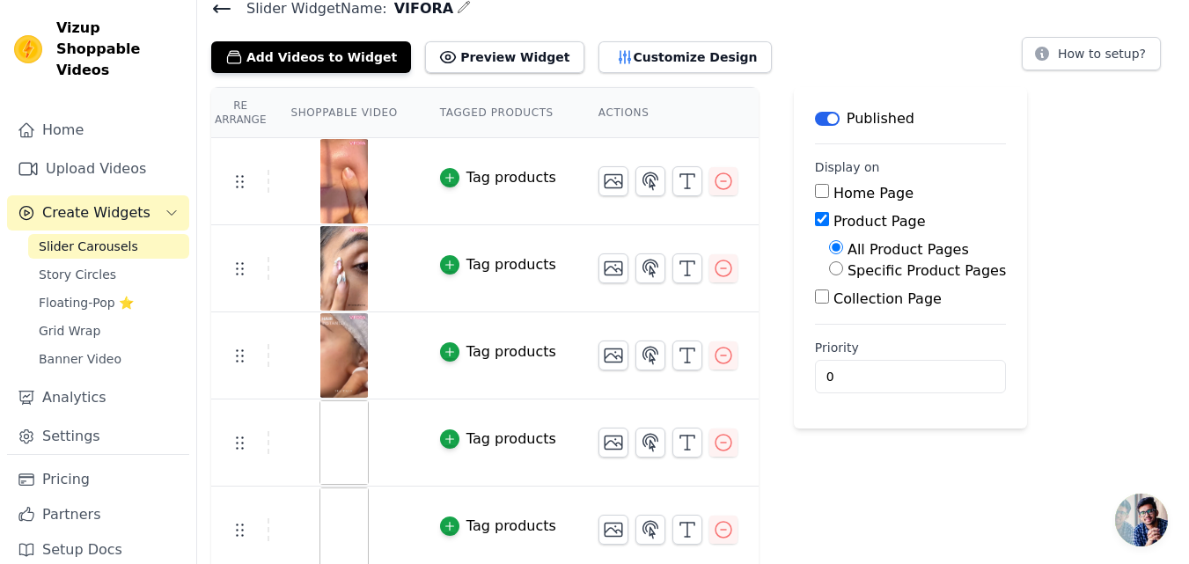
click at [869, 273] on label "Specific Product Pages" at bounding box center [926, 270] width 158 height 17
click at [843, 273] on input "Specific Product Pages" at bounding box center [836, 268] width 14 height 14
radio input "true"
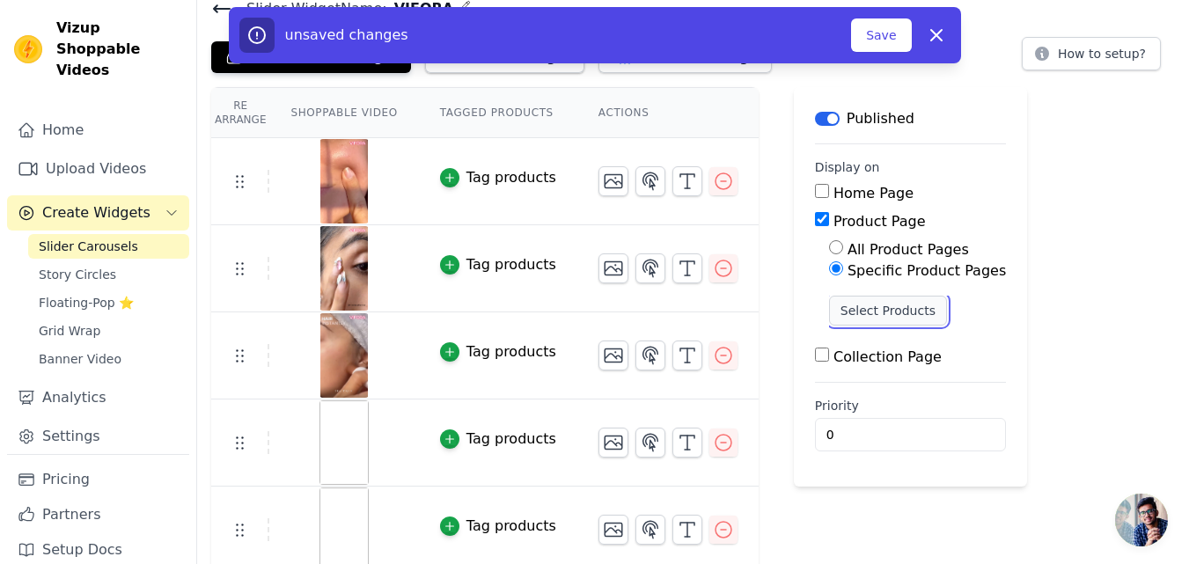
click at [866, 318] on button "Select Products" at bounding box center [888, 311] width 118 height 30
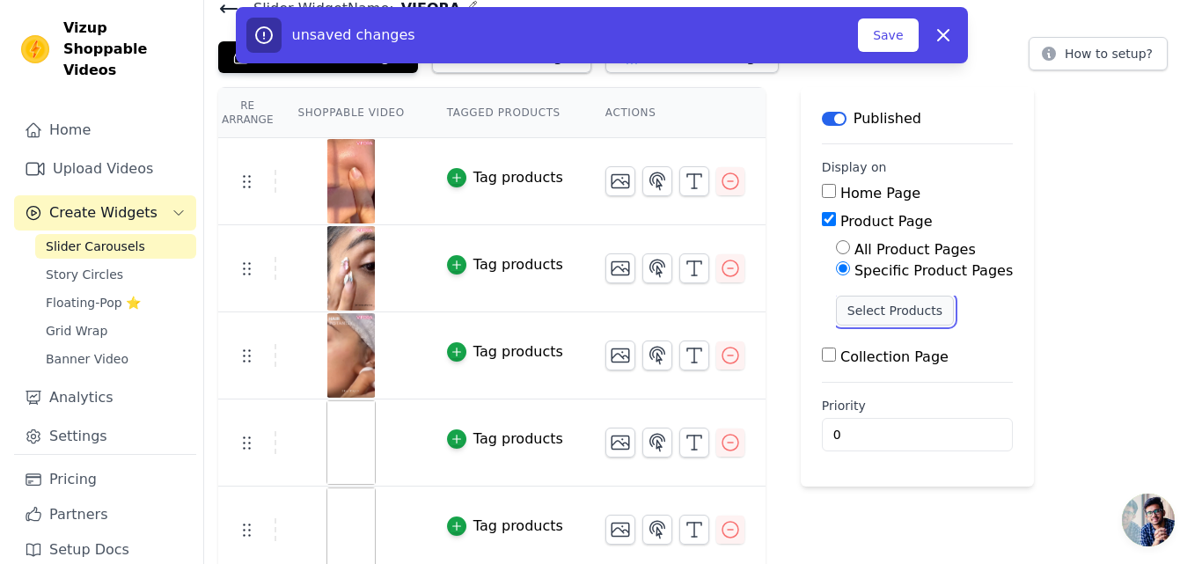
scroll to position [0, 0]
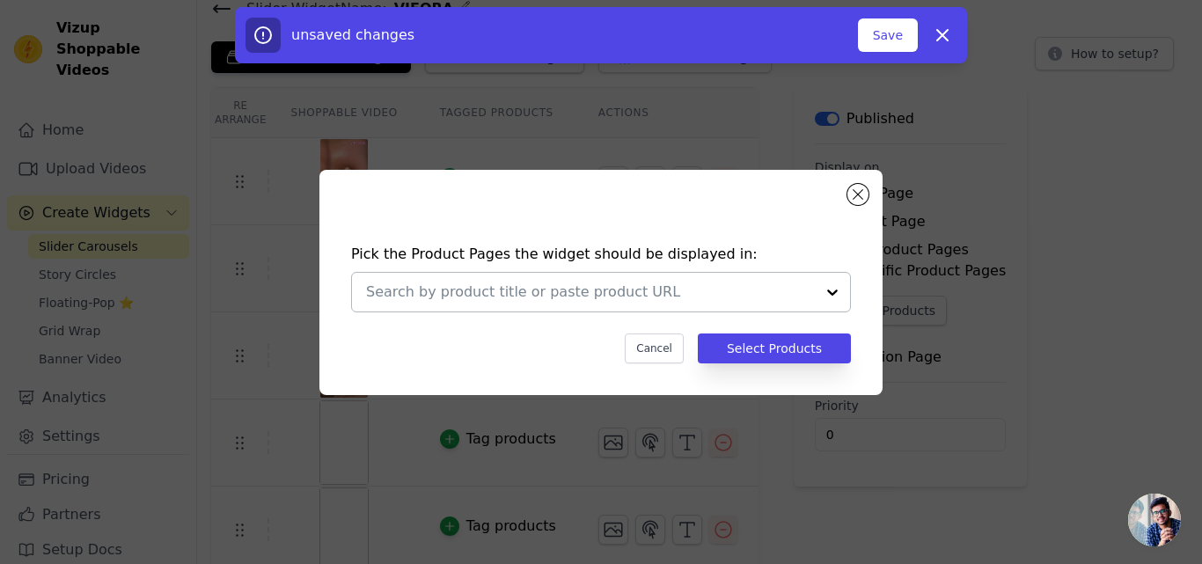
click at [826, 296] on div at bounding box center [832, 292] width 35 height 39
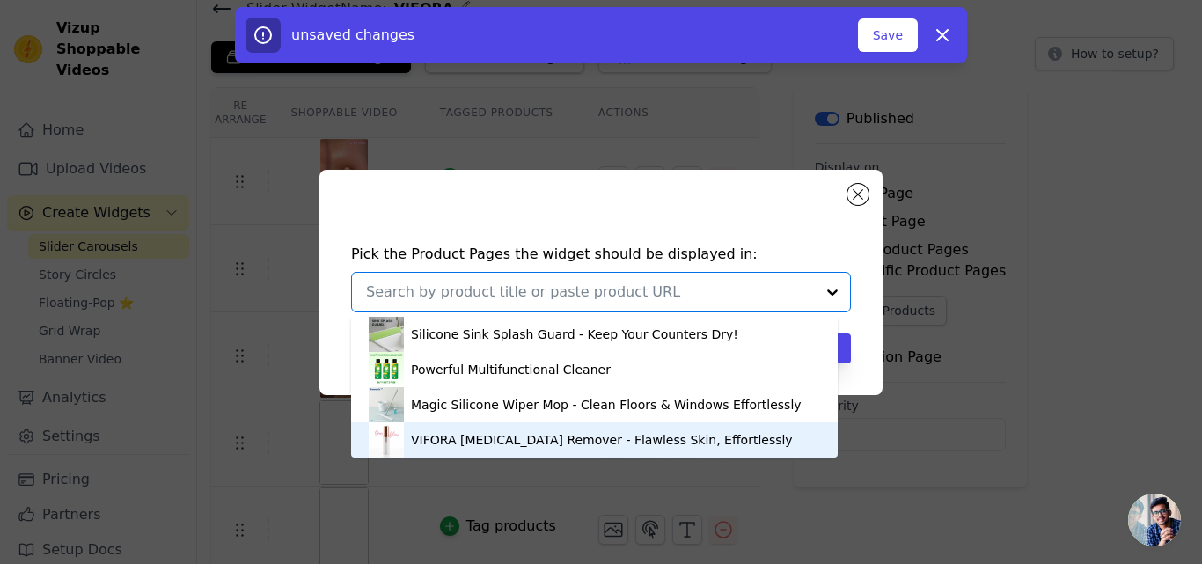
click at [604, 439] on div "VIFORA Facial Hair Remover - Flawless Skin, Effortlessly" at bounding box center [602, 440] width 382 height 18
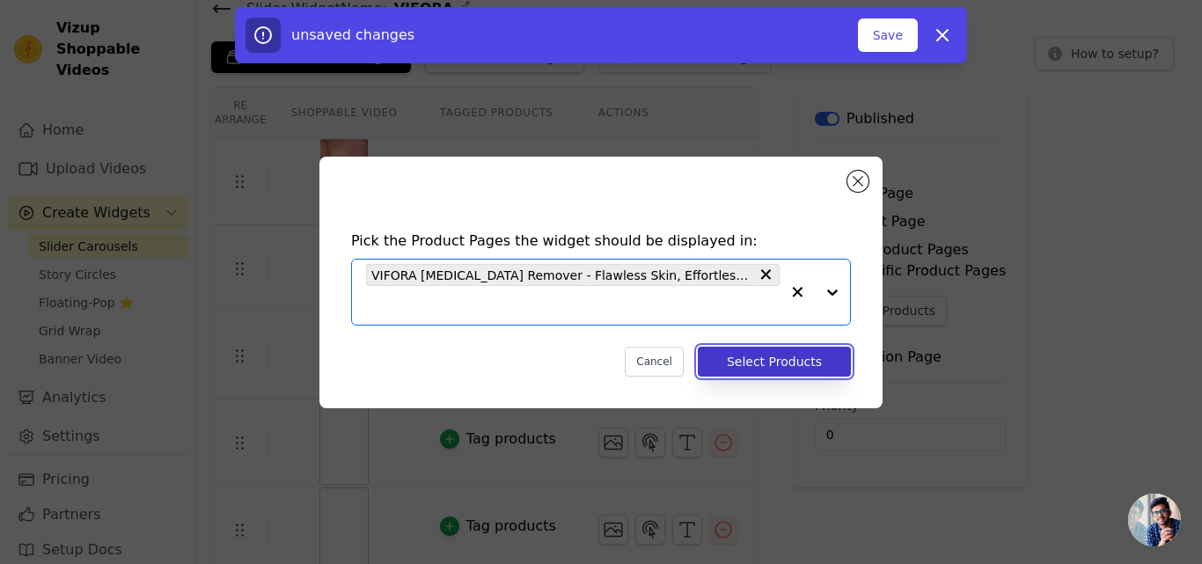
click at [786, 349] on button "Select Products" at bounding box center [774, 362] width 153 height 30
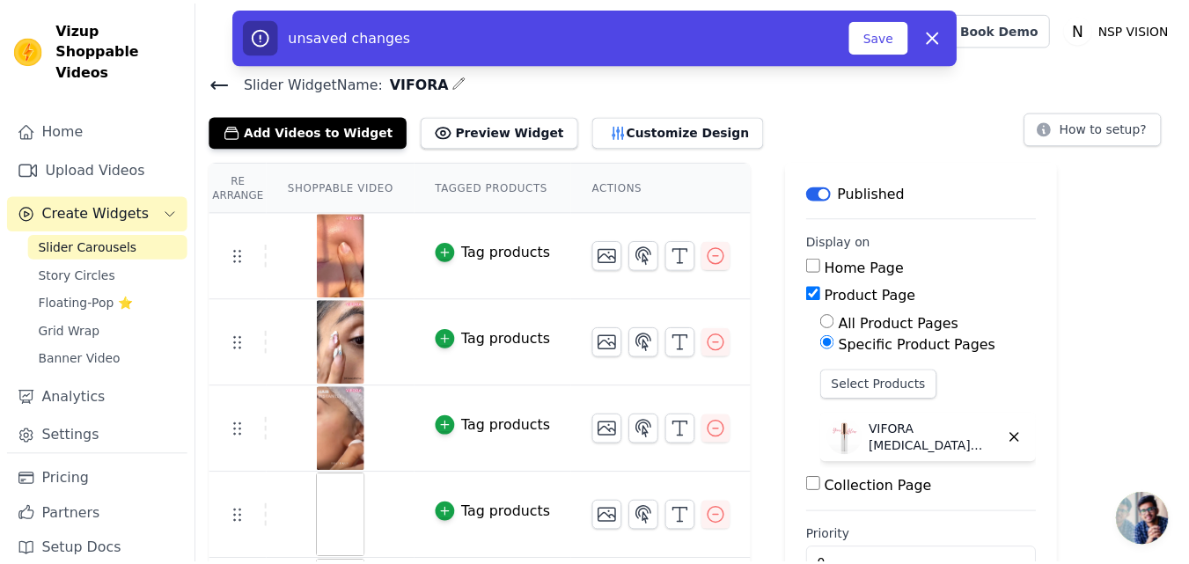
scroll to position [74, 0]
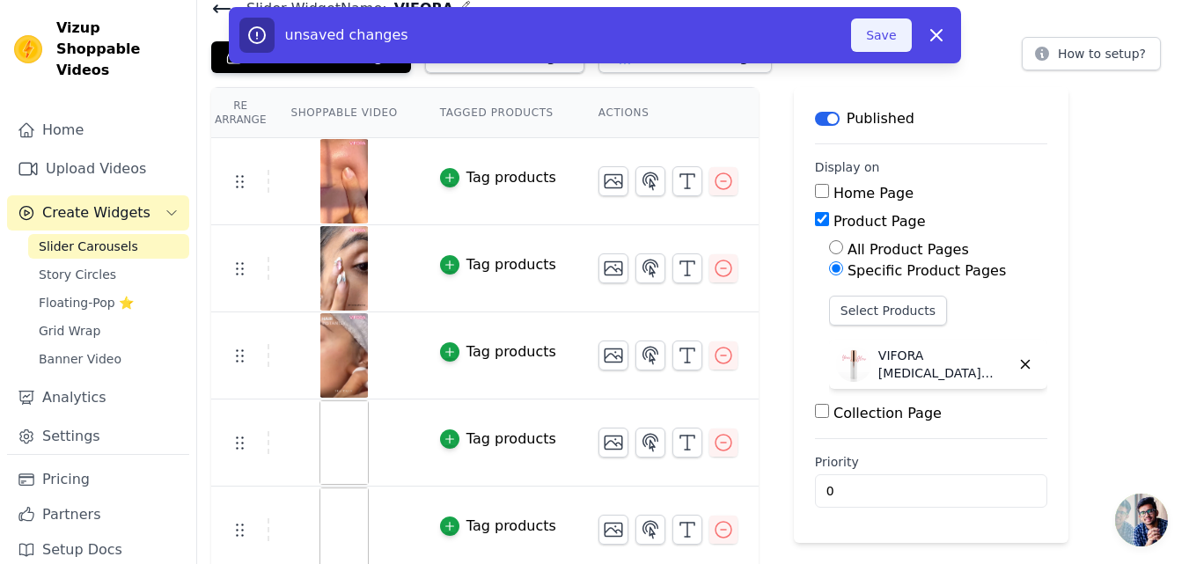
click at [870, 26] on button "Save" at bounding box center [881, 34] width 60 height 33
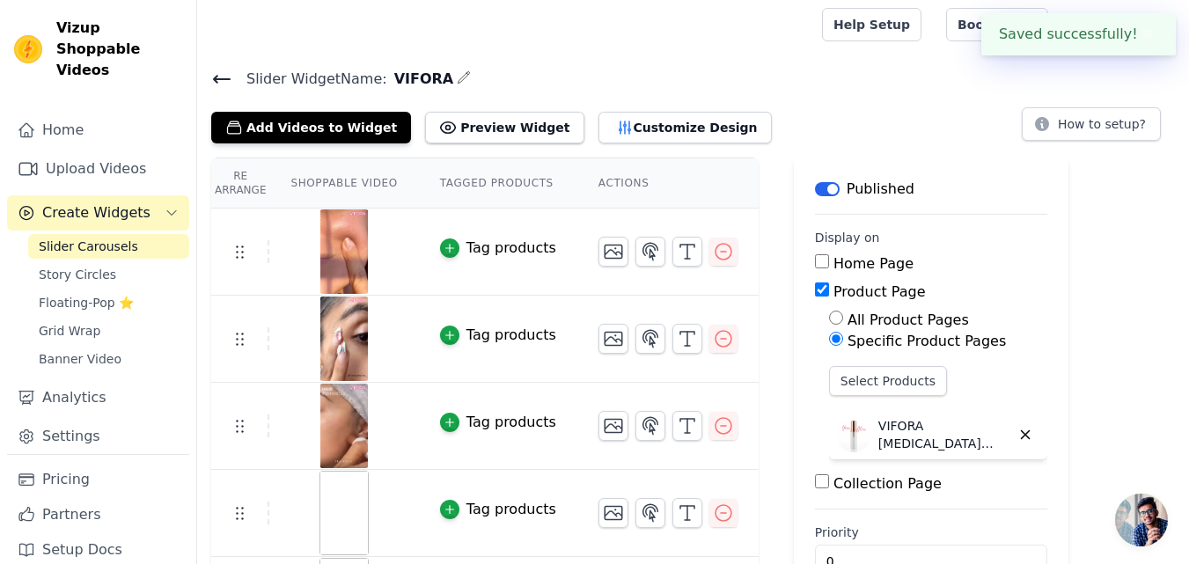
scroll to position [83, 0]
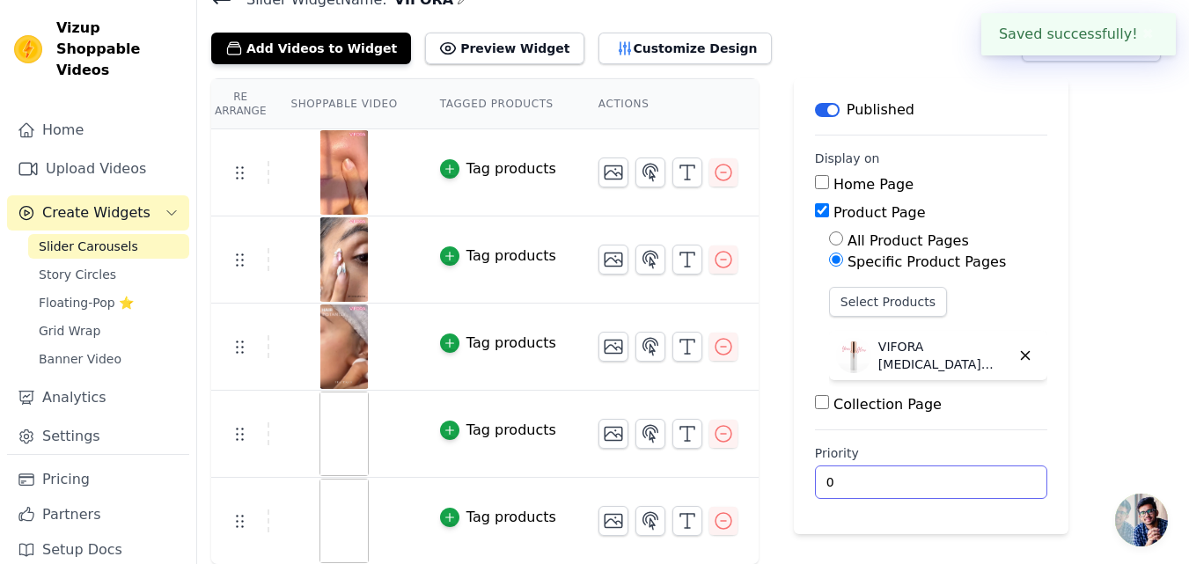
click at [847, 479] on input "0" at bounding box center [931, 481] width 232 height 33
click at [815, 483] on input "0" at bounding box center [931, 481] width 232 height 33
click at [889, 470] on input "0" at bounding box center [931, 481] width 232 height 33
click at [911, 452] on label "Priority" at bounding box center [931, 453] width 232 height 18
click at [911, 465] on input "0" at bounding box center [931, 481] width 232 height 33
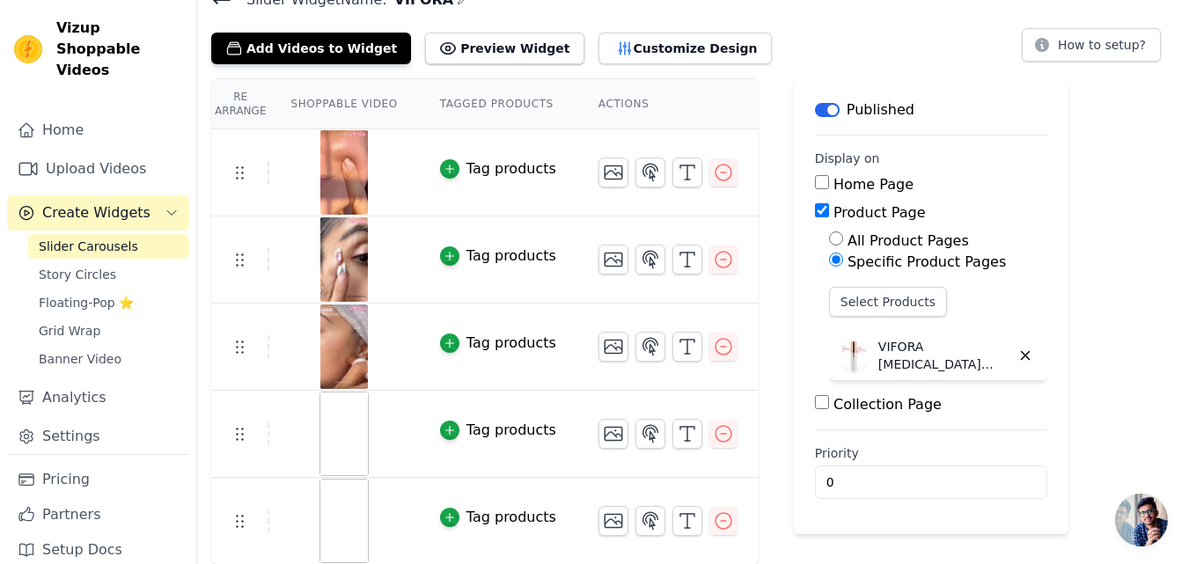
click at [927, 437] on main "Label Published Display on Home Page Product Page All Product Pages Specific Pr…" at bounding box center [931, 306] width 274 height 456
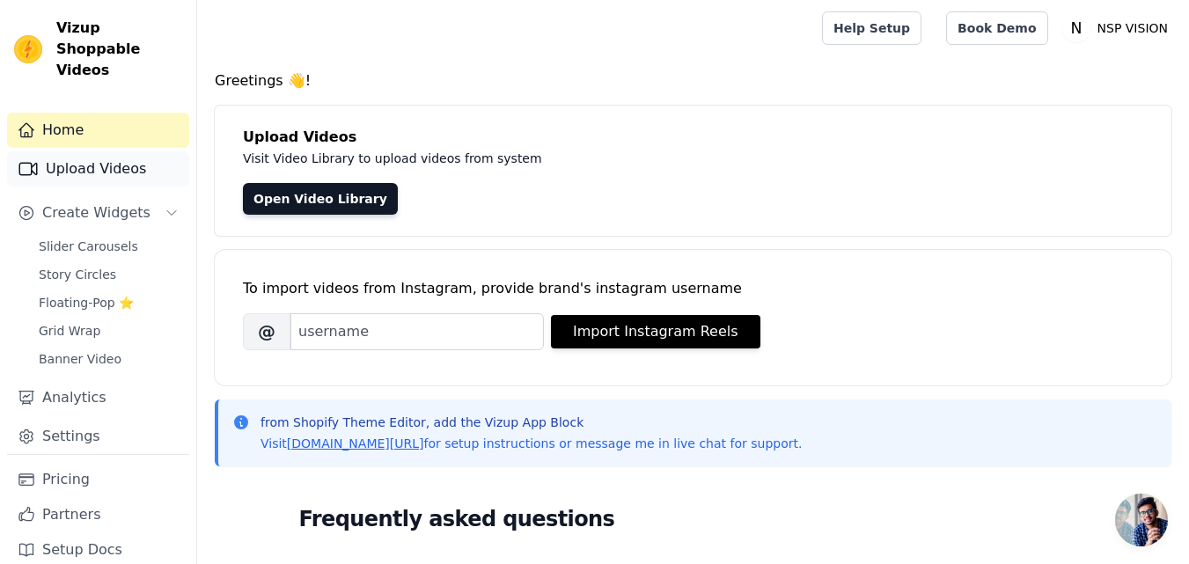
click at [91, 151] on link "Upload Videos" at bounding box center [98, 168] width 182 height 35
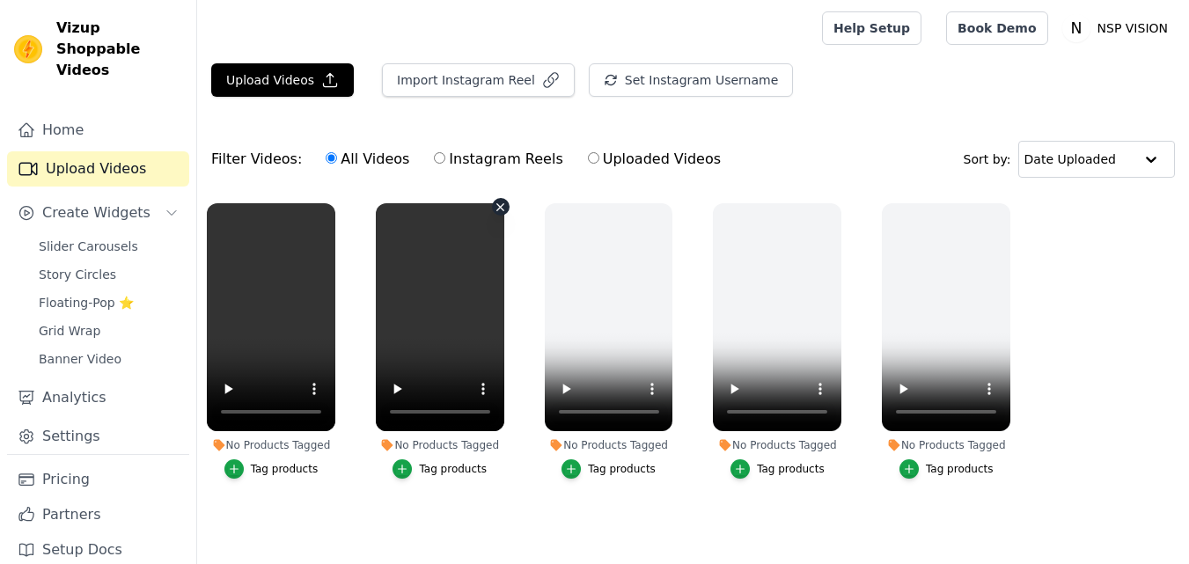
scroll to position [11, 0]
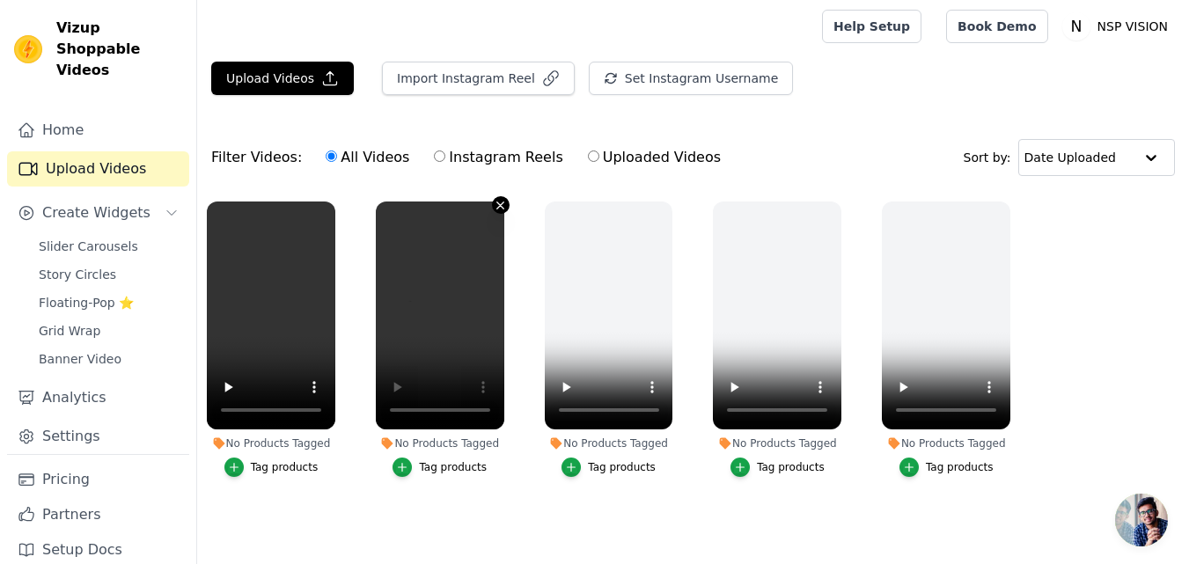
click at [500, 199] on icon "button" at bounding box center [500, 205] width 13 height 13
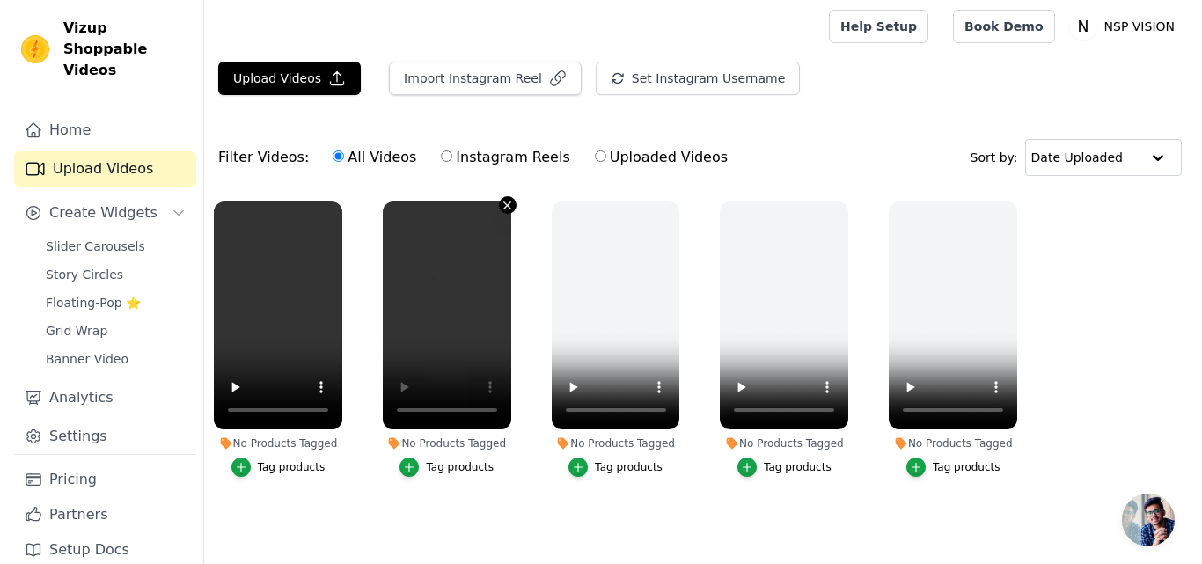
scroll to position [0, 0]
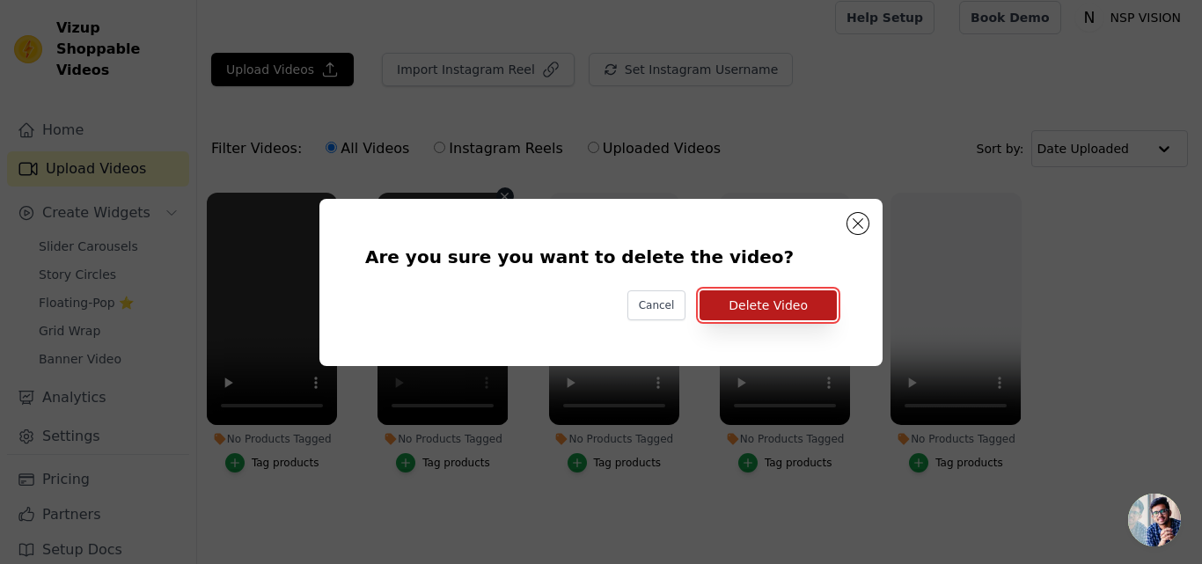
click at [812, 308] on button "Delete Video" at bounding box center [767, 305] width 137 height 30
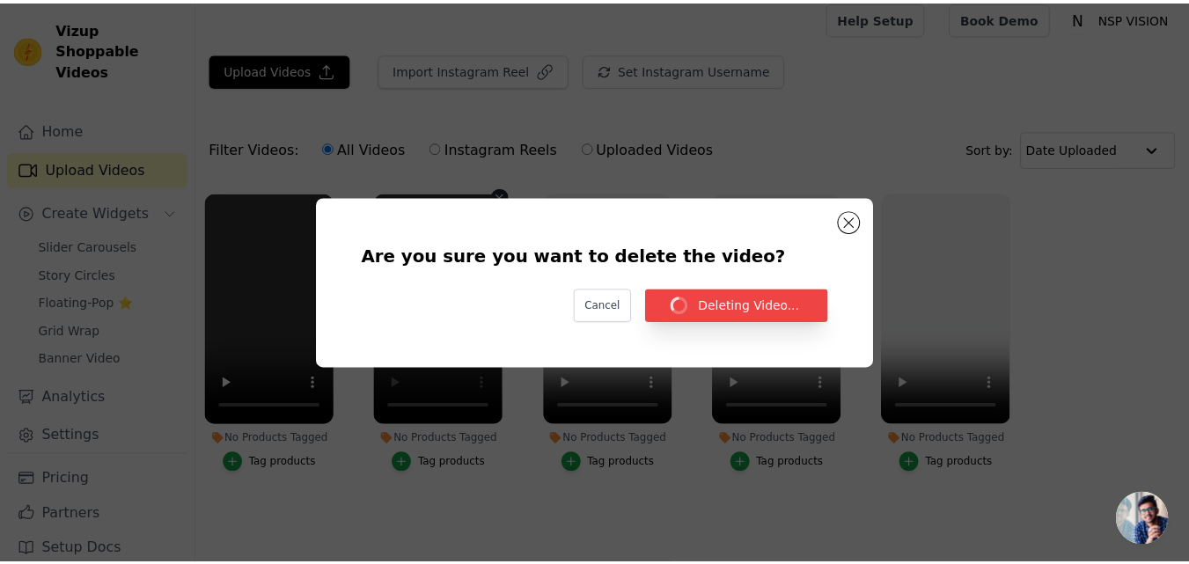
scroll to position [11, 0]
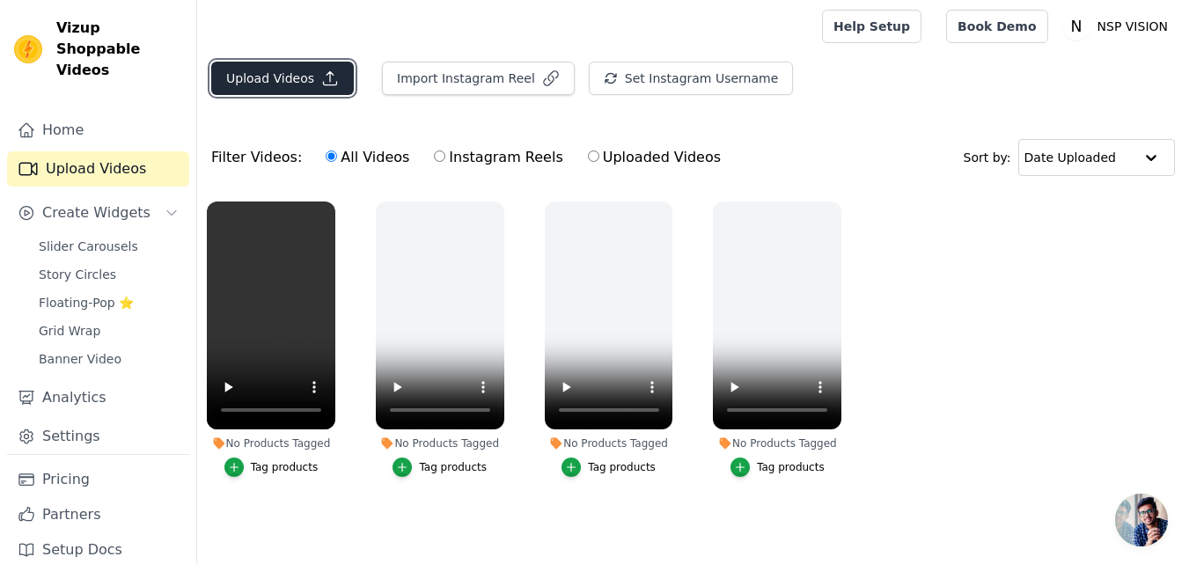
click at [308, 62] on button "Upload Videos" at bounding box center [282, 78] width 143 height 33
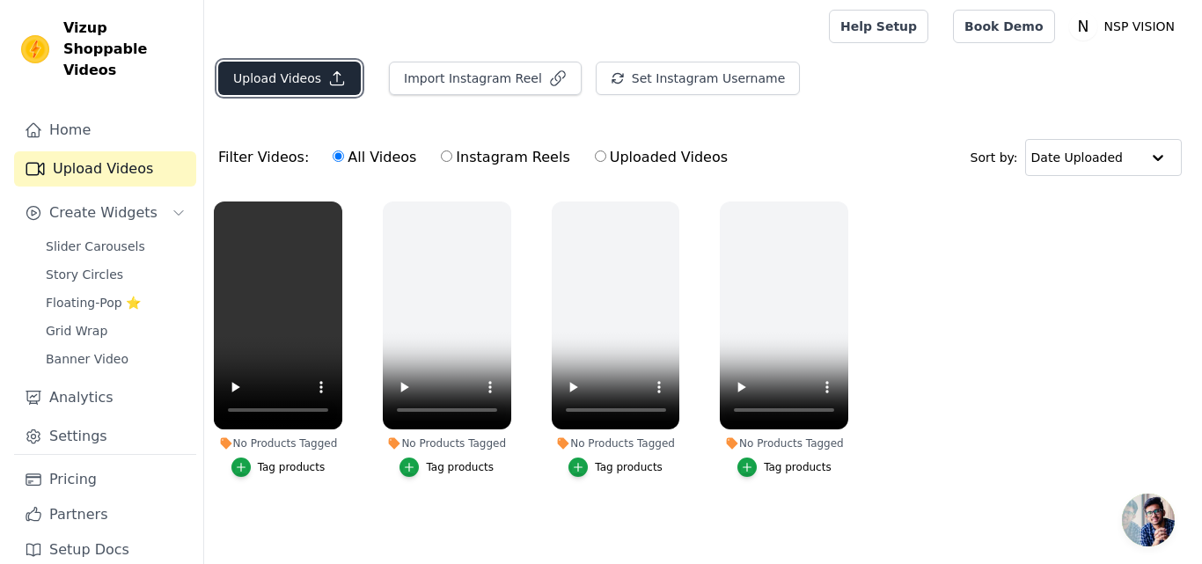
scroll to position [0, 0]
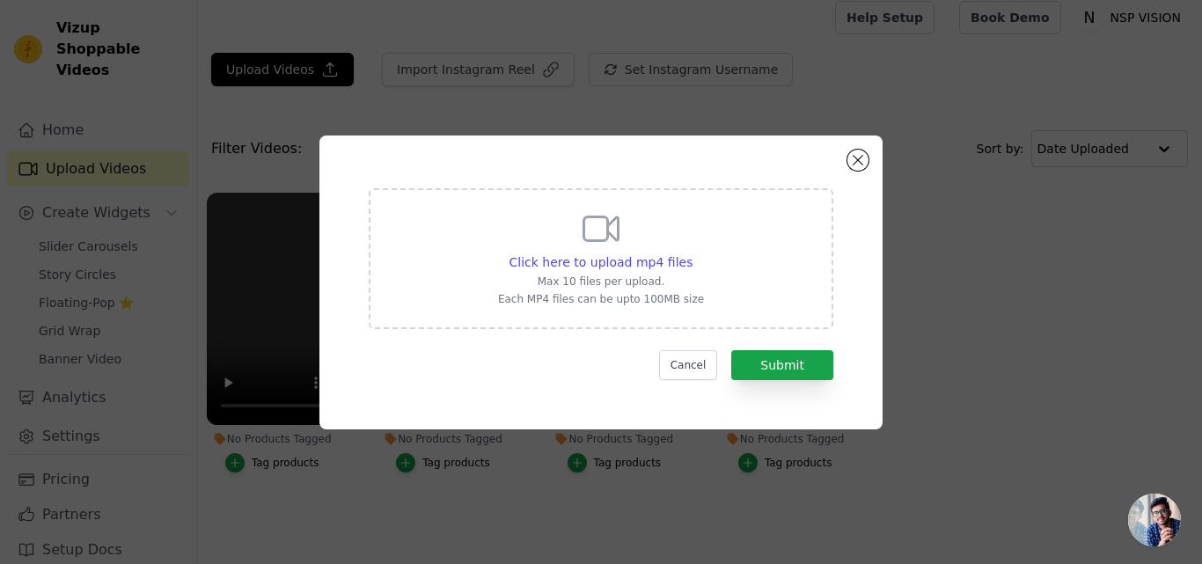
click at [669, 301] on p "Each MP4 files can be upto 100MB size" at bounding box center [601, 299] width 206 height 14
click at [691, 253] on input "Click here to upload mp4 files Max 10 files per upload. Each MP4 files can be u…" at bounding box center [691, 252] width 1 height 1
type input "C:\fakepath\TEST 5.mp4"
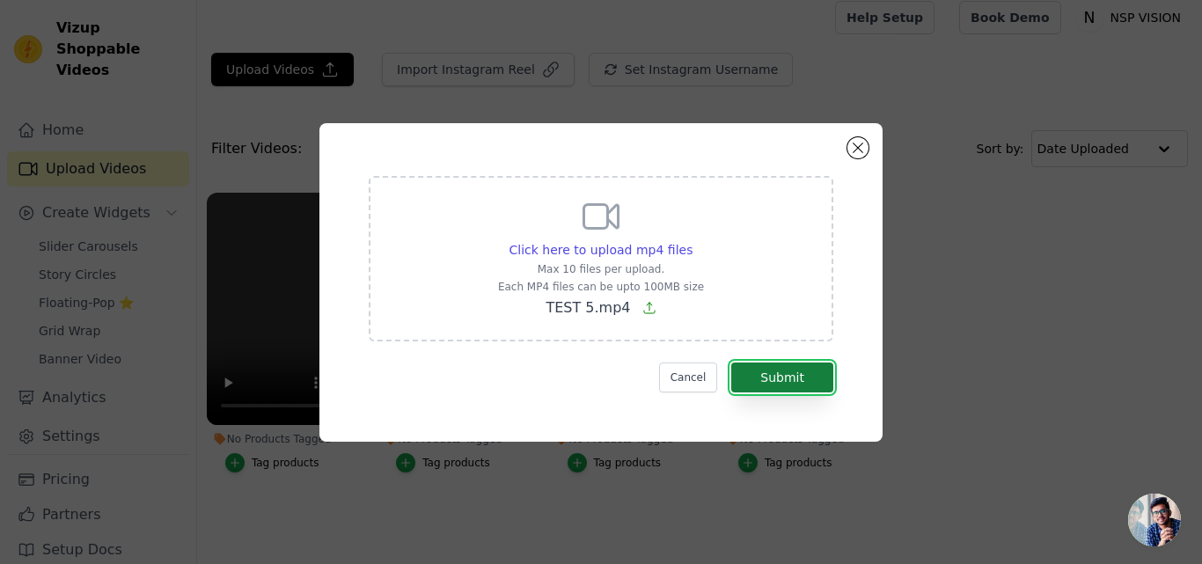
click at [806, 379] on button "Submit" at bounding box center [782, 377] width 102 height 30
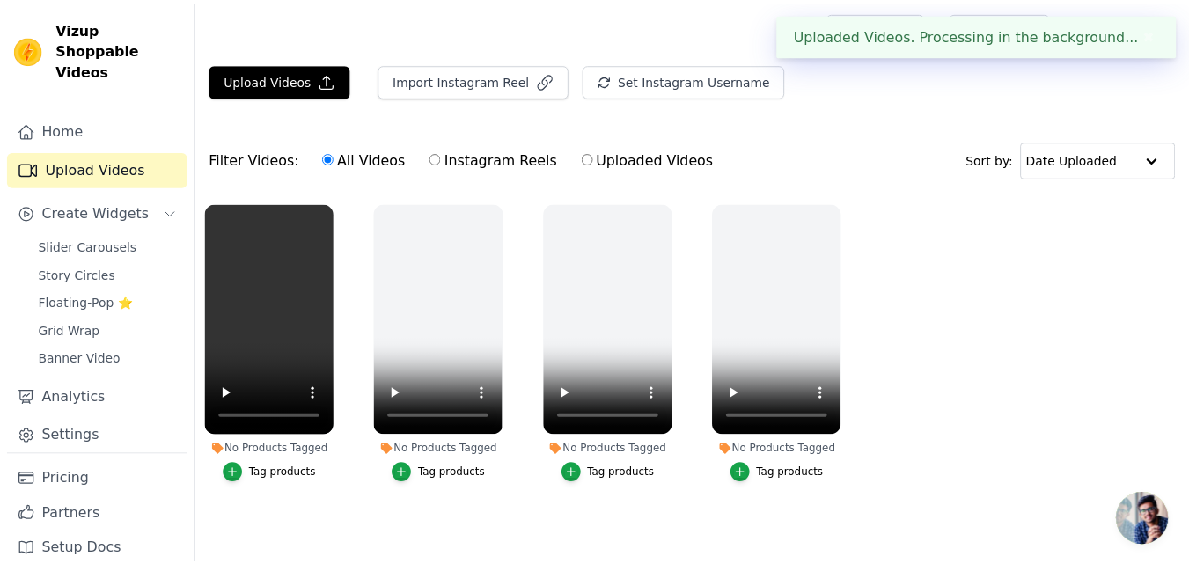
scroll to position [11, 0]
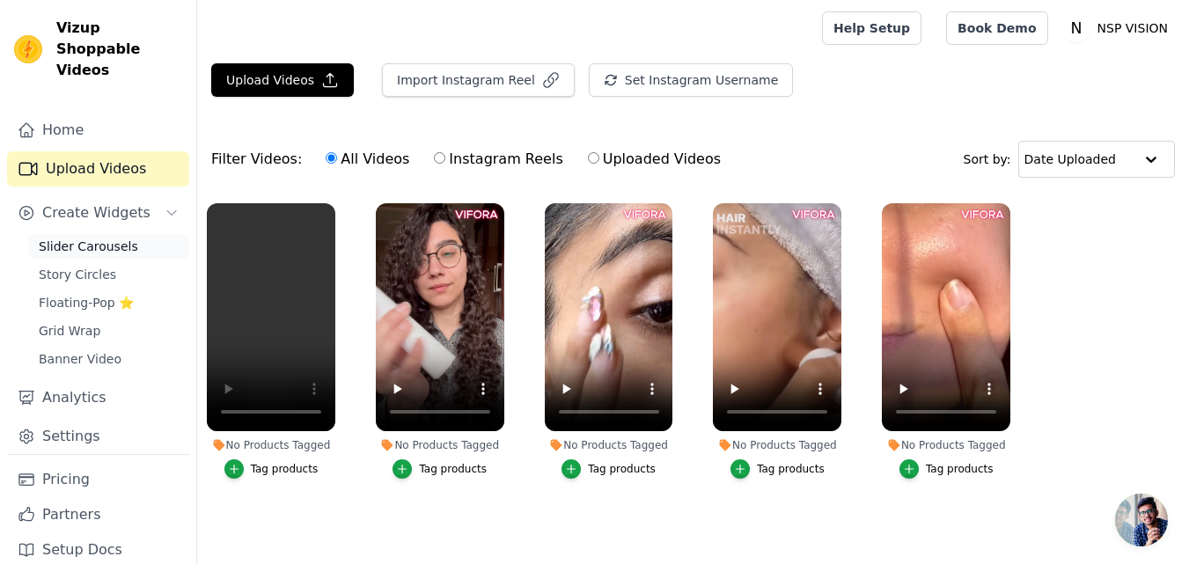
click at [85, 238] on span "Slider Carousels" at bounding box center [88, 247] width 99 height 18
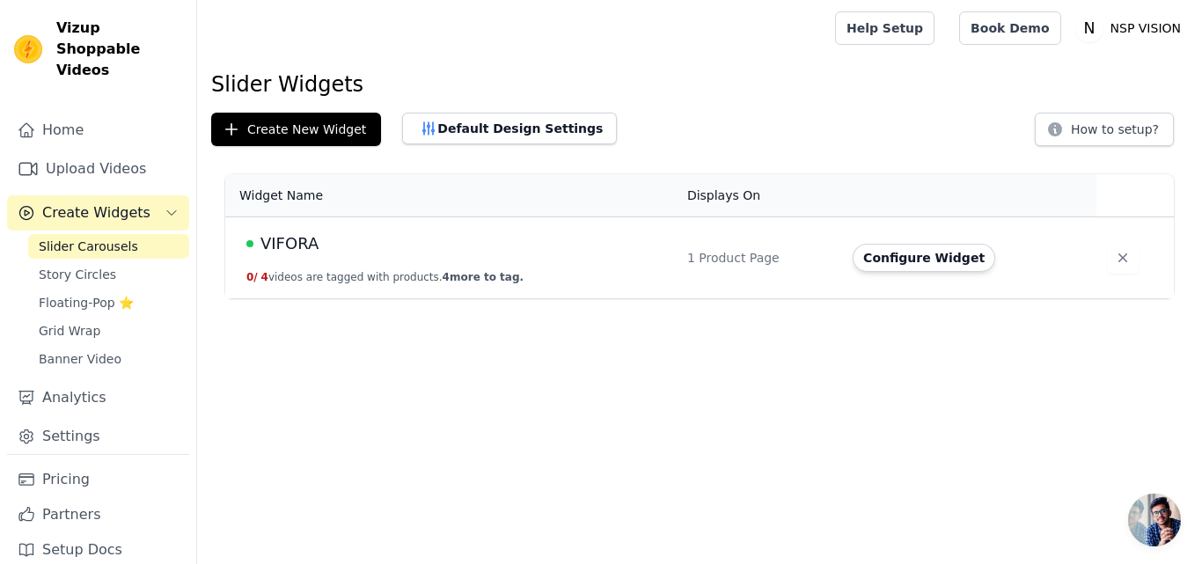
click at [677, 257] on td "1 Product Page" at bounding box center [759, 258] width 165 height 82
click at [890, 259] on button "Configure Widget" at bounding box center [923, 258] width 143 height 28
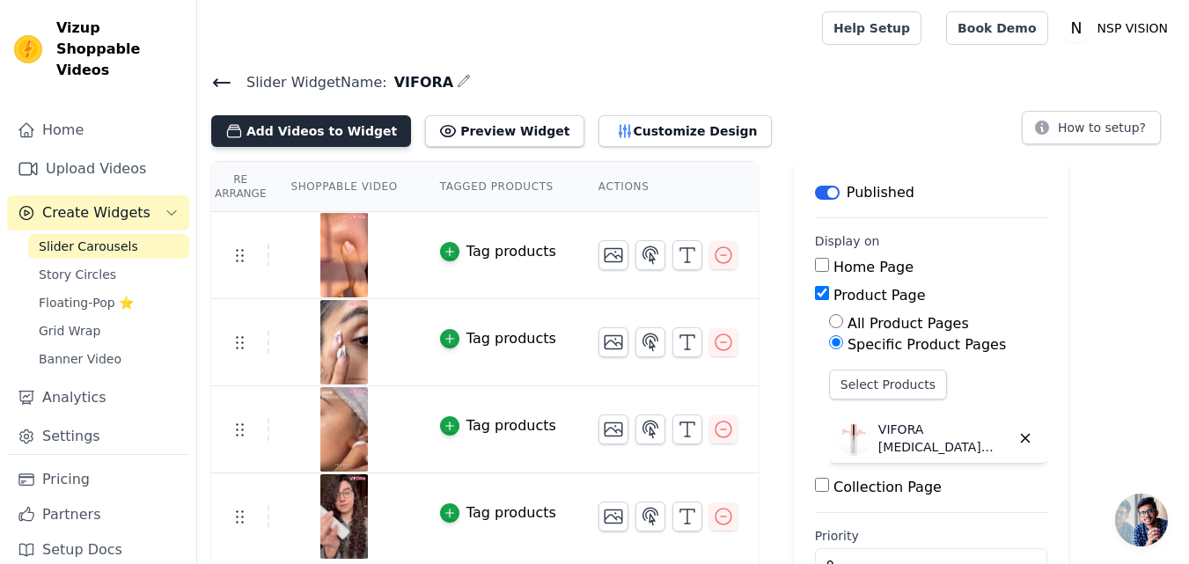
click at [284, 126] on button "Add Videos to Widget" at bounding box center [311, 131] width 200 height 32
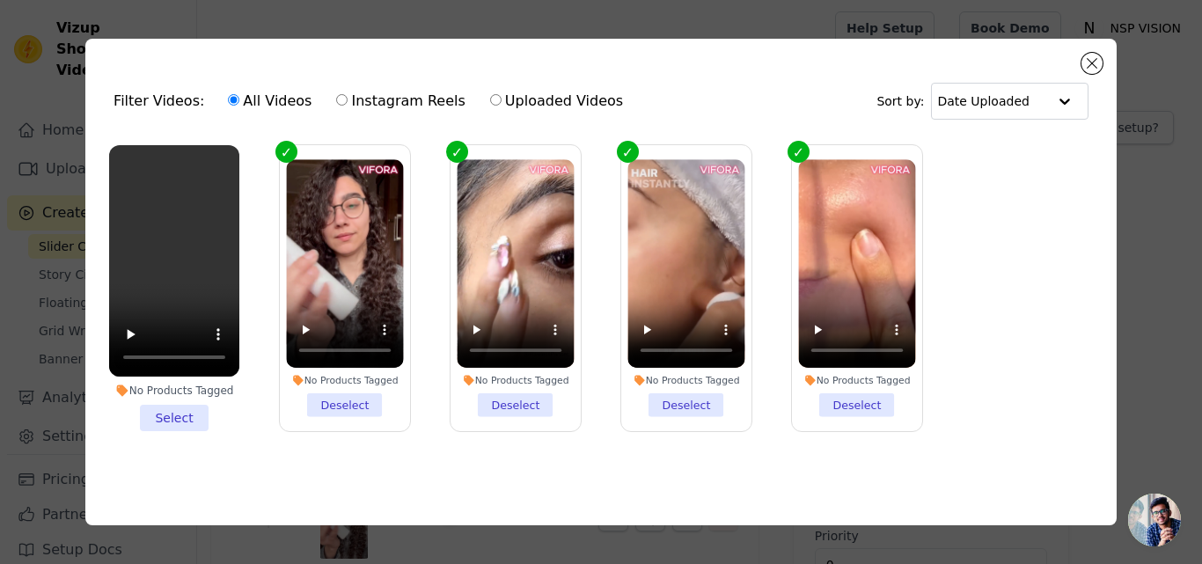
click at [195, 411] on li "No Products Tagged Select" at bounding box center [174, 288] width 130 height 286
click at [0, 0] on input "No Products Tagged Select" at bounding box center [0, 0] width 0 height 0
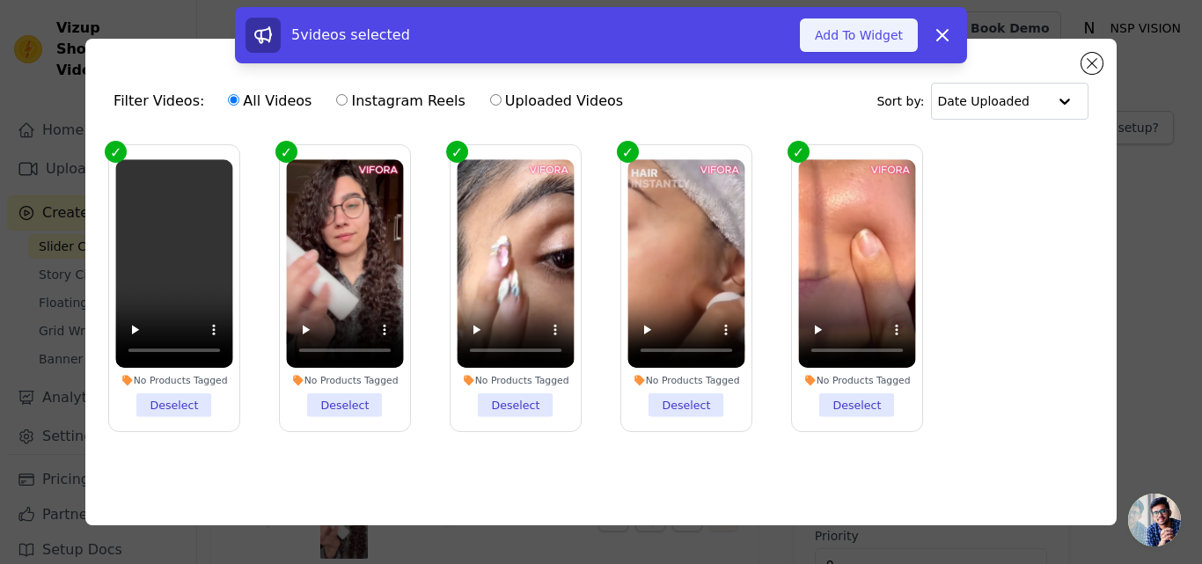
click at [892, 40] on button "Add To Widget" at bounding box center [859, 34] width 118 height 33
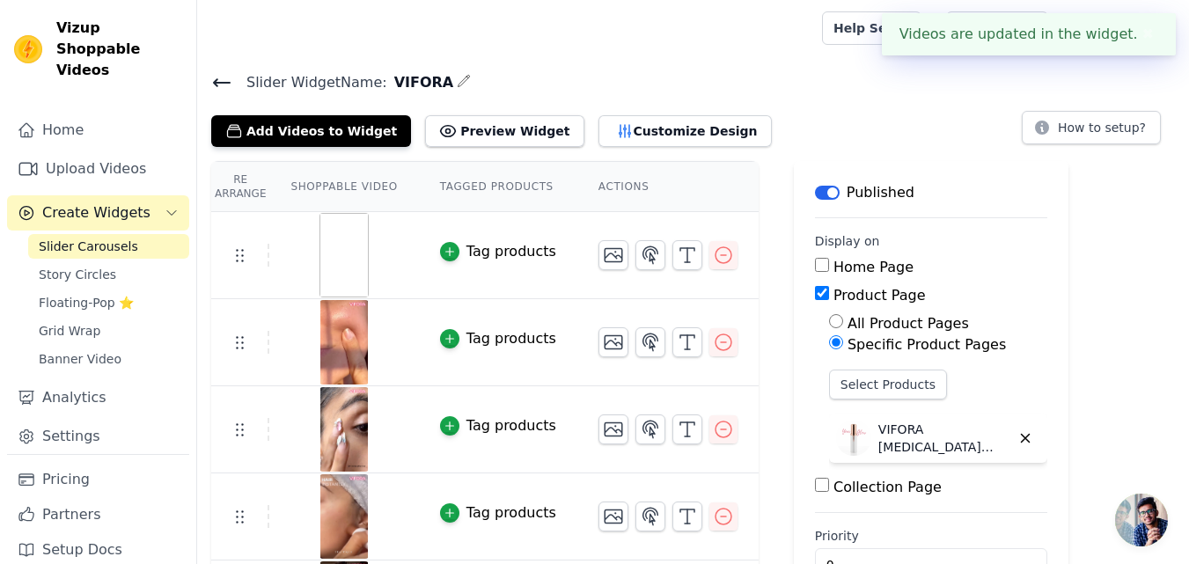
scroll to position [83, 0]
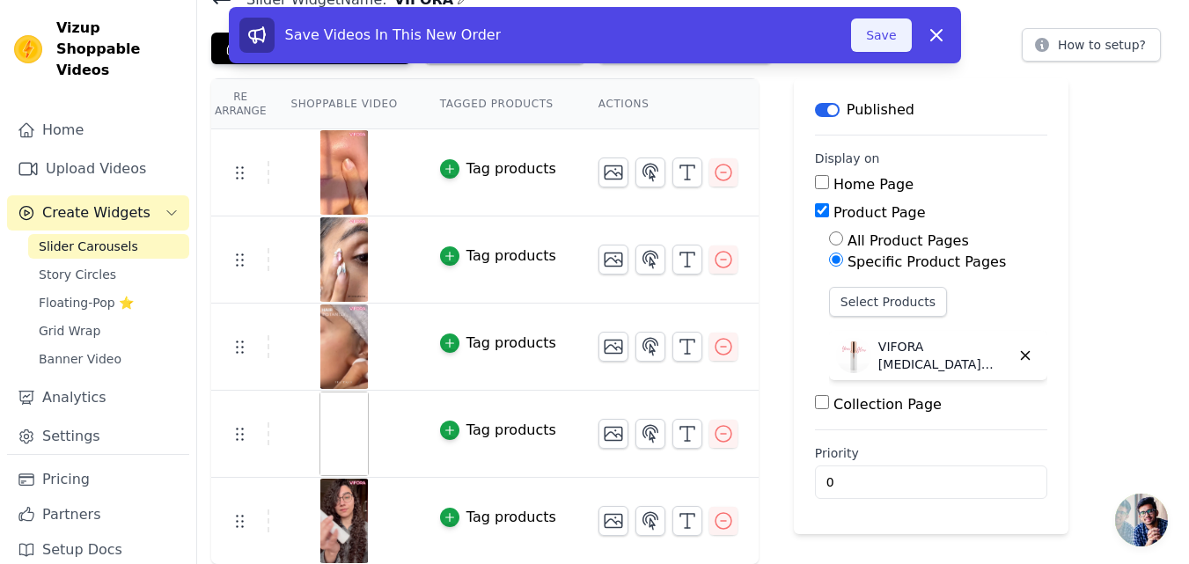
click at [880, 31] on button "Save" at bounding box center [881, 34] width 60 height 33
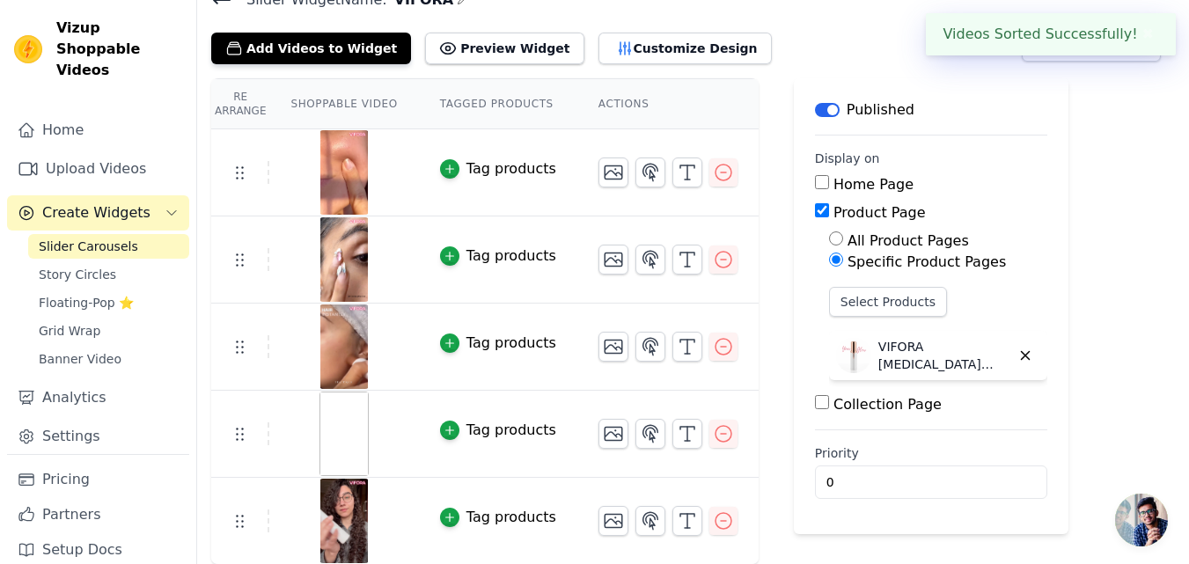
click at [343, 422] on img at bounding box center [343, 433] width 49 height 84
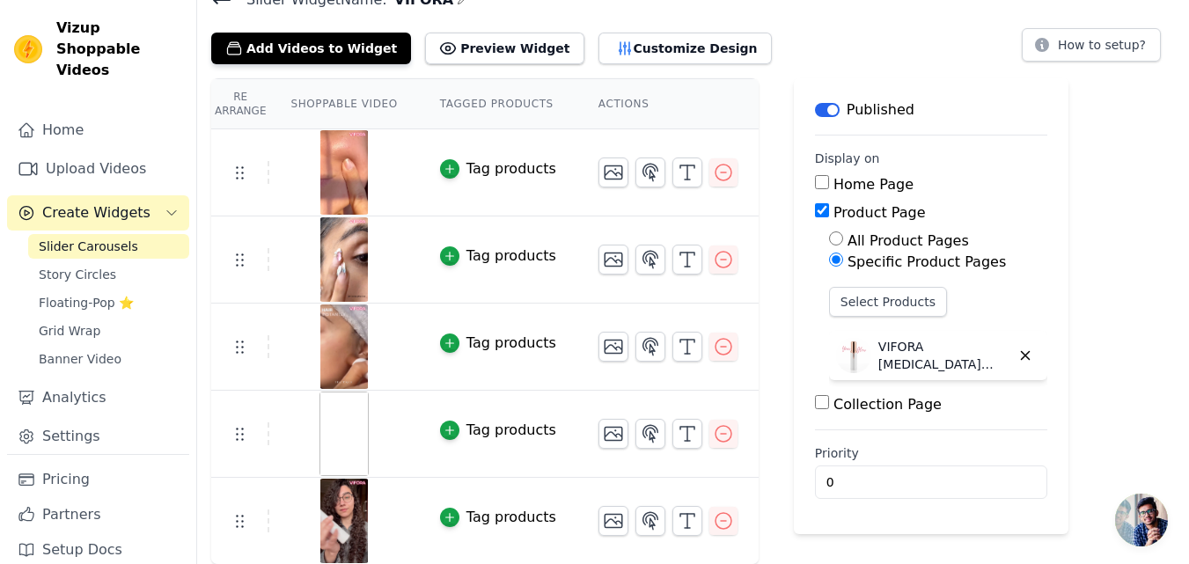
click at [349, 428] on img at bounding box center [343, 433] width 49 height 84
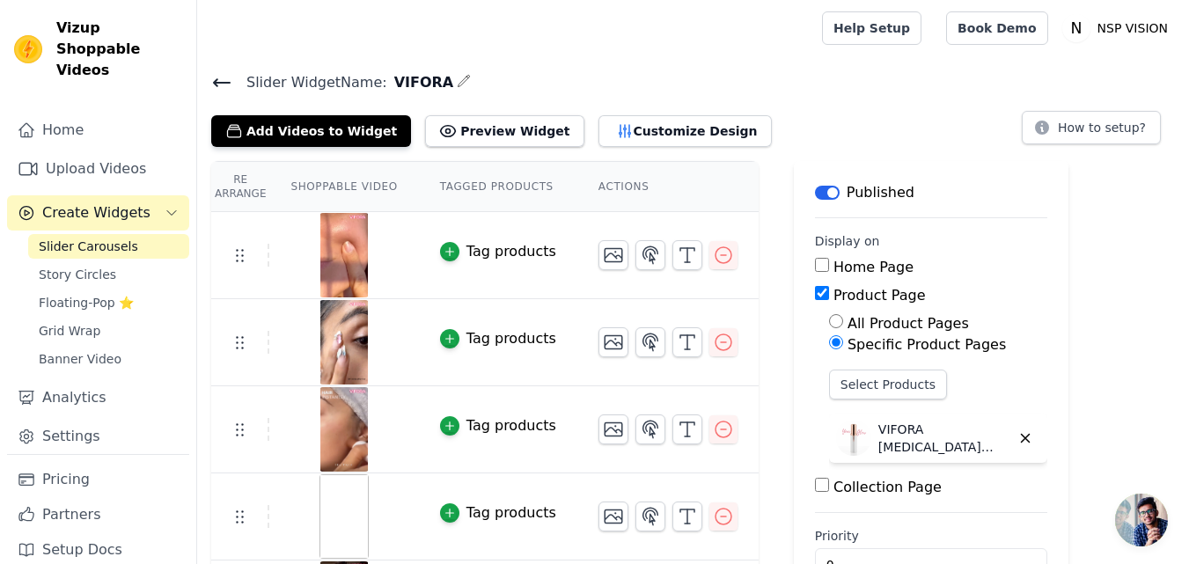
scroll to position [83, 0]
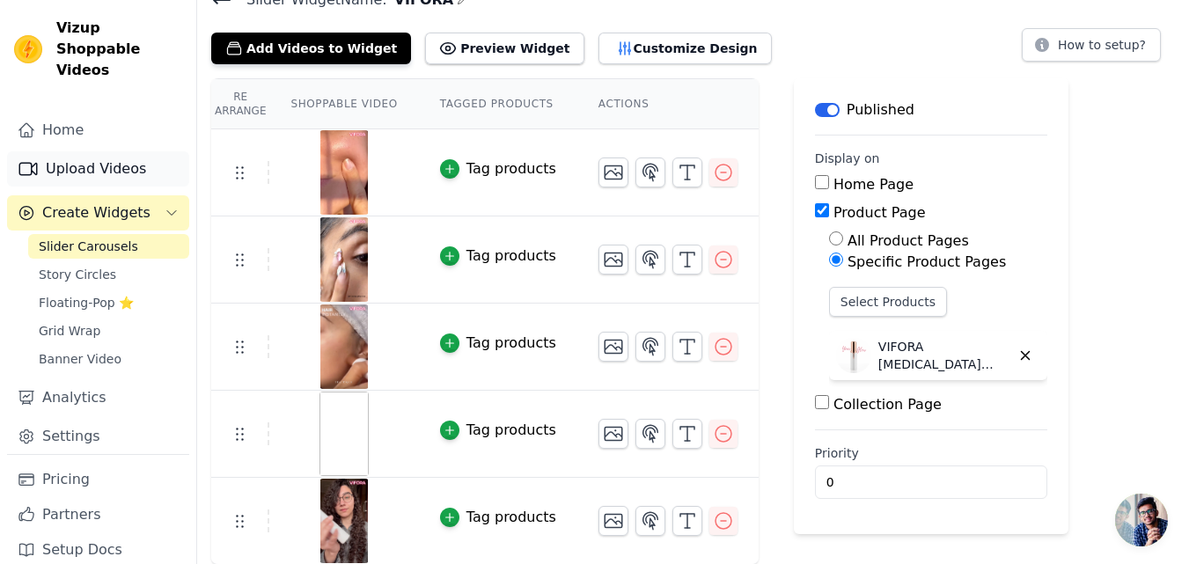
click at [98, 151] on link "Upload Videos" at bounding box center [98, 168] width 182 height 35
